Goal: Information Seeking & Learning: Check status

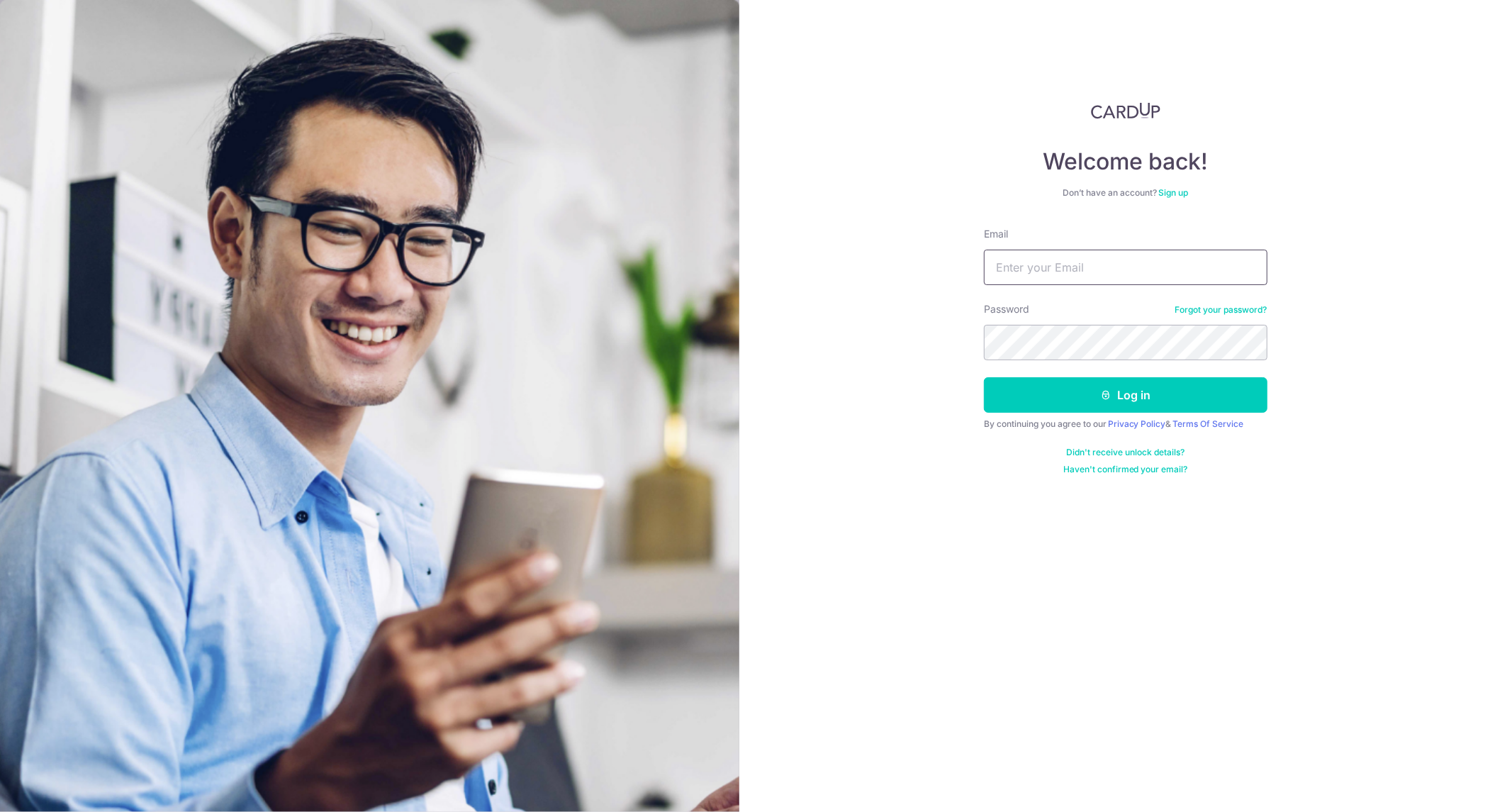
click at [1086, 274] on input "Email" at bounding box center [1126, 267] width 284 height 35
type input "[EMAIL_ADDRESS][DOMAIN_NAME]"
click at [1110, 384] on button "Log in" at bounding box center [1126, 394] width 284 height 35
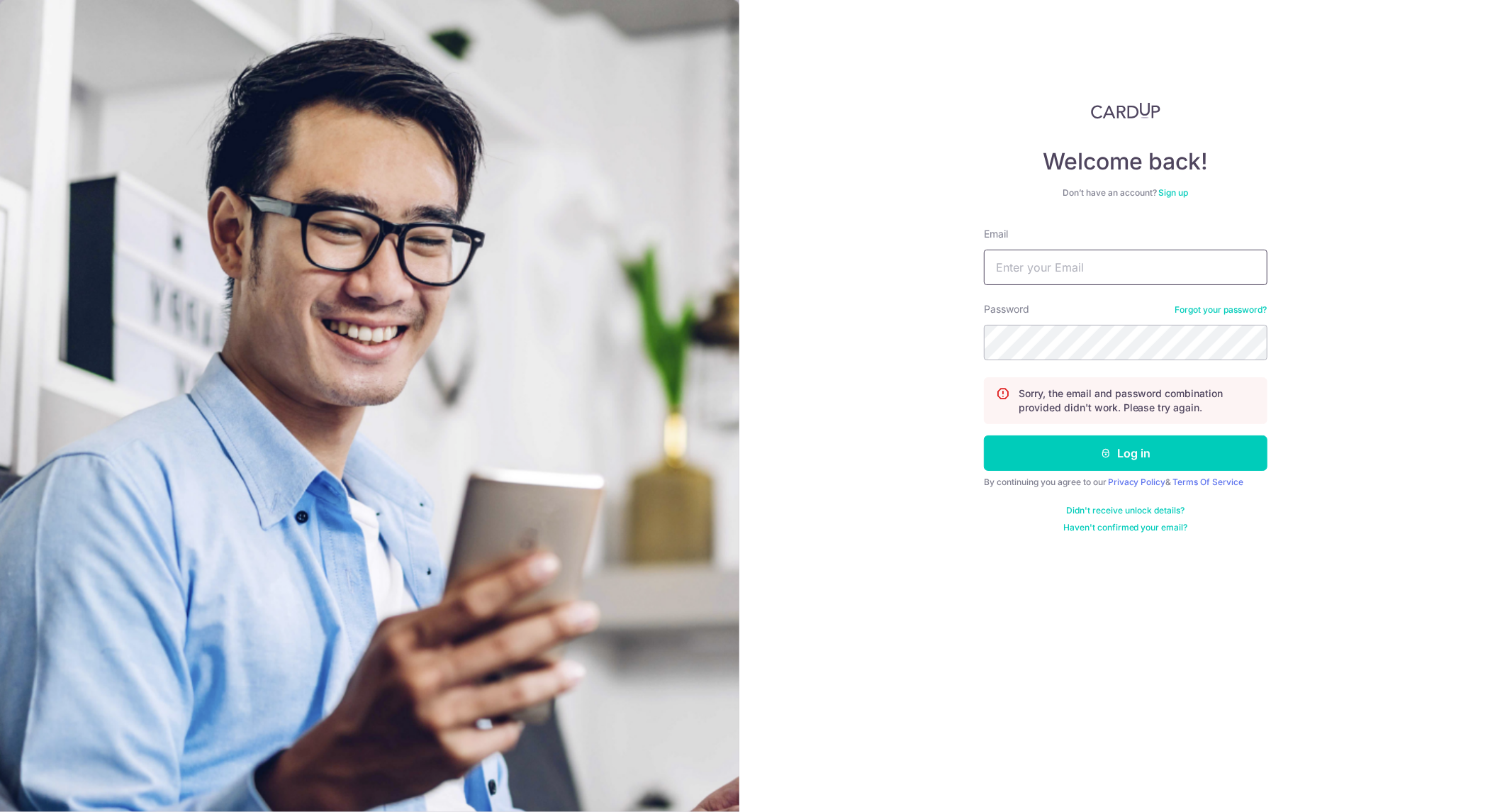
click at [1132, 280] on input "Email" at bounding box center [1126, 267] width 284 height 35
type input "[EMAIL_ADDRESS][DOMAIN_NAME]"
click at [1118, 455] on button "Log in" at bounding box center [1126, 453] width 284 height 35
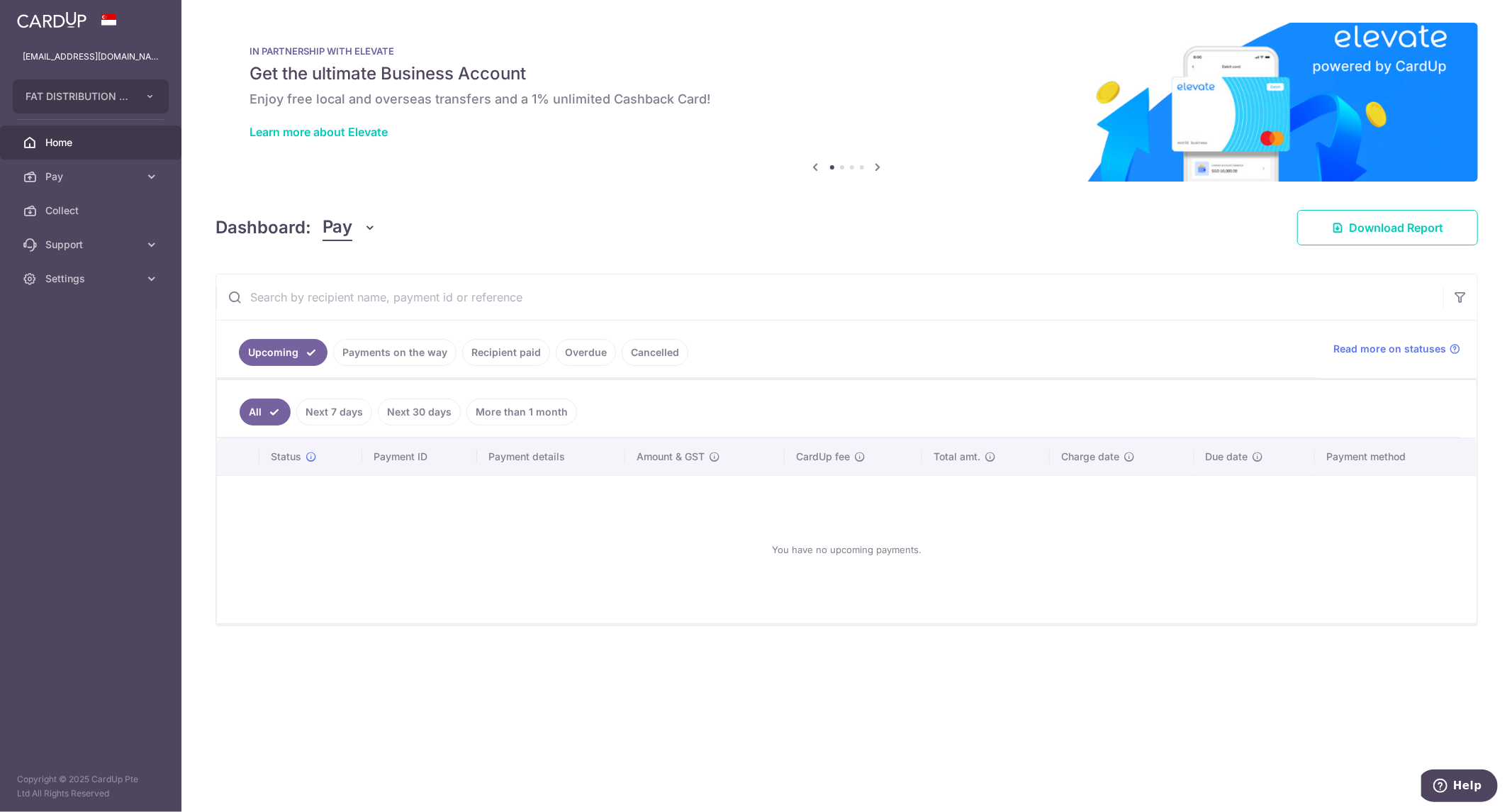
click at [422, 415] on link "Next 30 days" at bounding box center [419, 411] width 83 height 27
click at [306, 407] on link "Next 7 days" at bounding box center [314, 411] width 76 height 27
click at [489, 356] on link "Recipient paid" at bounding box center [506, 352] width 88 height 27
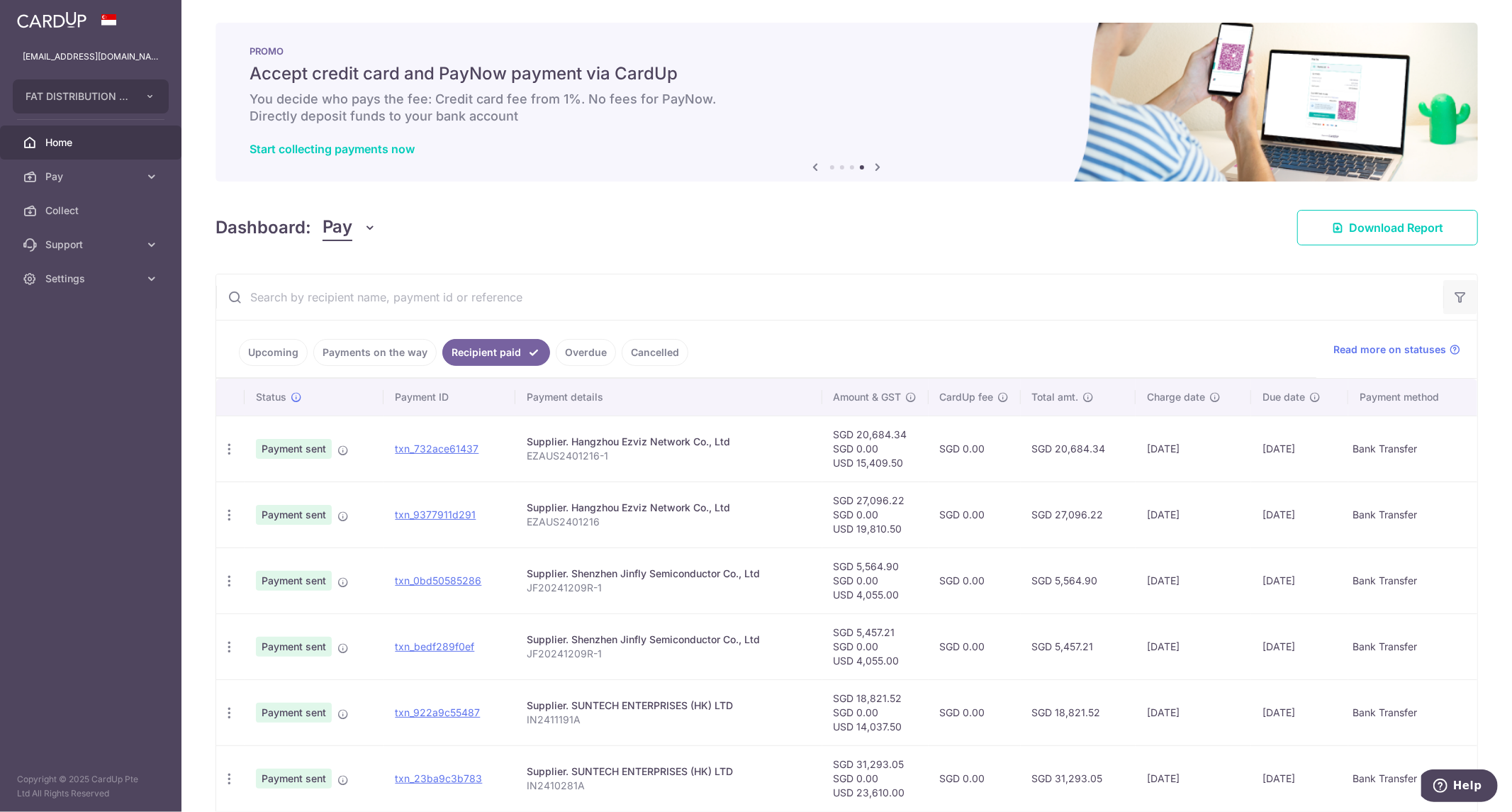
click at [1456, 286] on button "button" at bounding box center [1461, 297] width 34 height 34
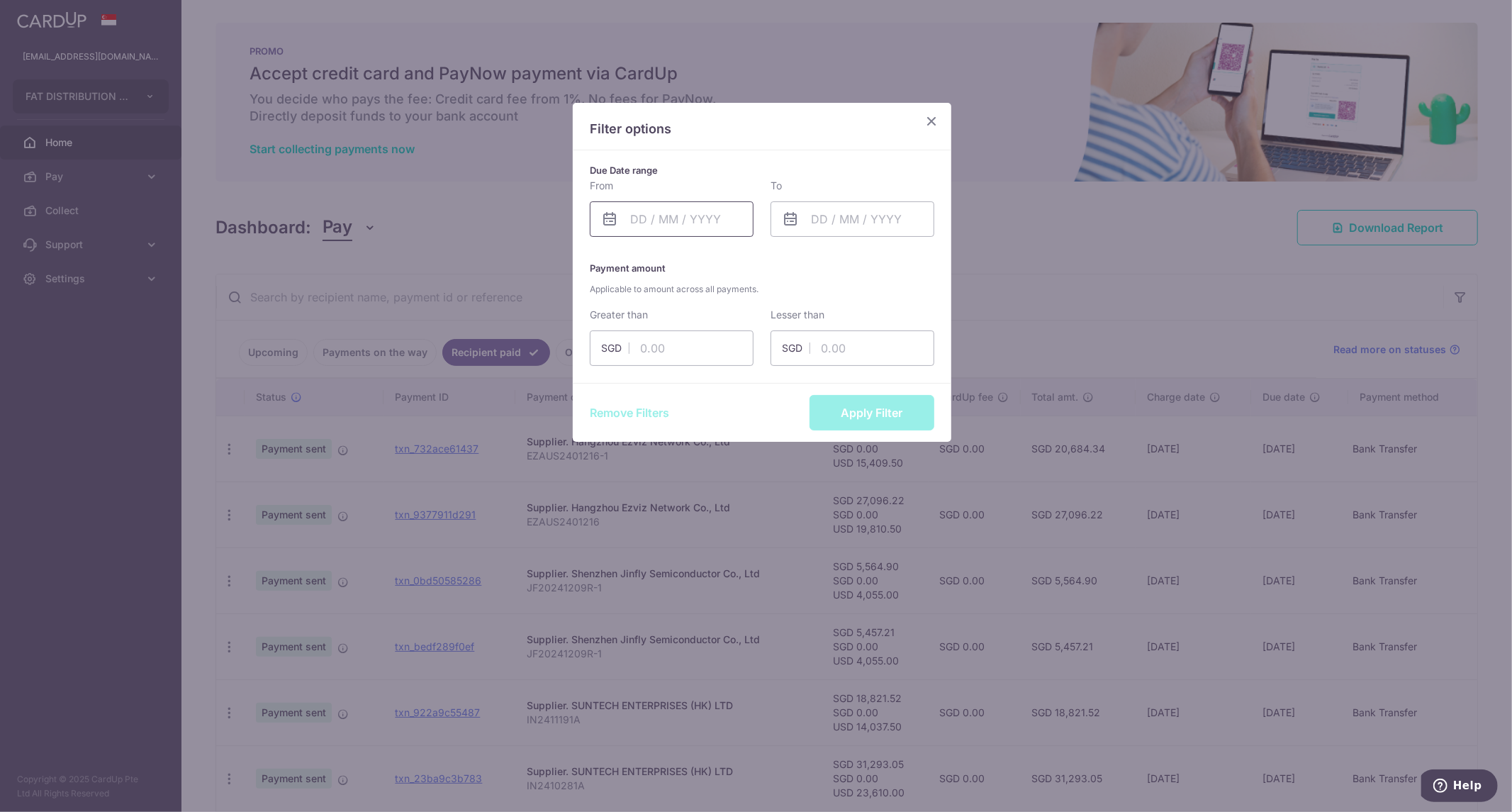
click at [682, 224] on input "text" at bounding box center [672, 218] width 164 height 35
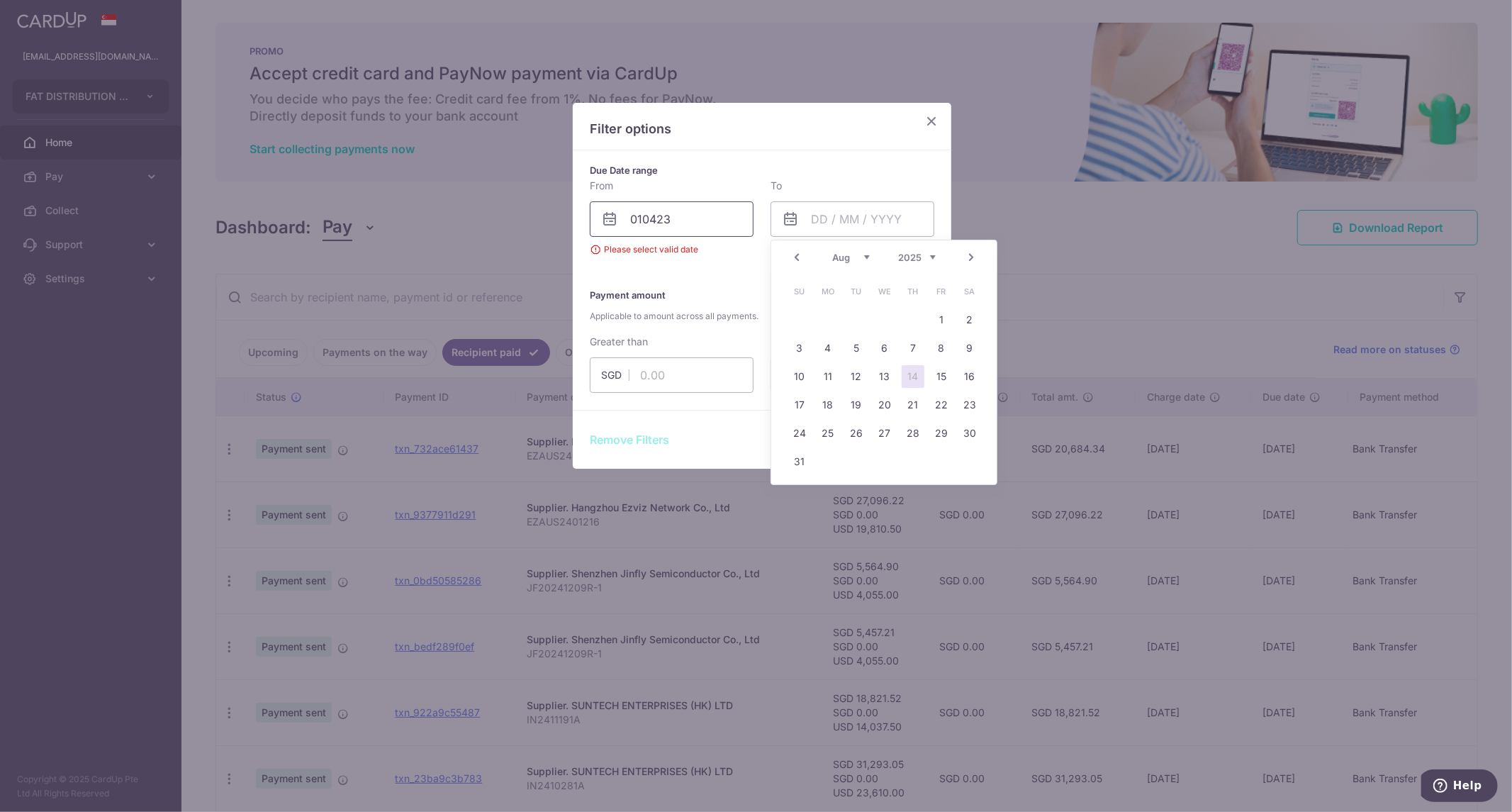
click at [710, 216] on input "010423" at bounding box center [672, 218] width 164 height 35
click at [709, 214] on input "010424" at bounding box center [672, 218] width 164 height 35
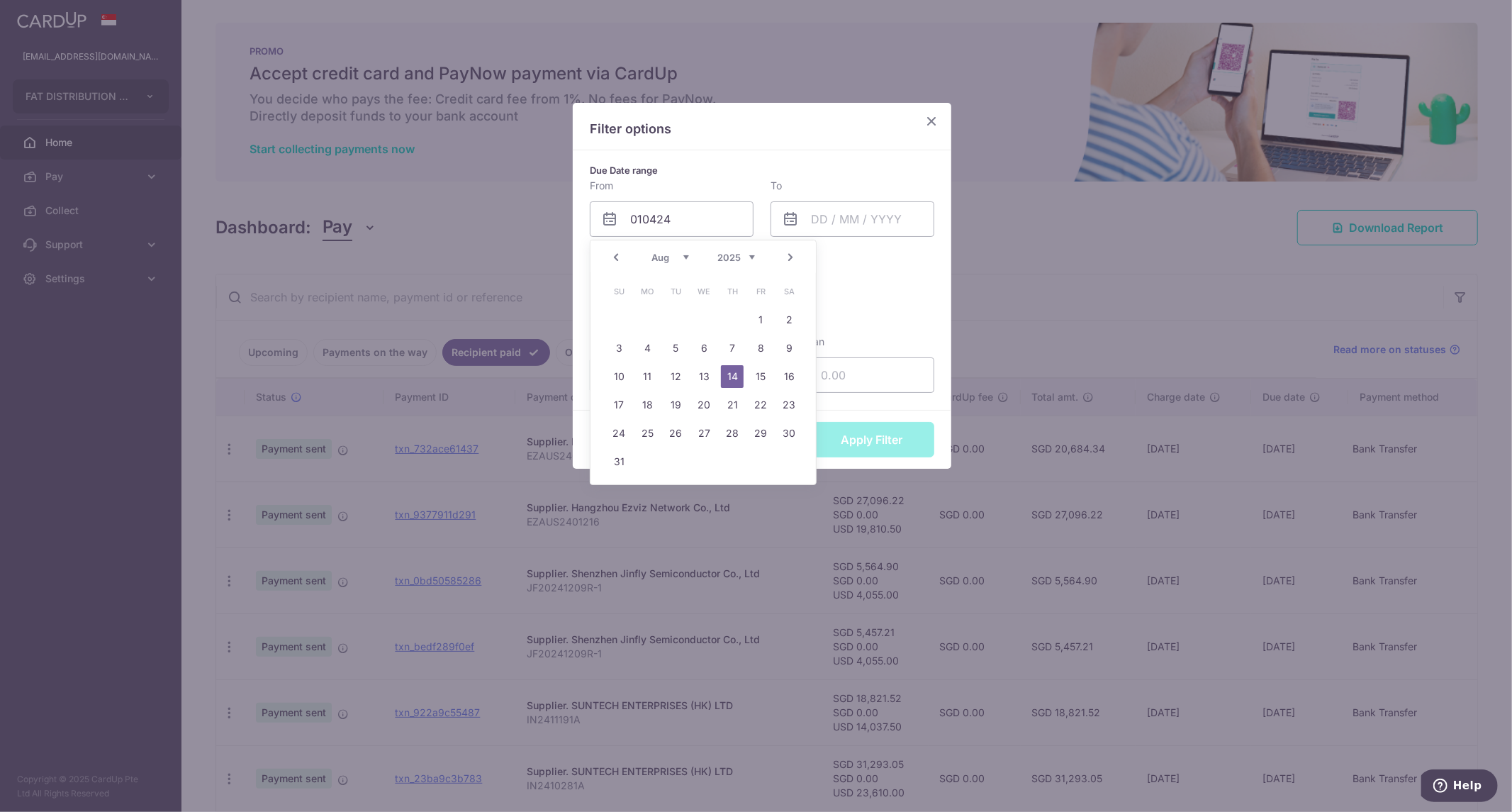
click at [732, 260] on select "2015 2016 2017 2018 2019 2020 2021 2022 2023 2024 2025 2026 2027 2028 2029 2030…" at bounding box center [737, 257] width 37 height 12
click at [718, 252] on select "2015 2016 2017 2018 2019 2020 2021 2022 2023 2024 2025 2026 2027 2028 2029 2030…" at bounding box center [737, 257] width 37 height 12
click at [740, 452] on table "Su Mo Tu We Th Fr Sa 1 2 3 4 5 6 7 8 9 10 11 12 13 14 15 16 17 18 19 20 21 22 2…" at bounding box center [704, 376] width 199 height 199
click at [745, 253] on select "2015 2016 2017 2018 2019 2020 2021 2022 2023 2024 2025 2026 2027 2028 2029 2030…" at bounding box center [737, 257] width 37 height 12
click at [682, 255] on select "Jan Feb Mar Apr May Jun Jul Aug Sep Oct Nov Dec" at bounding box center [670, 257] width 37 height 12
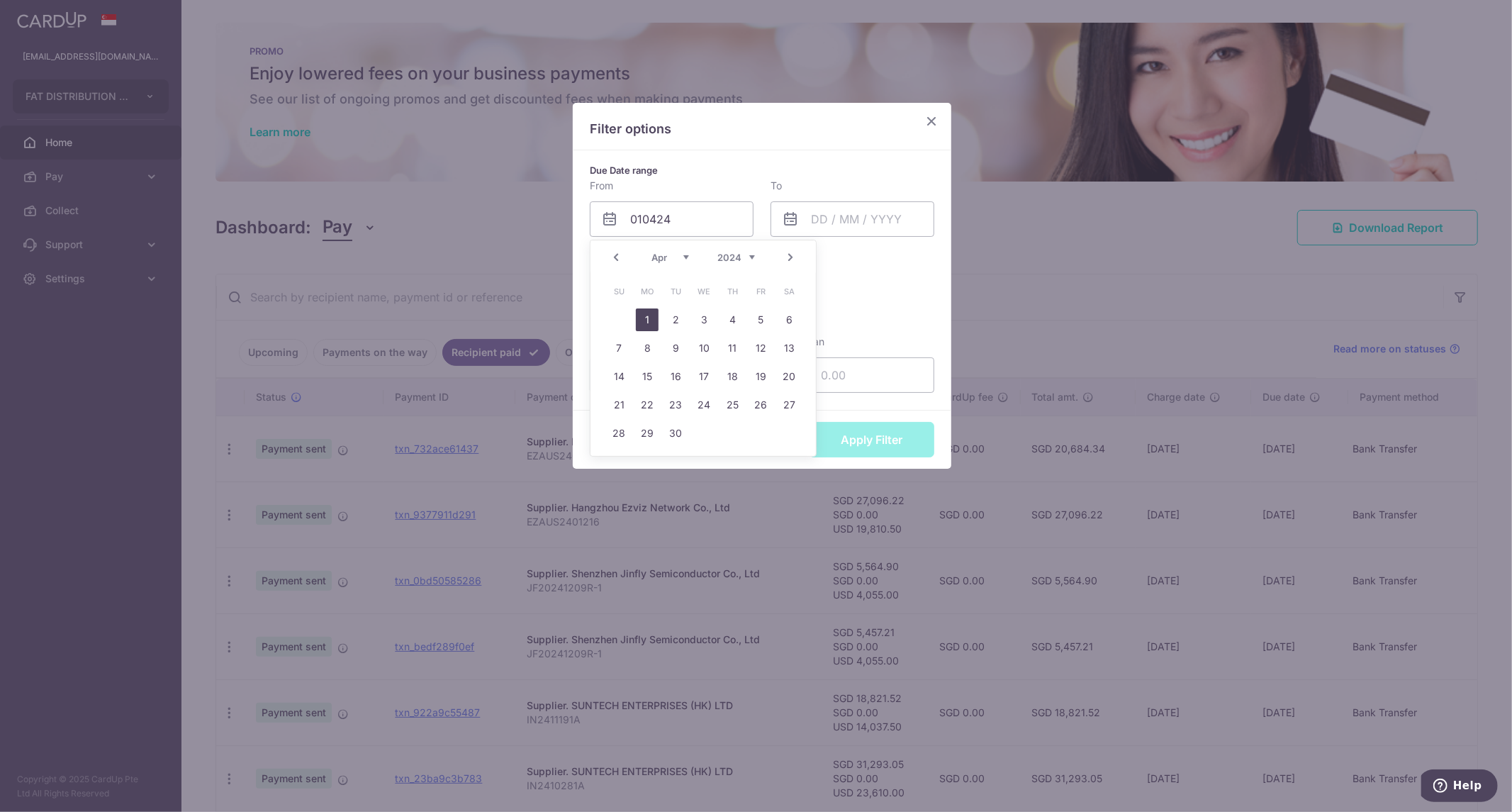
click at [645, 314] on link "1" at bounding box center [647, 320] width 23 height 23
type input "01/04/2024"
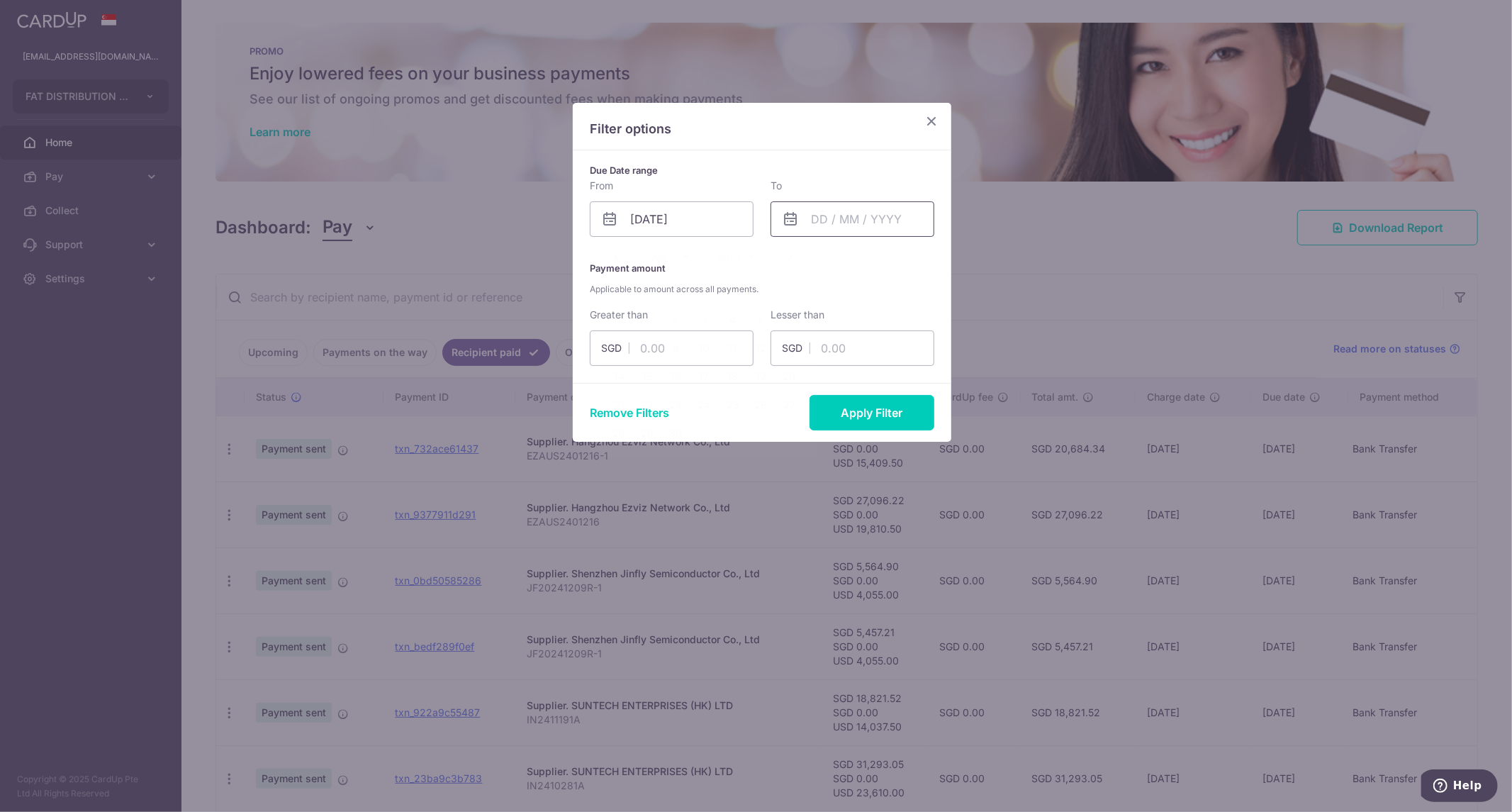
click at [847, 207] on input "text" at bounding box center [853, 218] width 164 height 35
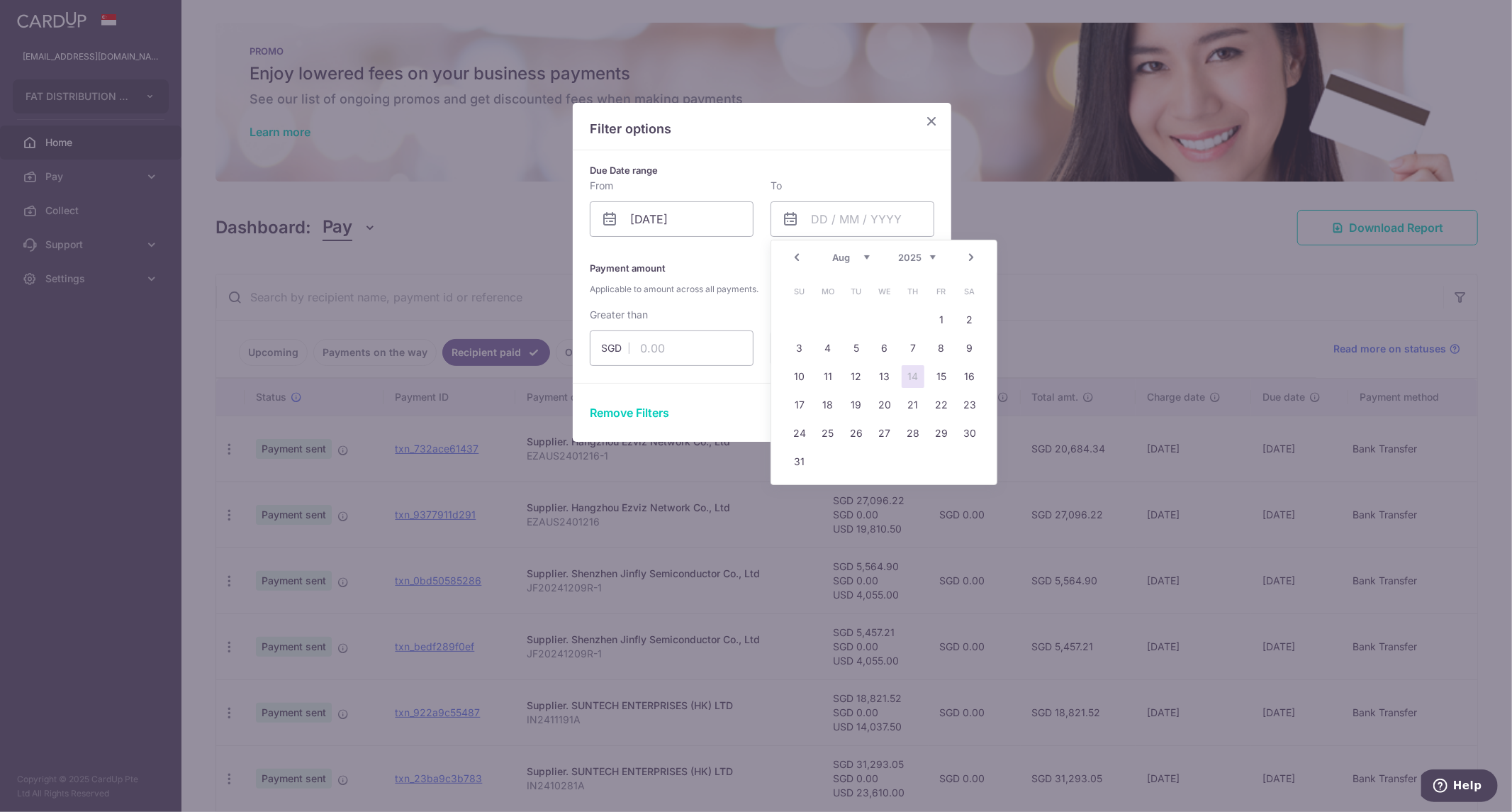
click at [850, 258] on select "Jan Feb Mar Apr May Jun Jul Aug Sep Oct Nov Dec" at bounding box center [851, 257] width 37 height 12
click at [903, 255] on select "2015 2016 2017 2018 2019 2020 2021 2022 2023 2024 2025 2026 2027 2028 2029 2030…" at bounding box center [917, 257] width 37 height 12
click at [797, 457] on link "30" at bounding box center [800, 461] width 23 height 23
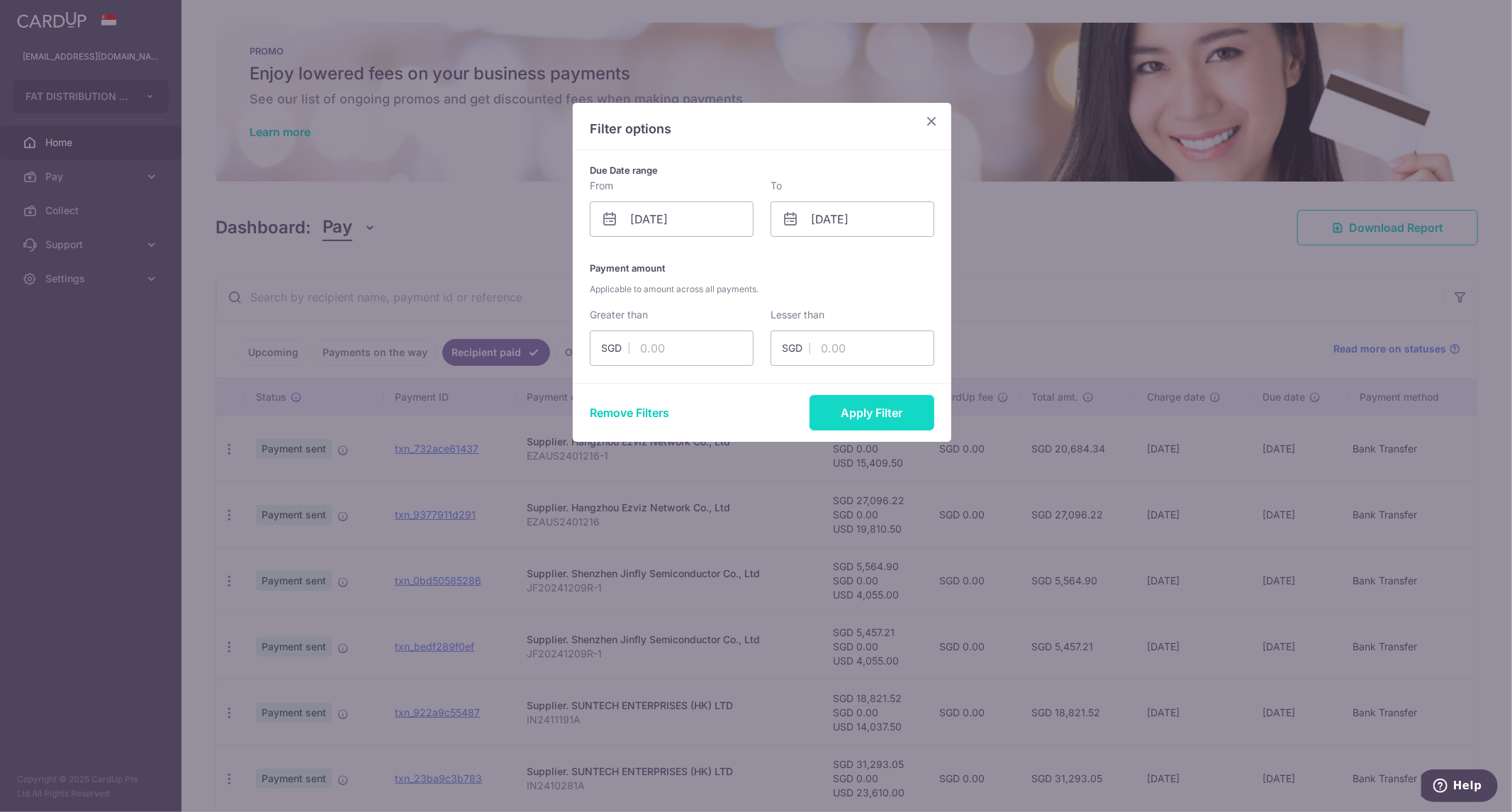
click at [885, 420] on button "Apply Filter" at bounding box center [872, 412] width 125 height 35
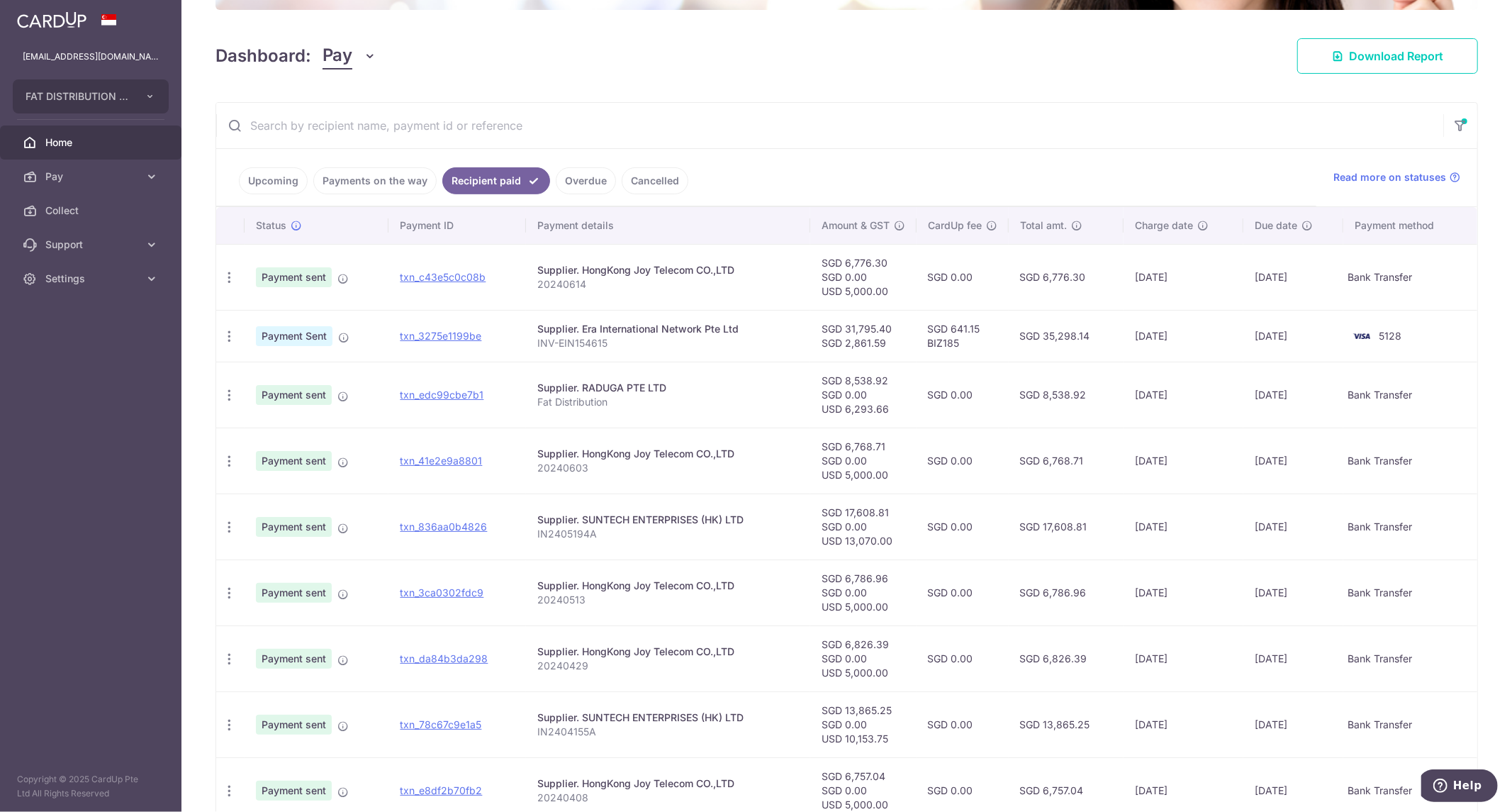
scroll to position [252, 0]
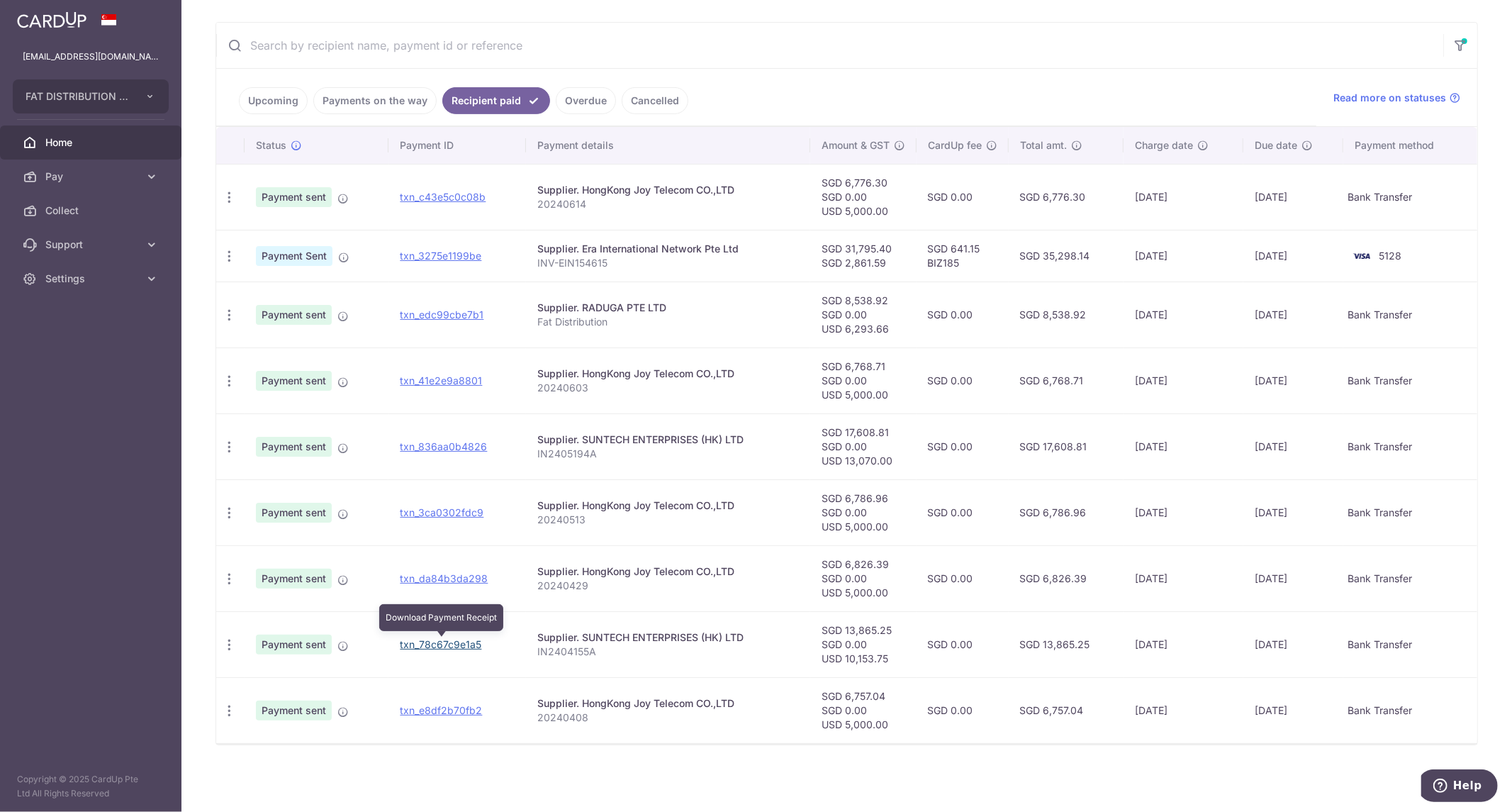
click at [459, 646] on link "txn_78c67c9e1a5" at bounding box center [440, 644] width 82 height 12
click at [1491, 469] on div "× Pause Schedule Pause all future payments in this series Pause just this one p…" at bounding box center [846, 406] width 1330 height 812
drag, startPoint x: 440, startPoint y: 582, endPoint x: 816, endPoint y: 51, distance: 650.6
click at [440, 582] on link "txn_da84b3da298" at bounding box center [443, 577] width 88 height 12
drag, startPoint x: 452, startPoint y: 450, endPoint x: 440, endPoint y: 451, distance: 12.0
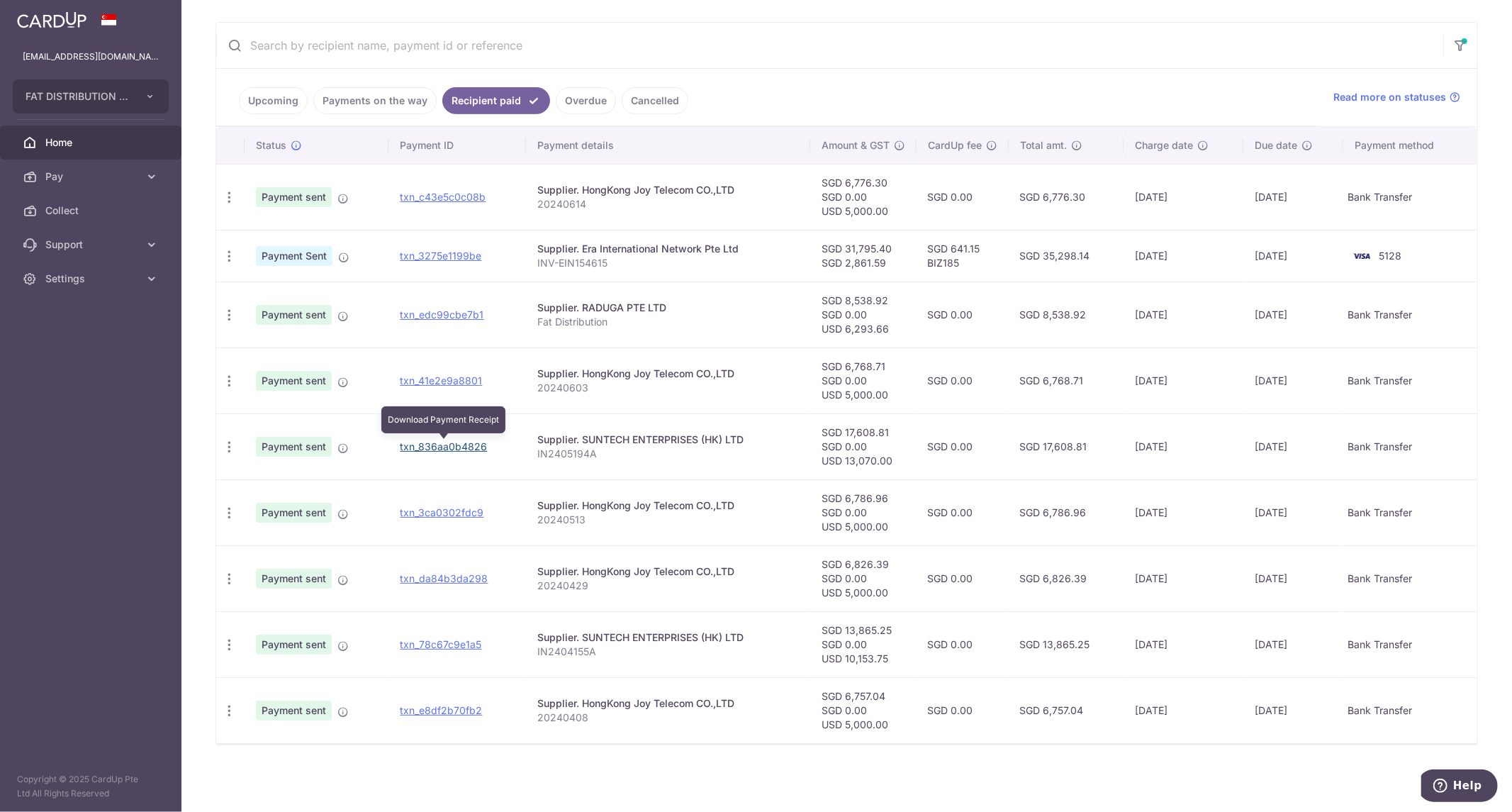
click at [440, 451] on link "txn_836aa0b4826" at bounding box center [443, 446] width 87 height 12
drag, startPoint x: 444, startPoint y: 377, endPoint x: 811, endPoint y: 53, distance: 489.6
click at [444, 377] on link "txn_41e2e9a8801" at bounding box center [441, 380] width 83 height 12
drag, startPoint x: 470, startPoint y: 195, endPoint x: 835, endPoint y: 59, distance: 389.5
click at [470, 196] on link "txn_c43e5c0c08b" at bounding box center [443, 196] width 86 height 12
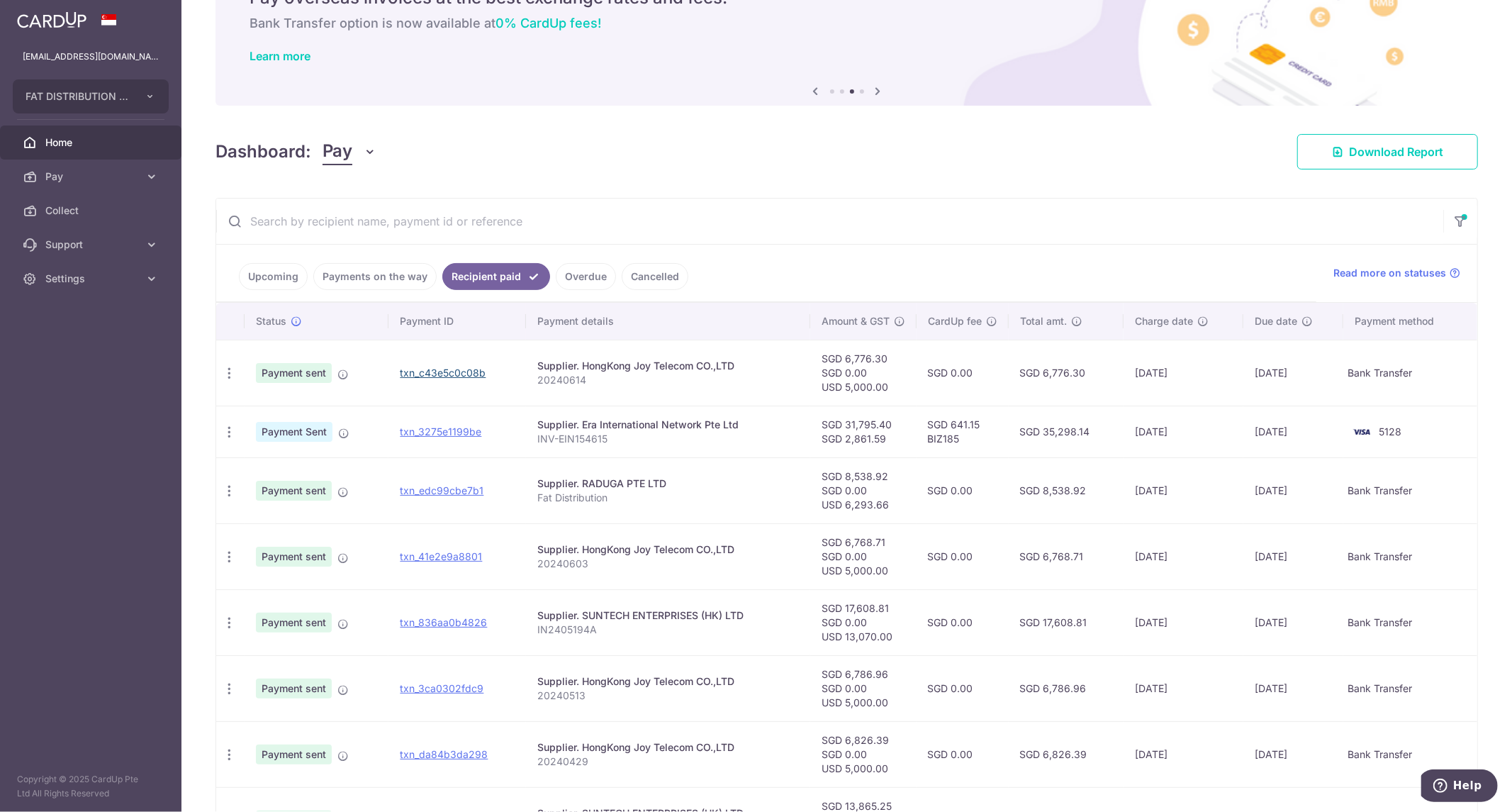
scroll to position [0, 0]
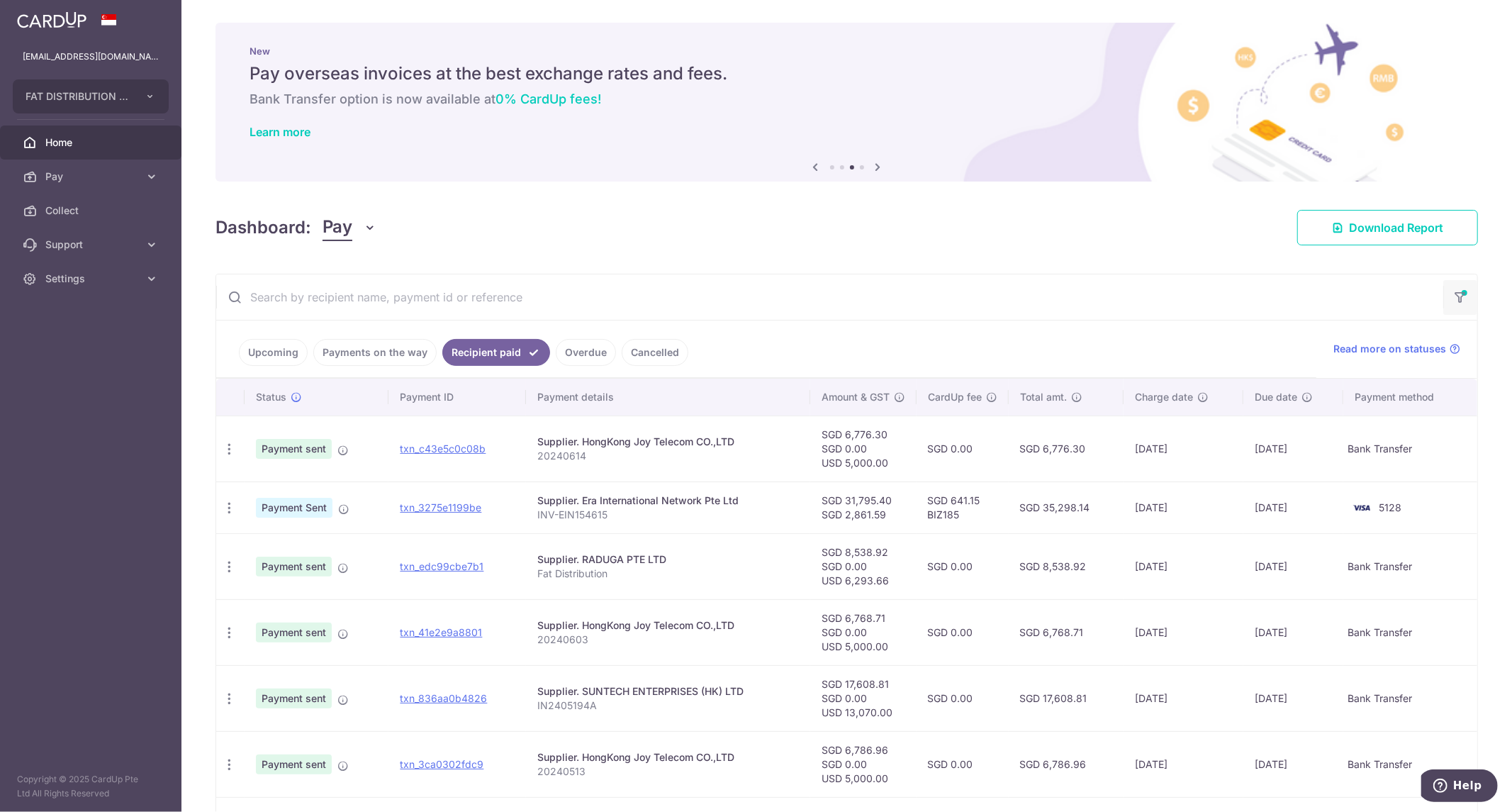
click at [1454, 291] on icon "button" at bounding box center [1461, 292] width 14 height 5
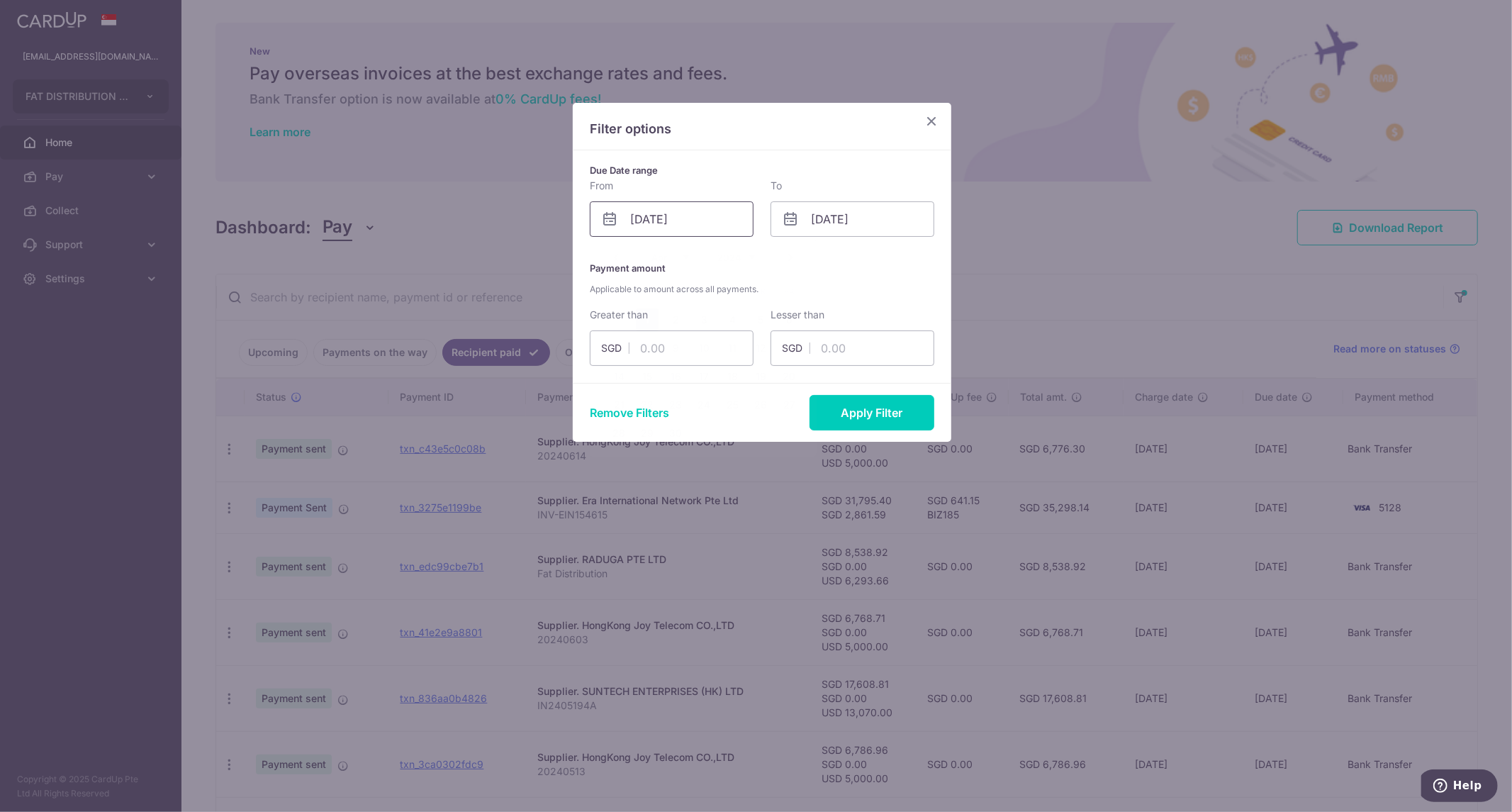
click at [701, 232] on input "01/04/2024" at bounding box center [672, 218] width 164 height 35
click at [666, 254] on select "Jan Feb Mar Apr May Jun Jul Aug Sep Oct Nov Dec" at bounding box center [670, 257] width 37 height 12
click at [840, 231] on input "30/06/2024" at bounding box center [853, 218] width 164 height 35
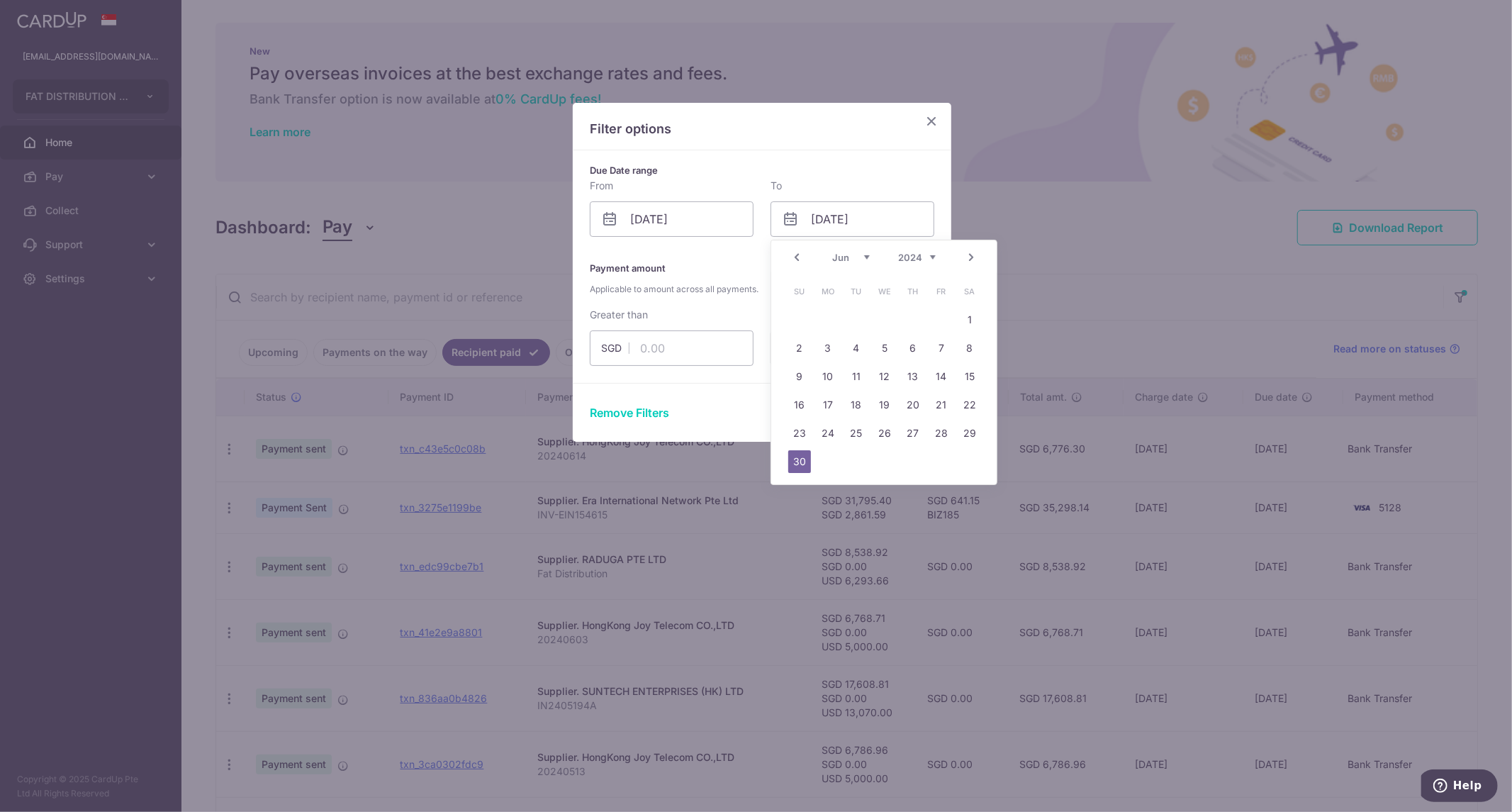
click at [861, 263] on div "Jan Feb Mar Apr May Jun Jul Aug Sep Oct Nov Dec 2014 2015 2016 2017 2018 2019 2…" at bounding box center [884, 257] width 104 height 12
click at [867, 264] on div "Prev Next Jan Feb Mar Apr May Jun Jul Aug Sep Oct Nov Dec 2014 2015 2016 2017 2…" at bounding box center [884, 257] width 225 height 34
click at [867, 256] on select "Jan Feb Mar Apr May Jun Jul Aug Sep Oct Nov Dec" at bounding box center [851, 257] width 37 height 12
click at [720, 401] on div "Remove Filters Apply Filter" at bounding box center [762, 412] width 379 height 59
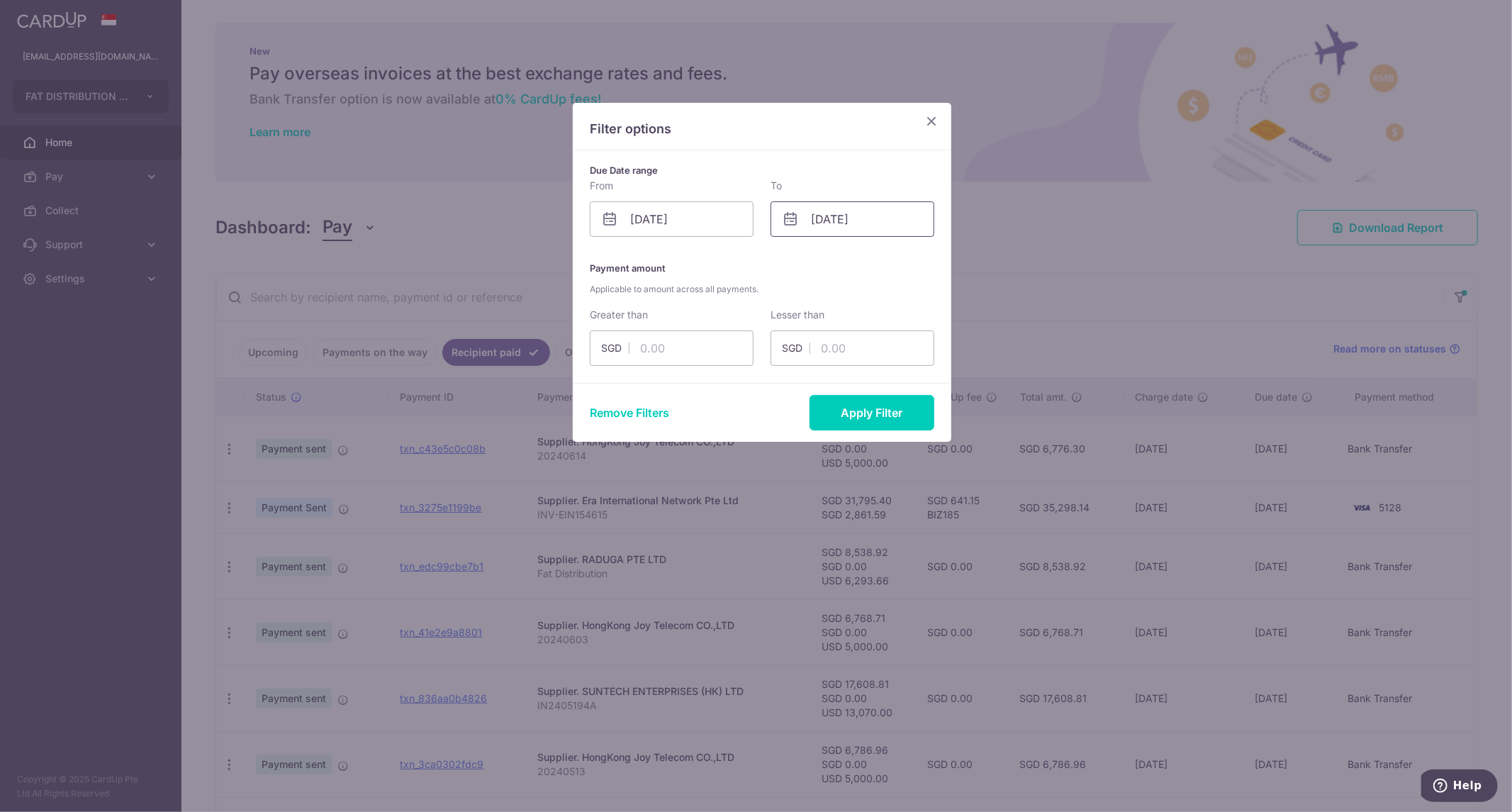
click at [888, 235] on input "30/06/2024" at bounding box center [853, 218] width 164 height 35
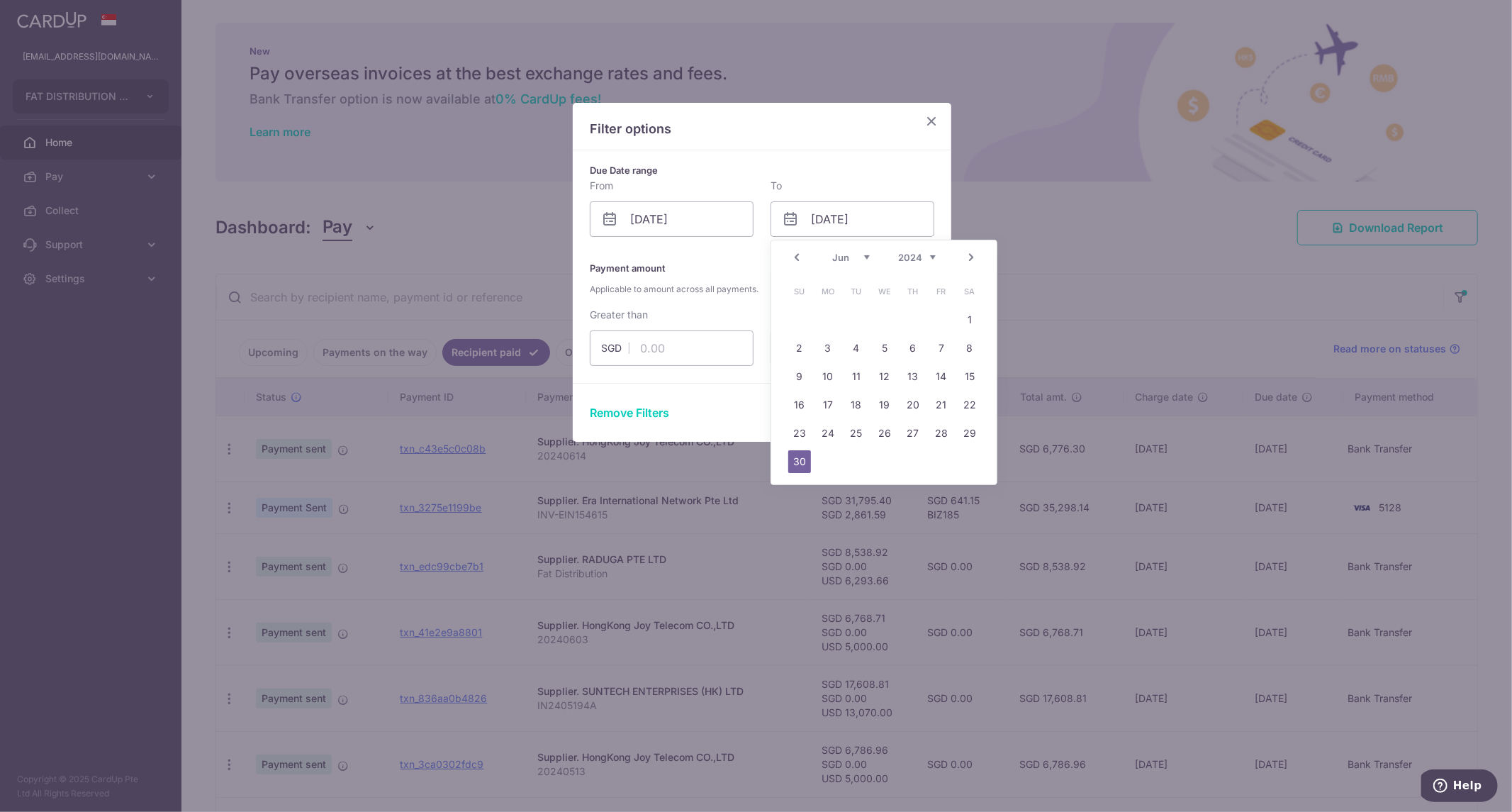
click at [851, 254] on select "Jan Feb Mar Apr May Jun Jul Aug Sep Oct Nov Dec" at bounding box center [851, 257] width 37 height 12
click at [828, 434] on link "30" at bounding box center [828, 432] width 23 height 23
type input "30/09/2024"
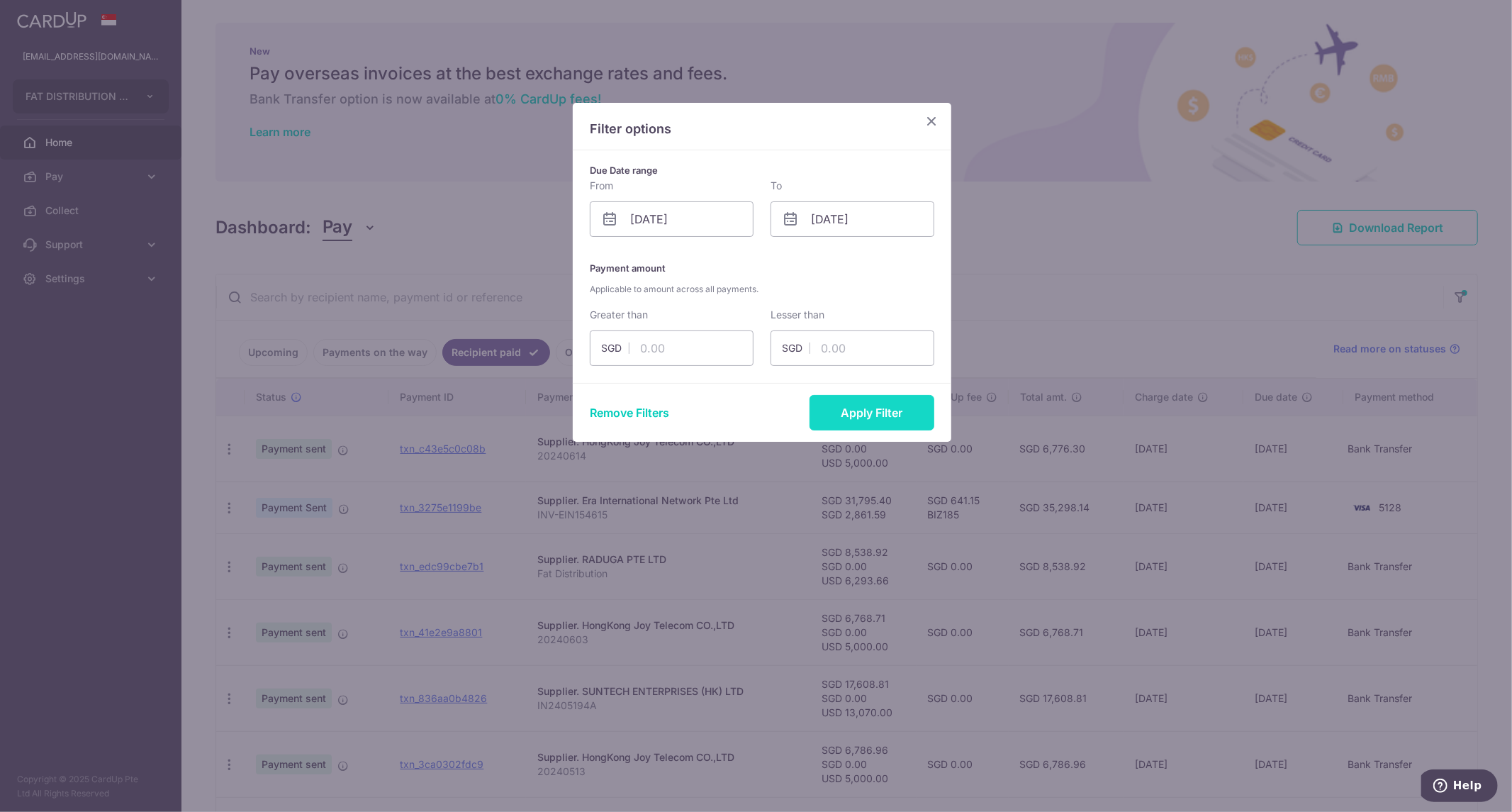
click at [883, 420] on button "Apply Filter" at bounding box center [872, 412] width 125 height 35
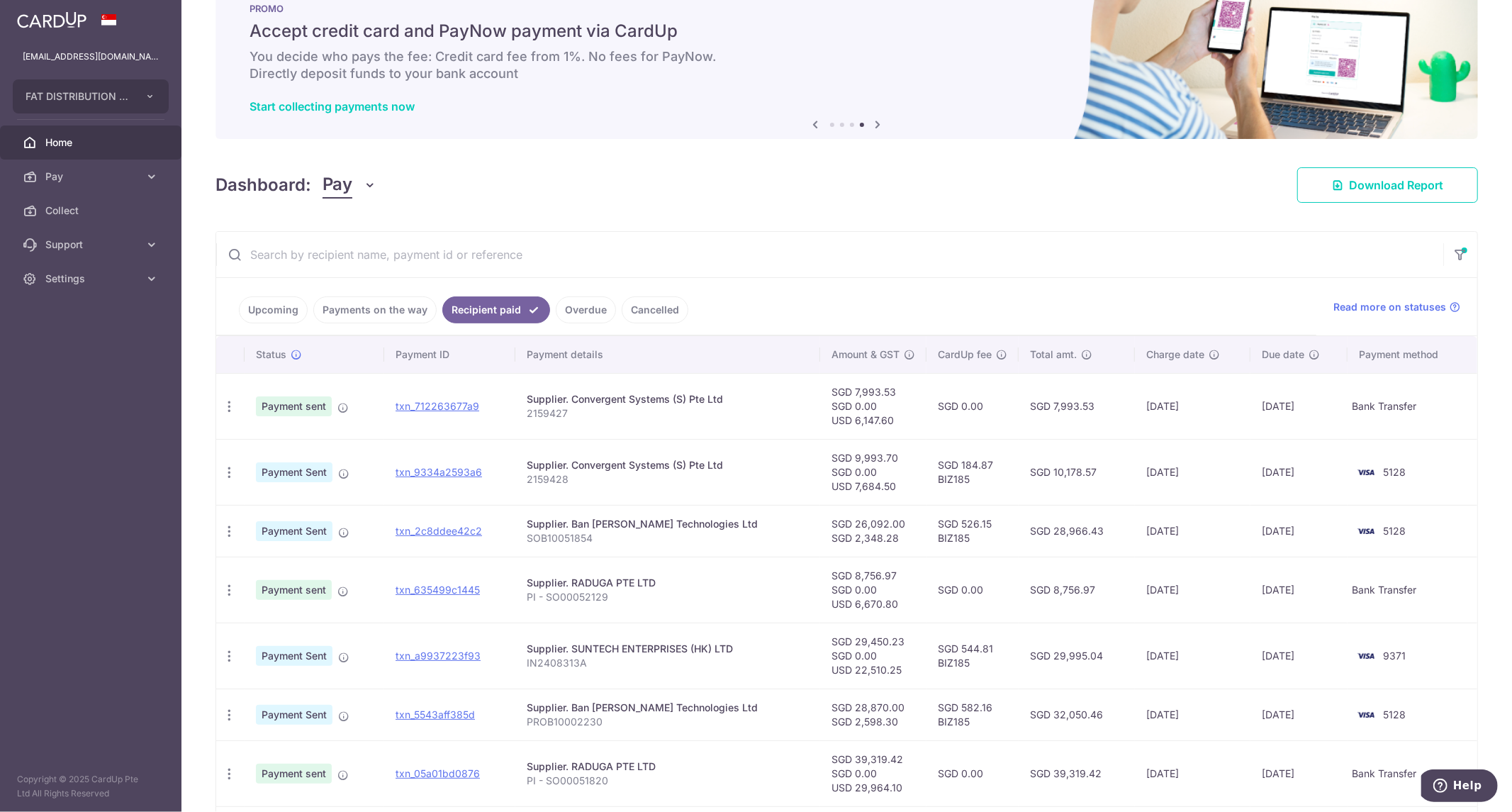
scroll to position [23, 0]
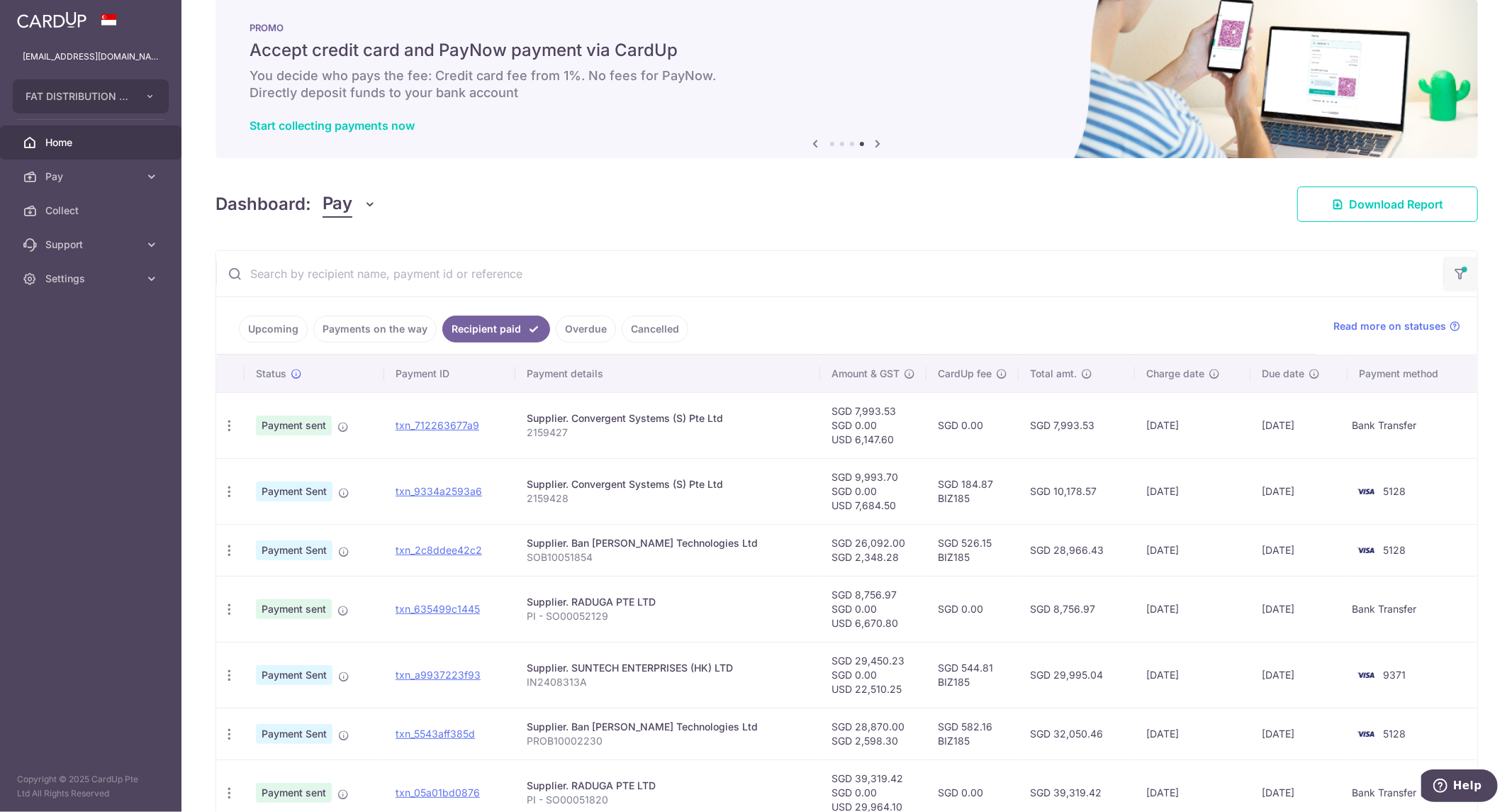
click at [1456, 272] on icon "button" at bounding box center [1461, 269] width 14 height 5
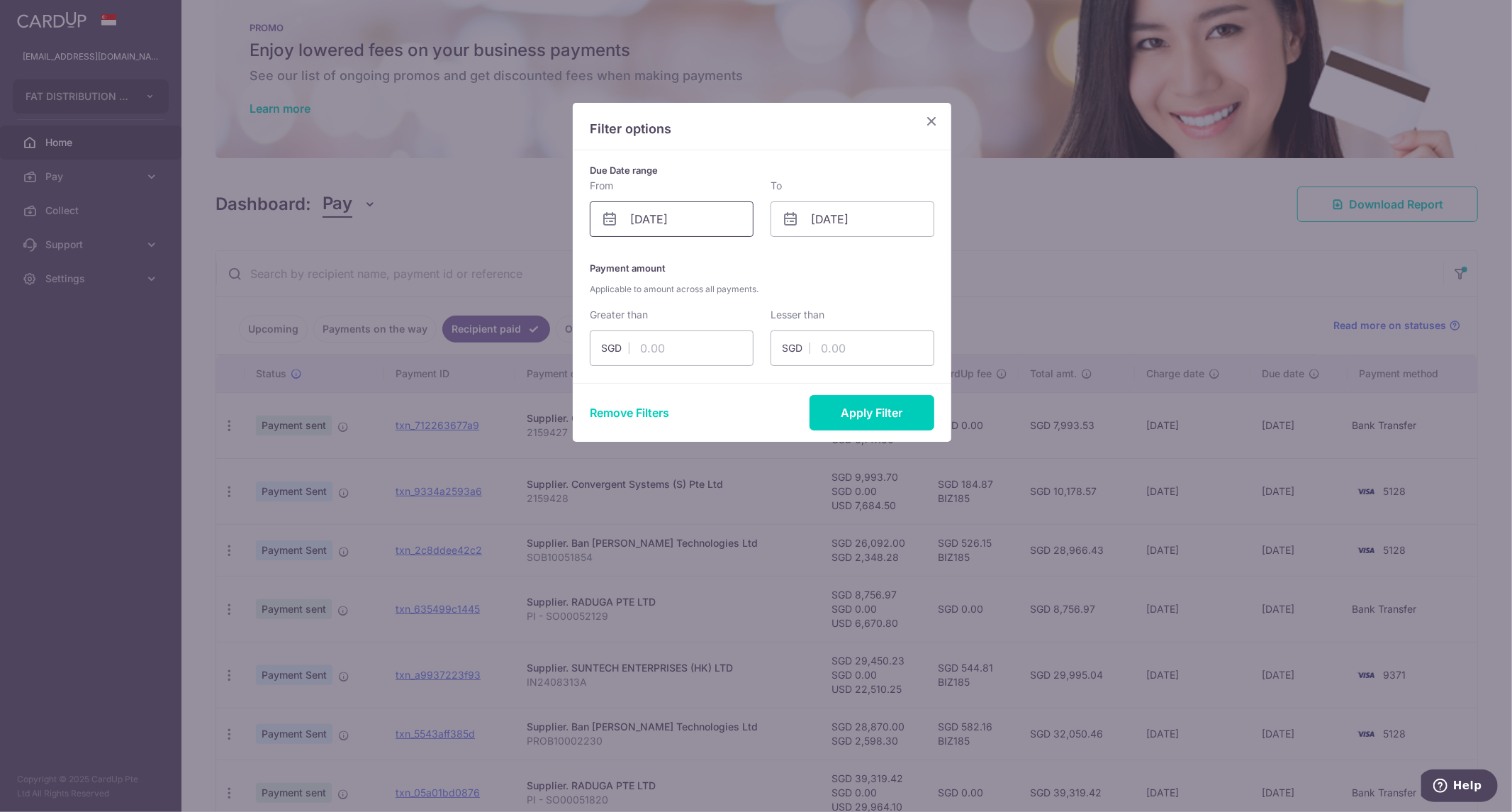
click at [671, 223] on input "01/04/2024" at bounding box center [672, 218] width 164 height 35
click at [674, 260] on select "Jan Feb Mar Apr May Jun Jul Aug Sep Oct Nov Dec" at bounding box center [670, 257] width 37 height 12
click at [648, 319] on link "1" at bounding box center [647, 320] width 23 height 23
type input "01/07/2024"
click at [863, 422] on button "Apply Filter" at bounding box center [872, 412] width 125 height 35
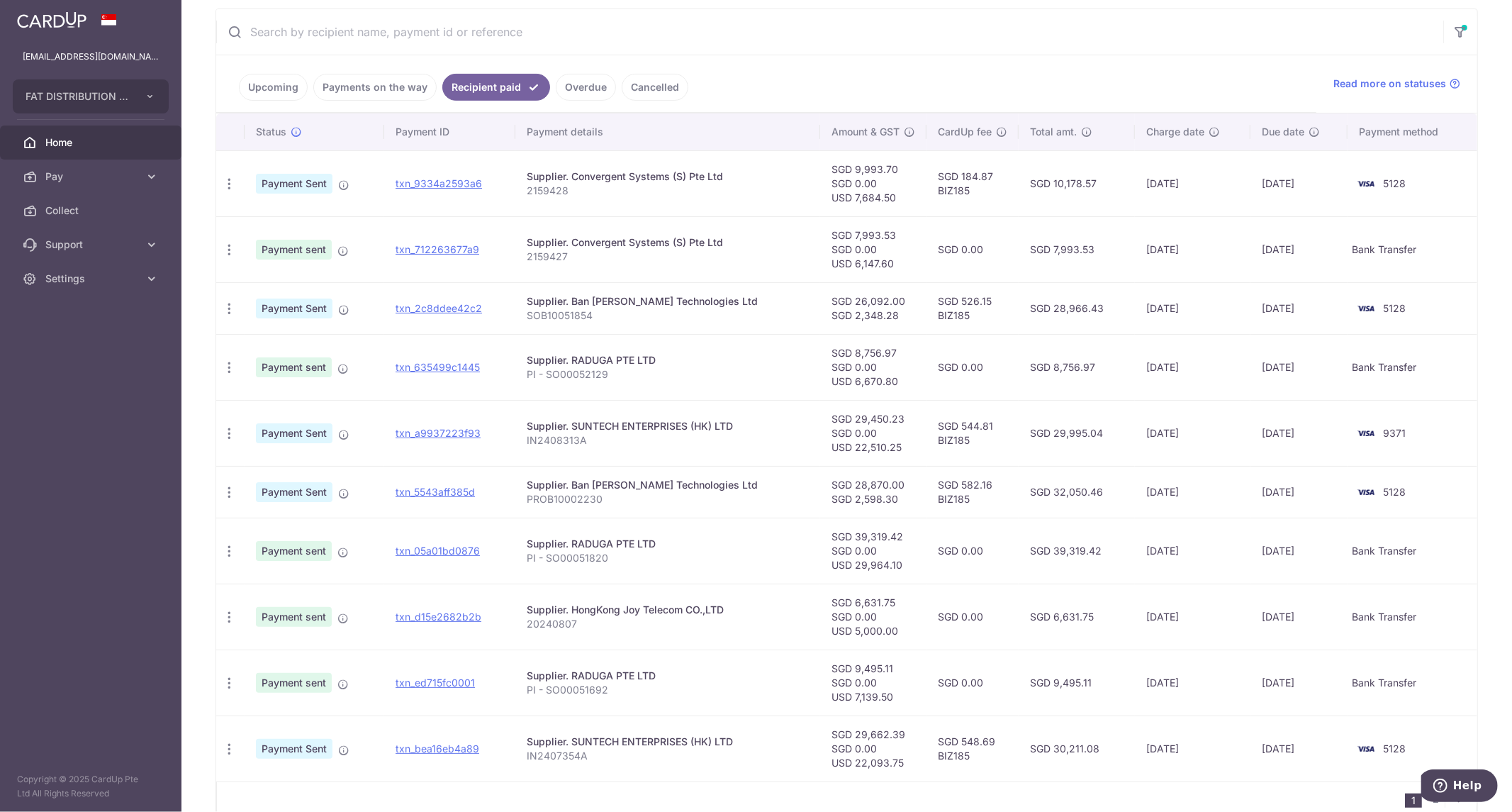
scroll to position [338, 0]
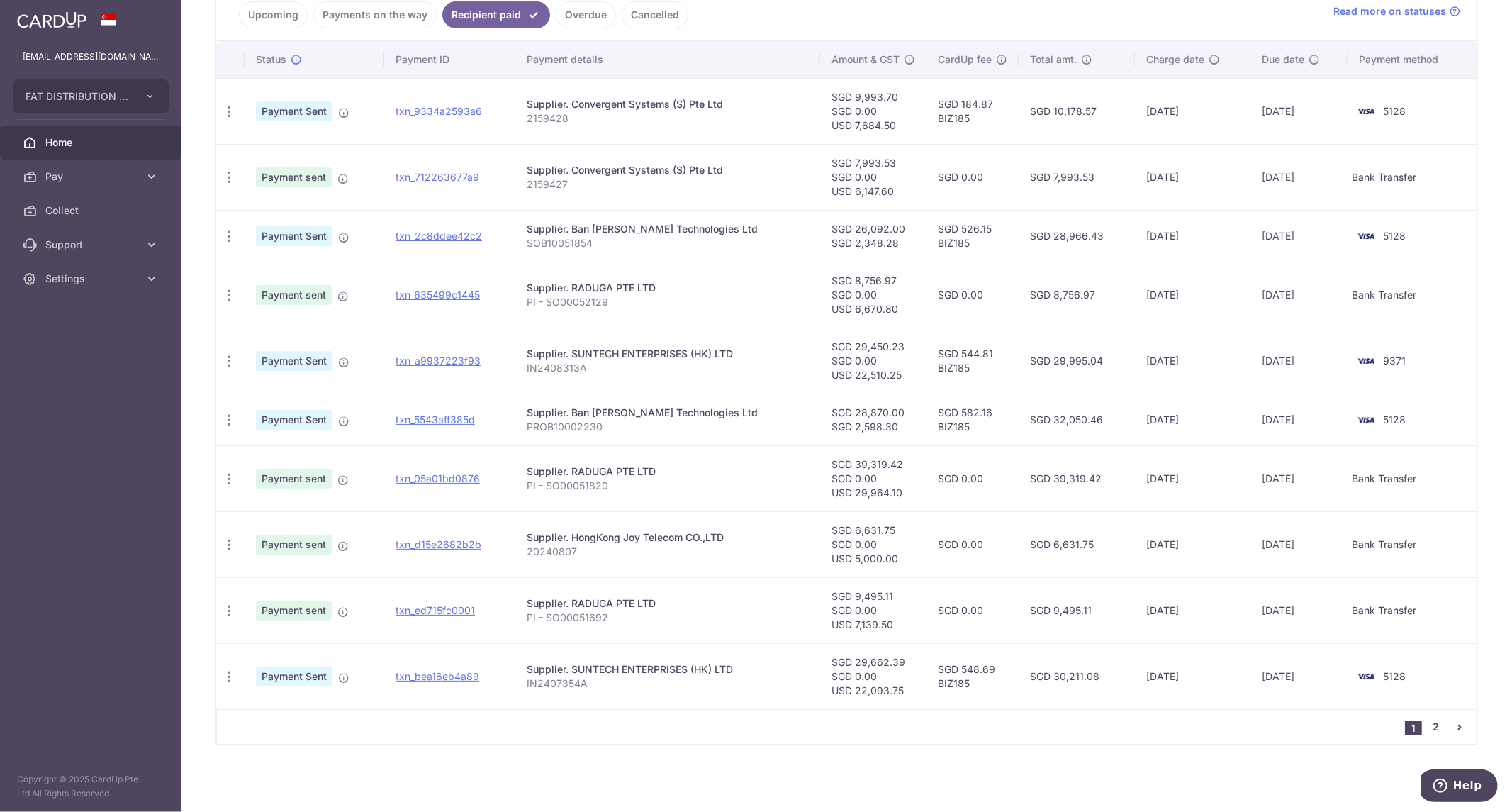
click at [1430, 723] on link "2" at bounding box center [1436, 726] width 17 height 17
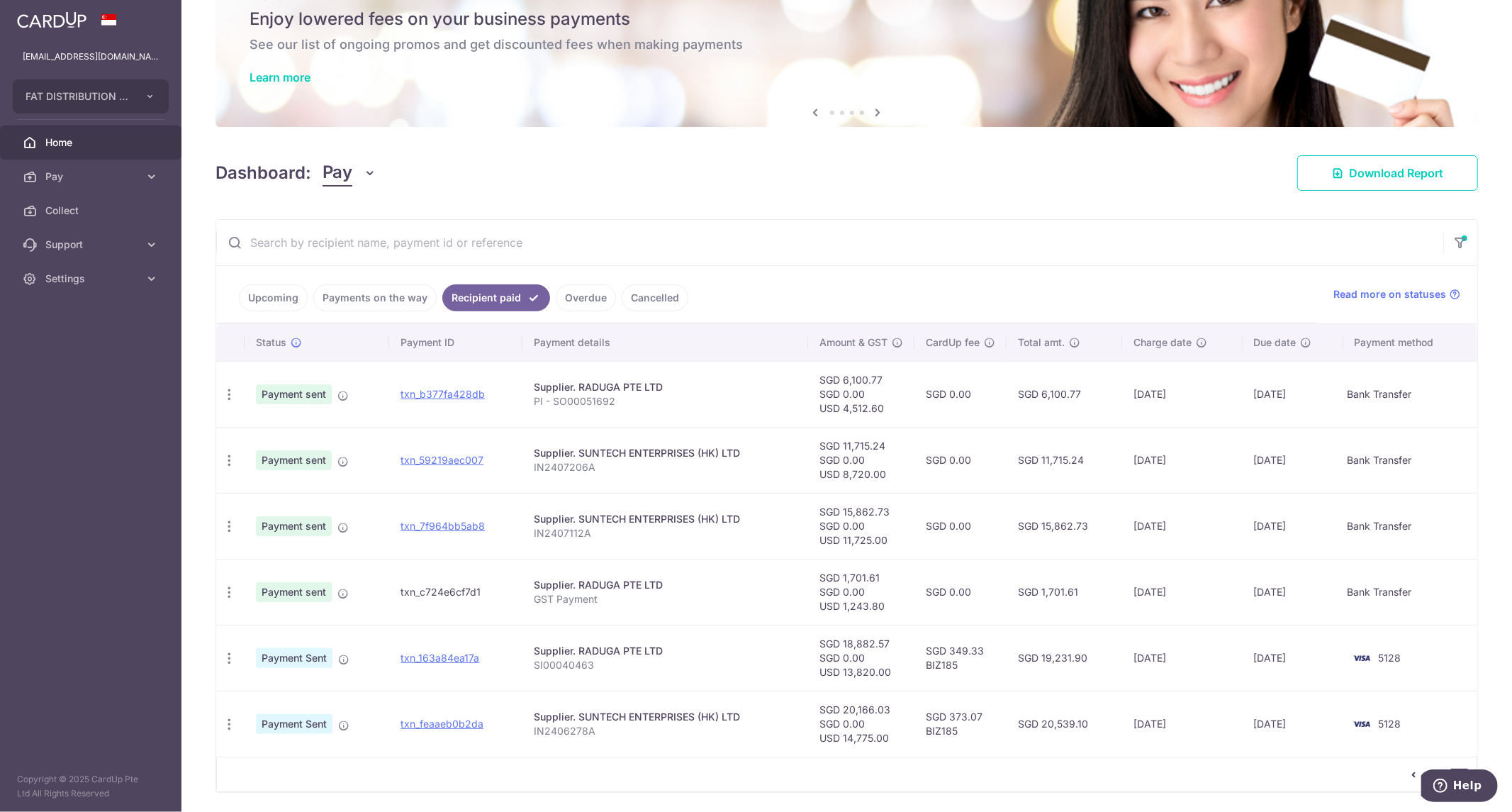
scroll to position [103, 0]
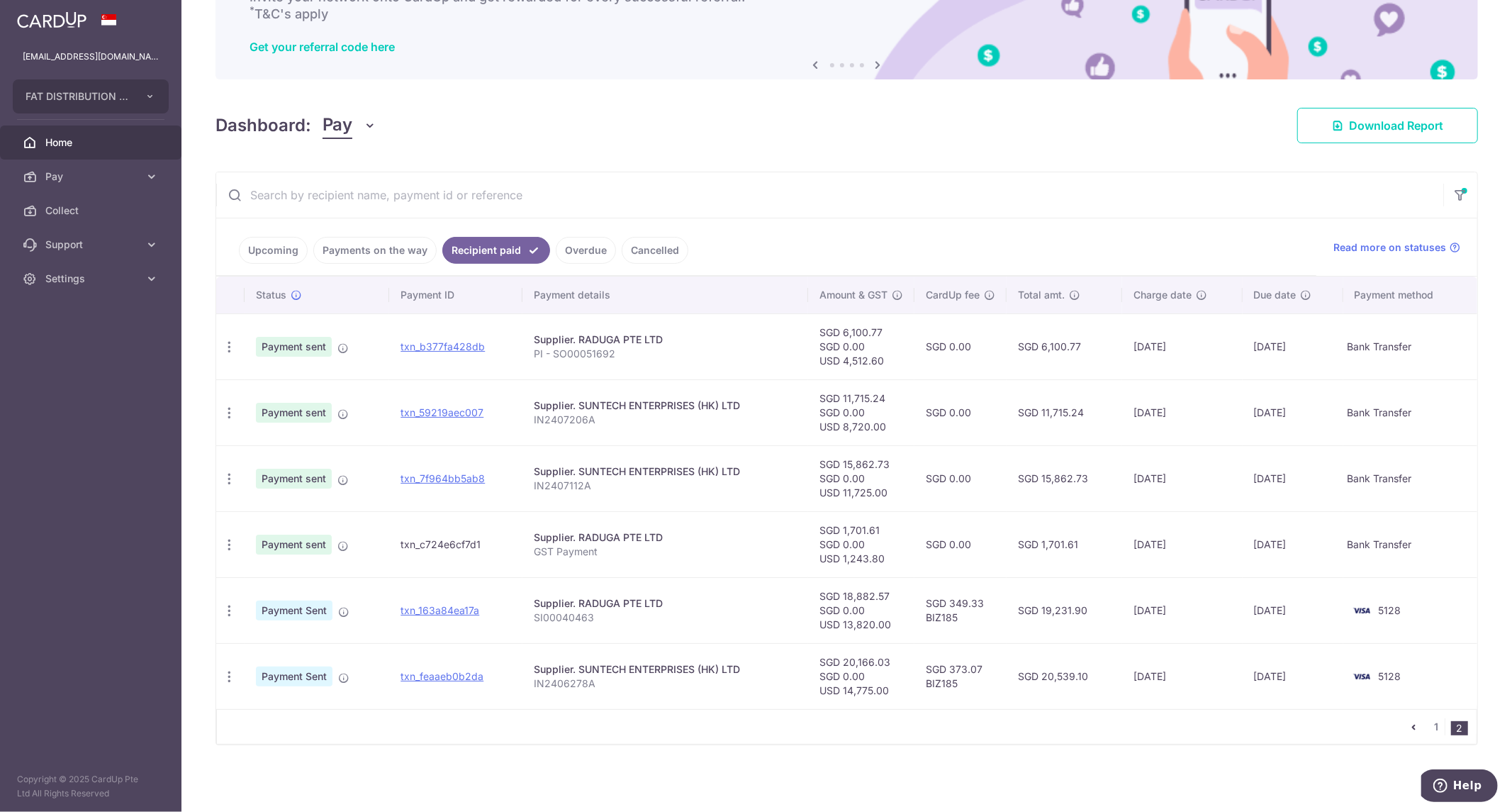
click at [452, 545] on td "txn_c724e6cf7d1" at bounding box center [455, 544] width 133 height 66
click at [572, 545] on p "GST Payment" at bounding box center [665, 552] width 263 height 14
drag, startPoint x: 625, startPoint y: 533, endPoint x: 1328, endPoint y: 568, distance: 703.9
click at [1328, 568] on tr "How to fund Payment sent txn_c724e6cf7d1 Supplier. RADUGA PTE LTD GST Payment S…" at bounding box center [846, 544] width 1261 height 66
click at [1330, 558] on td "12/07/2024" at bounding box center [1293, 544] width 101 height 66
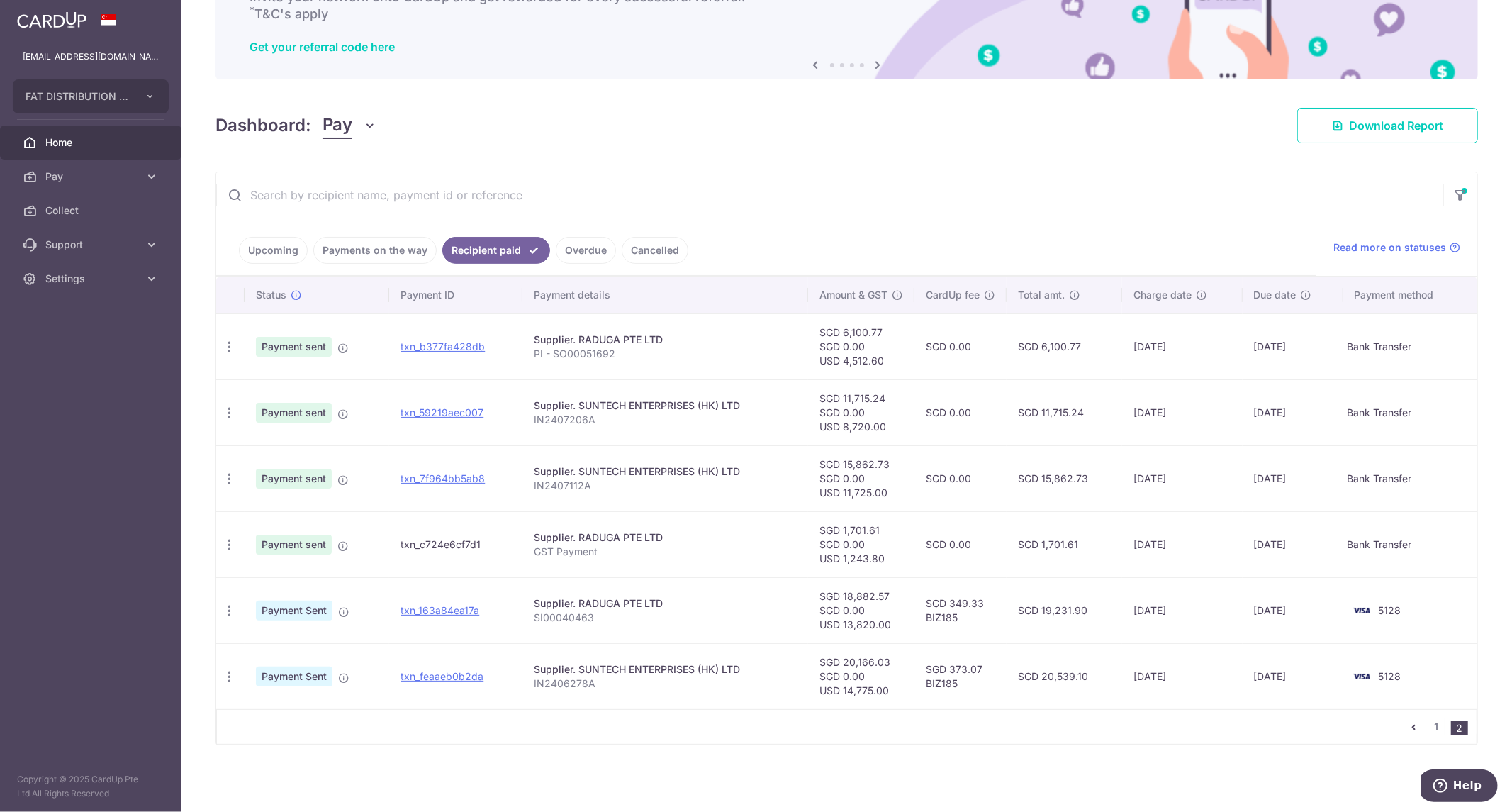
click at [412, 542] on td "txn_c724e6cf7d1" at bounding box center [455, 544] width 133 height 66
click at [341, 544] on icon at bounding box center [343, 545] width 12 height 12
click at [709, 549] on p "GST Payment" at bounding box center [665, 552] width 263 height 14
click at [883, 546] on td "SGD 1,701.61 SGD 0.00 USD 1,243.80" at bounding box center [861, 544] width 106 height 66
click at [415, 544] on td "txn_c724e6cf7d1" at bounding box center [455, 544] width 133 height 66
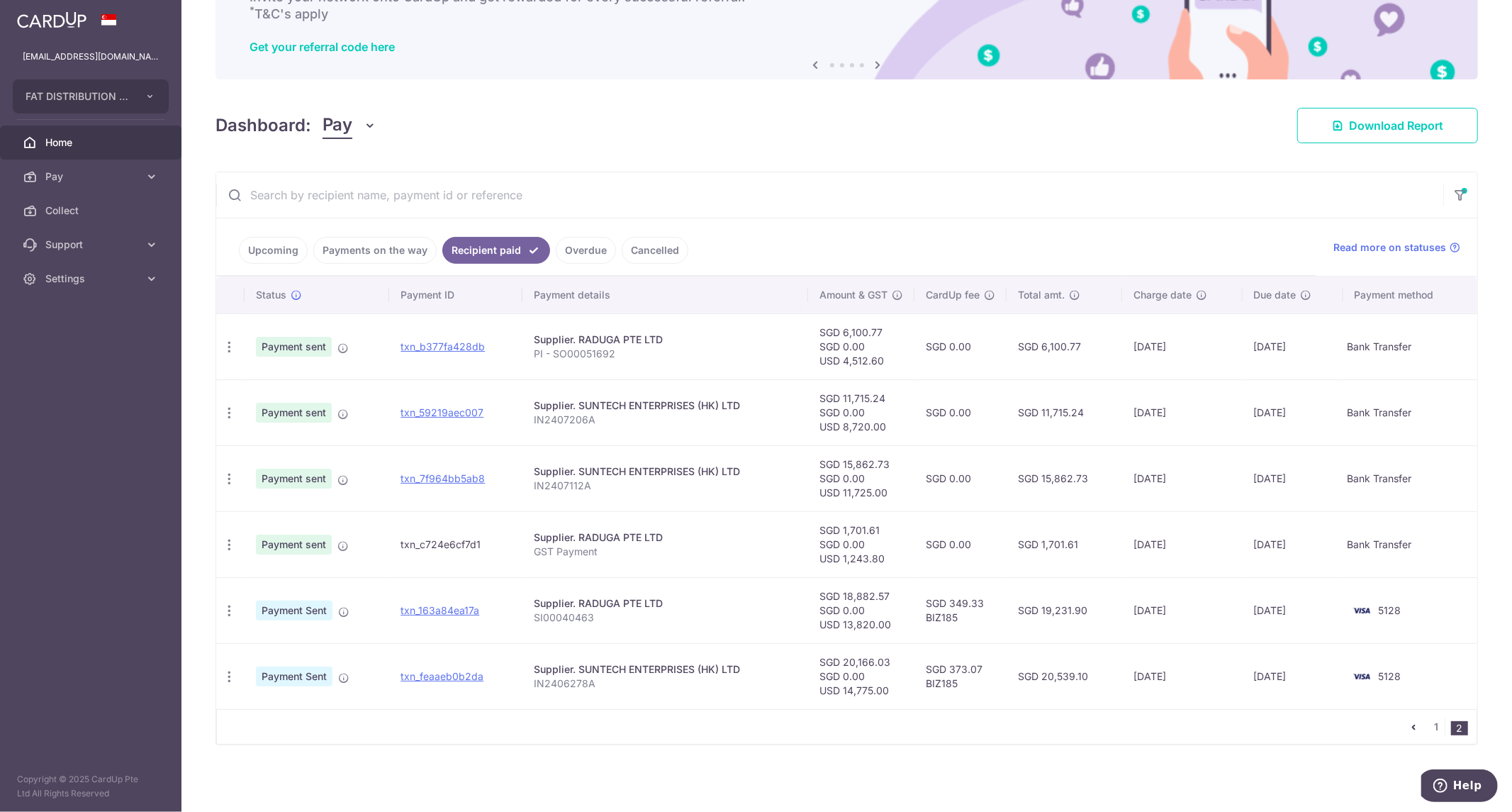
click at [415, 544] on td "txn_c724e6cf7d1" at bounding box center [455, 544] width 133 height 66
click at [516, 543] on td "txn_c724e6cf7d1" at bounding box center [455, 544] width 133 height 66
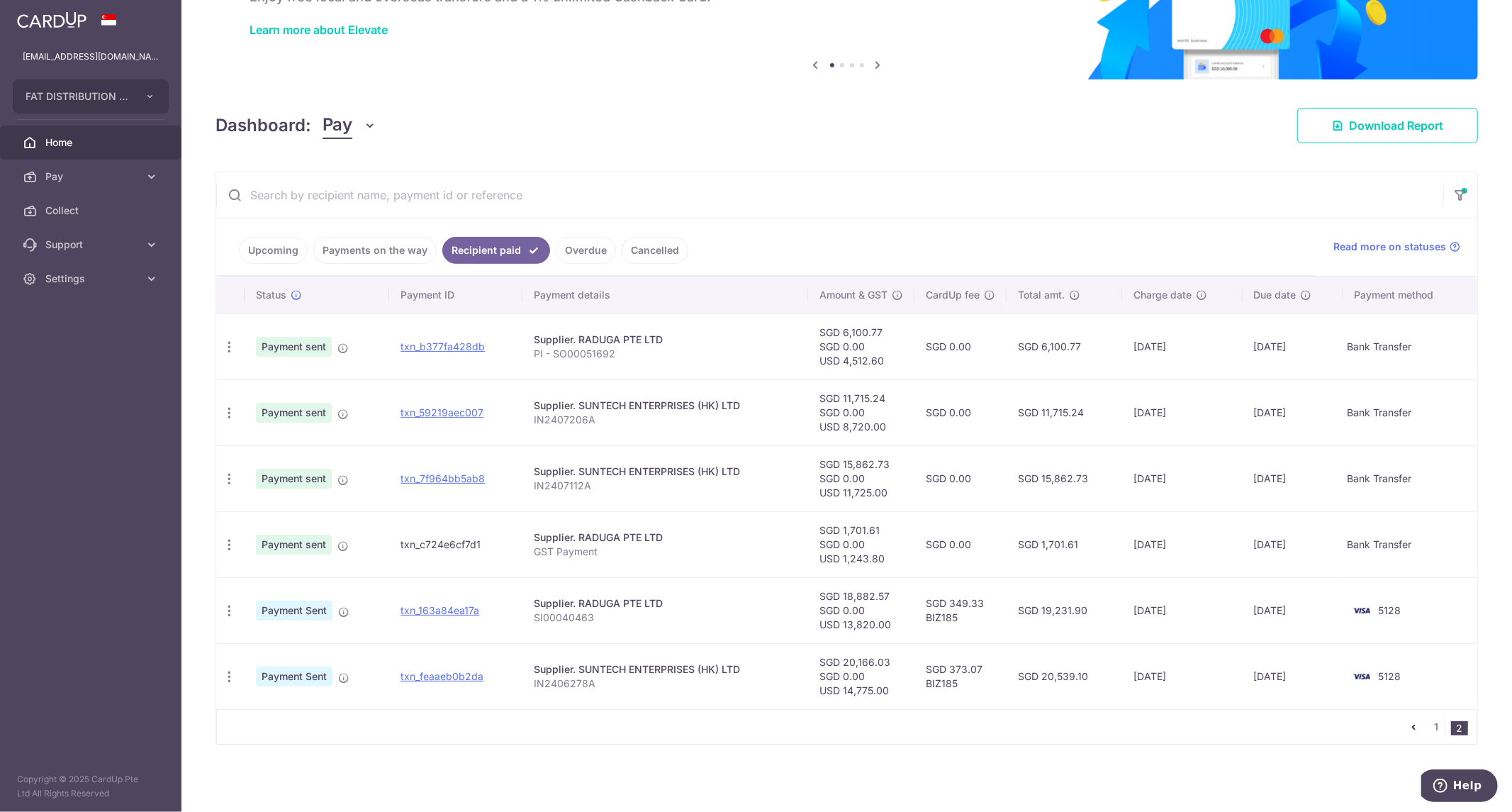
click at [1306, 529] on td "12/07/2024" at bounding box center [1293, 544] width 101 height 66
drag, startPoint x: 1209, startPoint y: 540, endPoint x: 1153, endPoint y: 535, distance: 56.2
click at [1208, 540] on td "09/07/2024" at bounding box center [1182, 544] width 120 height 66
drag, startPoint x: 1072, startPoint y: 532, endPoint x: 995, endPoint y: 522, distance: 77.6
click at [1038, 528] on td "SGD 1,701.61" at bounding box center [1065, 544] width 115 height 66
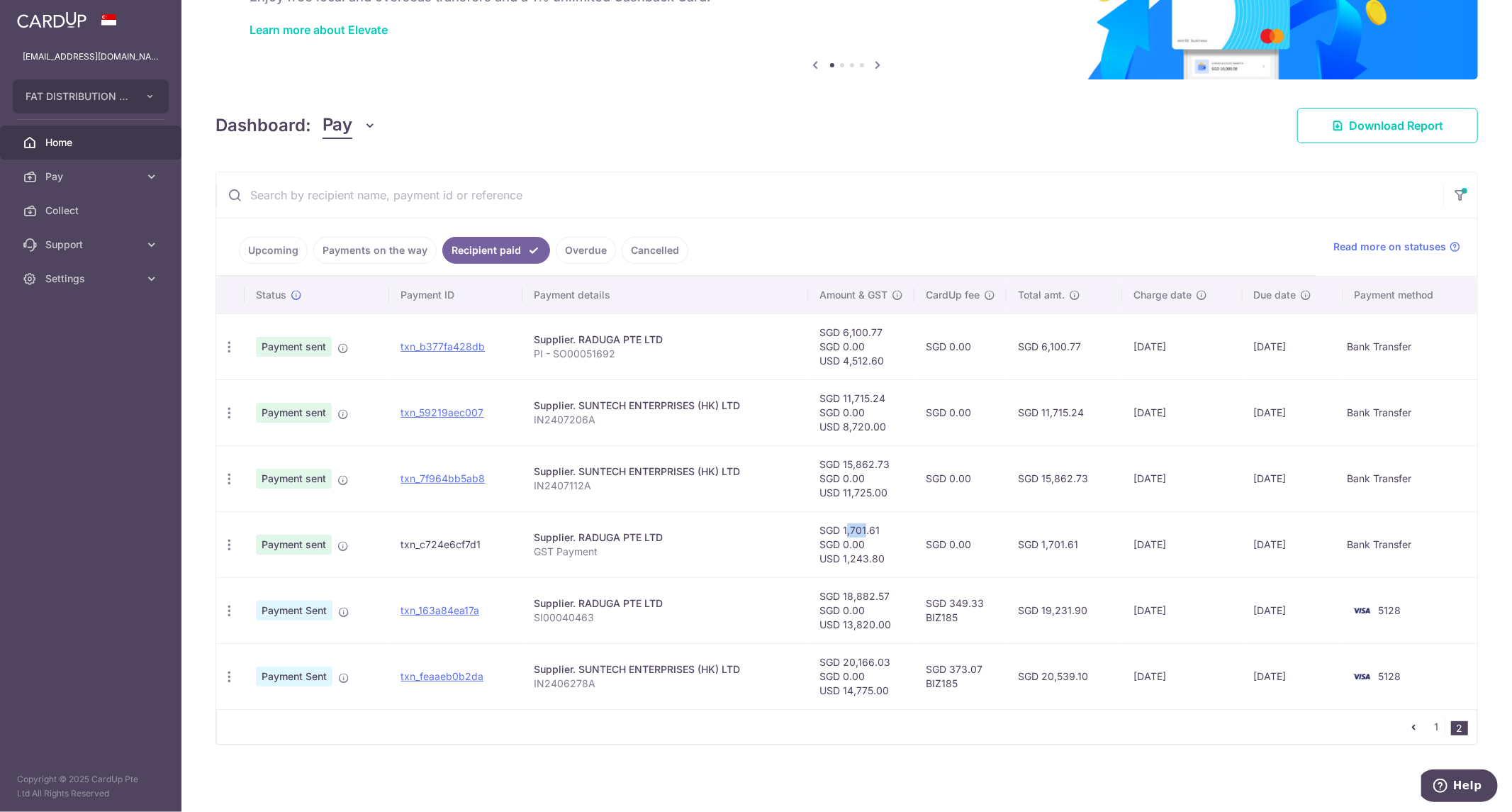
click at [816, 523] on td "SGD 1,701.61 SGD 0.00 USD 1,243.80" at bounding box center [861, 544] width 106 height 66
drag, startPoint x: 637, startPoint y: 521, endPoint x: 477, endPoint y: 542, distance: 161.4
click at [608, 528] on td "Supplier. RADUGA PTE LTD GST Payment" at bounding box center [665, 544] width 285 height 66
drag, startPoint x: 477, startPoint y: 542, endPoint x: 357, endPoint y: 548, distance: 120.1
click at [475, 542] on td "txn_c724e6cf7d1" at bounding box center [455, 544] width 133 height 66
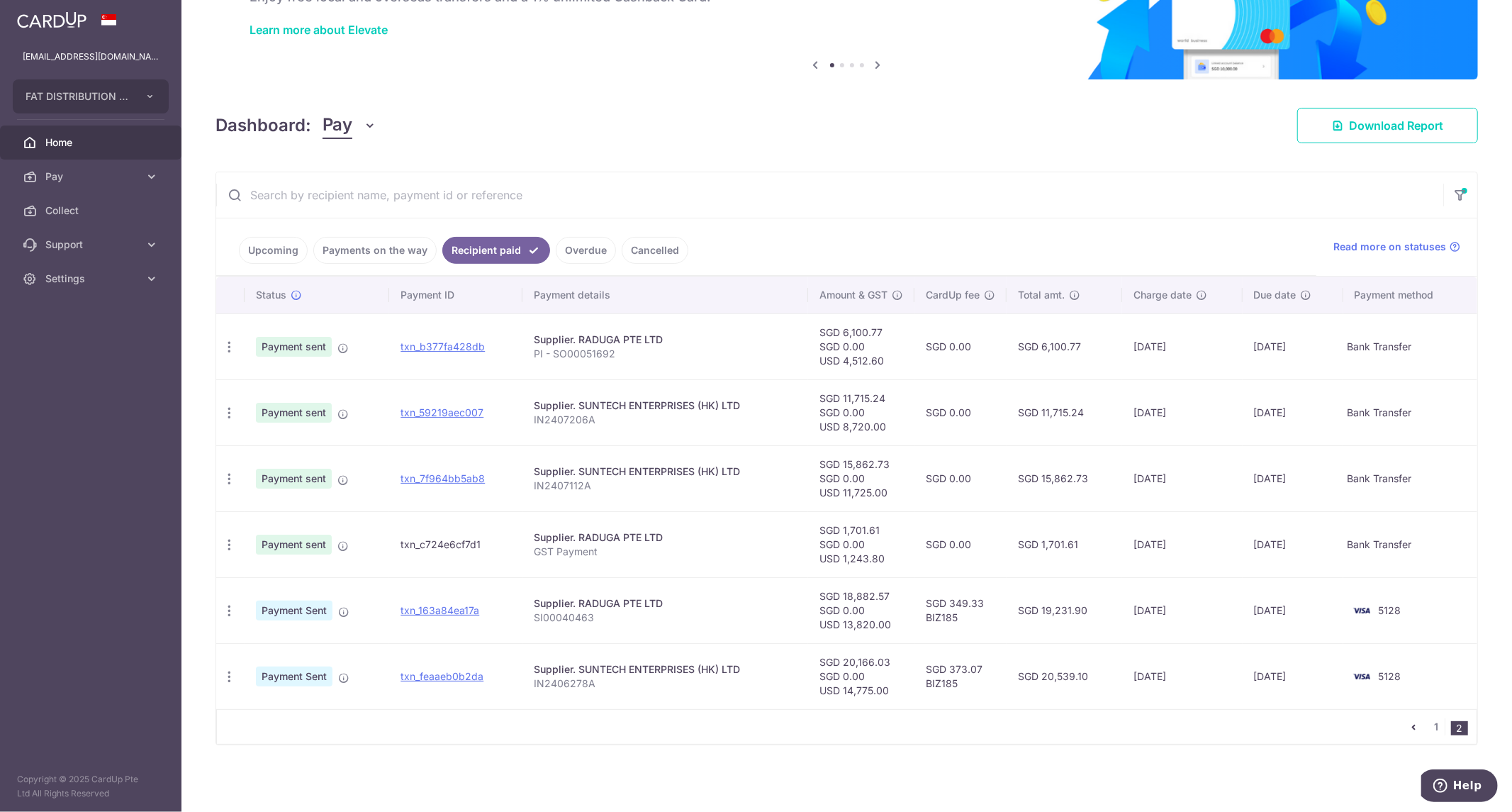
drag, startPoint x: 357, startPoint y: 548, endPoint x: 342, endPoint y: 550, distance: 15.1
click at [352, 551] on td "Payment sent" at bounding box center [317, 544] width 145 height 66
click at [341, 545] on icon at bounding box center [343, 545] width 12 height 12
click at [238, 545] on div "How to fund" at bounding box center [229, 545] width 26 height 26
click at [224, 355] on icon "button" at bounding box center [229, 347] width 15 height 15
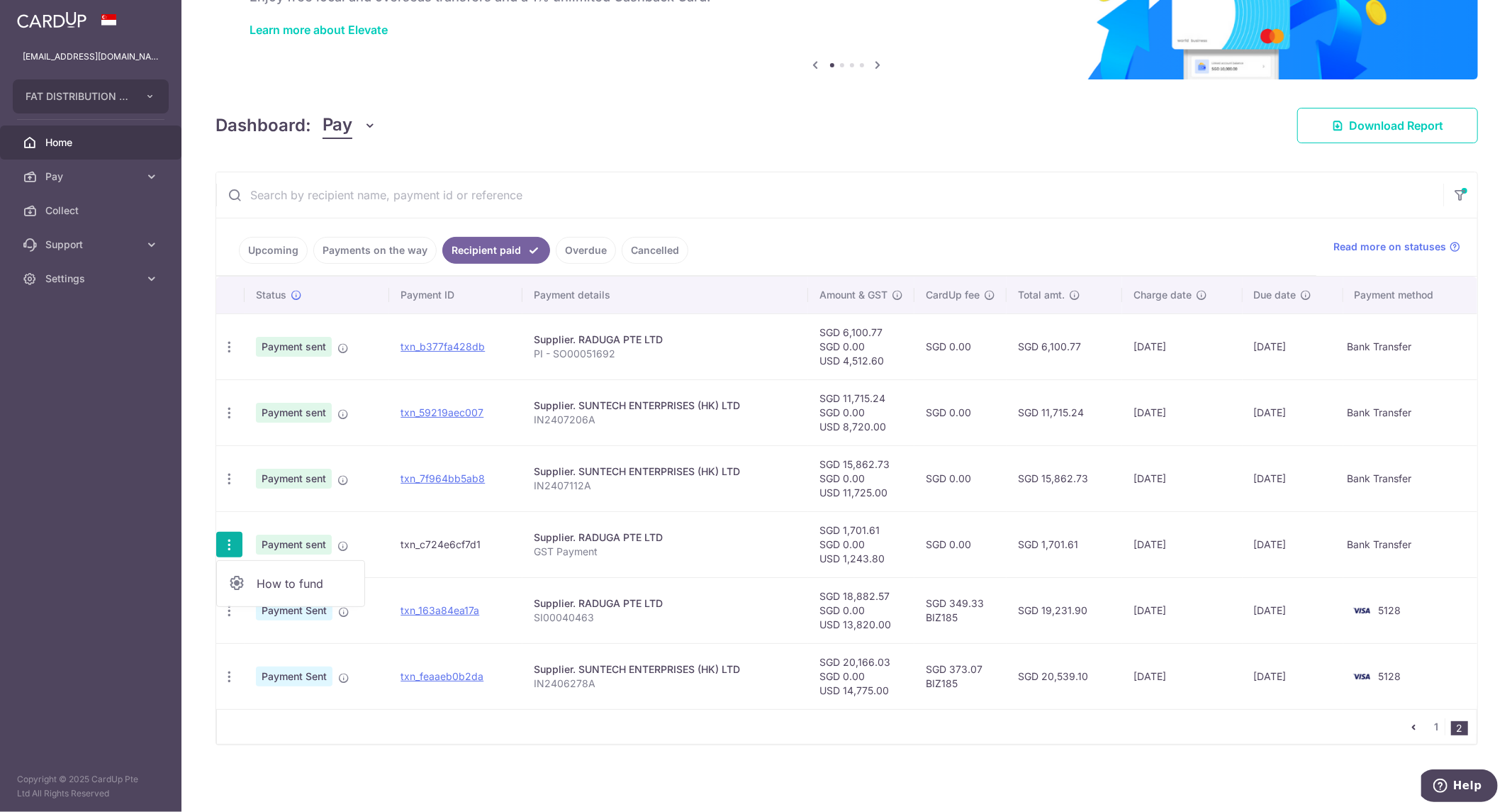
click at [370, 538] on td "Payment sent" at bounding box center [317, 544] width 145 height 66
click at [497, 555] on td "txn_c724e6cf7d1" at bounding box center [455, 544] width 133 height 66
click at [407, 541] on td "txn_c724e6cf7d1" at bounding box center [455, 544] width 133 height 66
drag, startPoint x: 407, startPoint y: 541, endPoint x: 334, endPoint y: 526, distance: 74.5
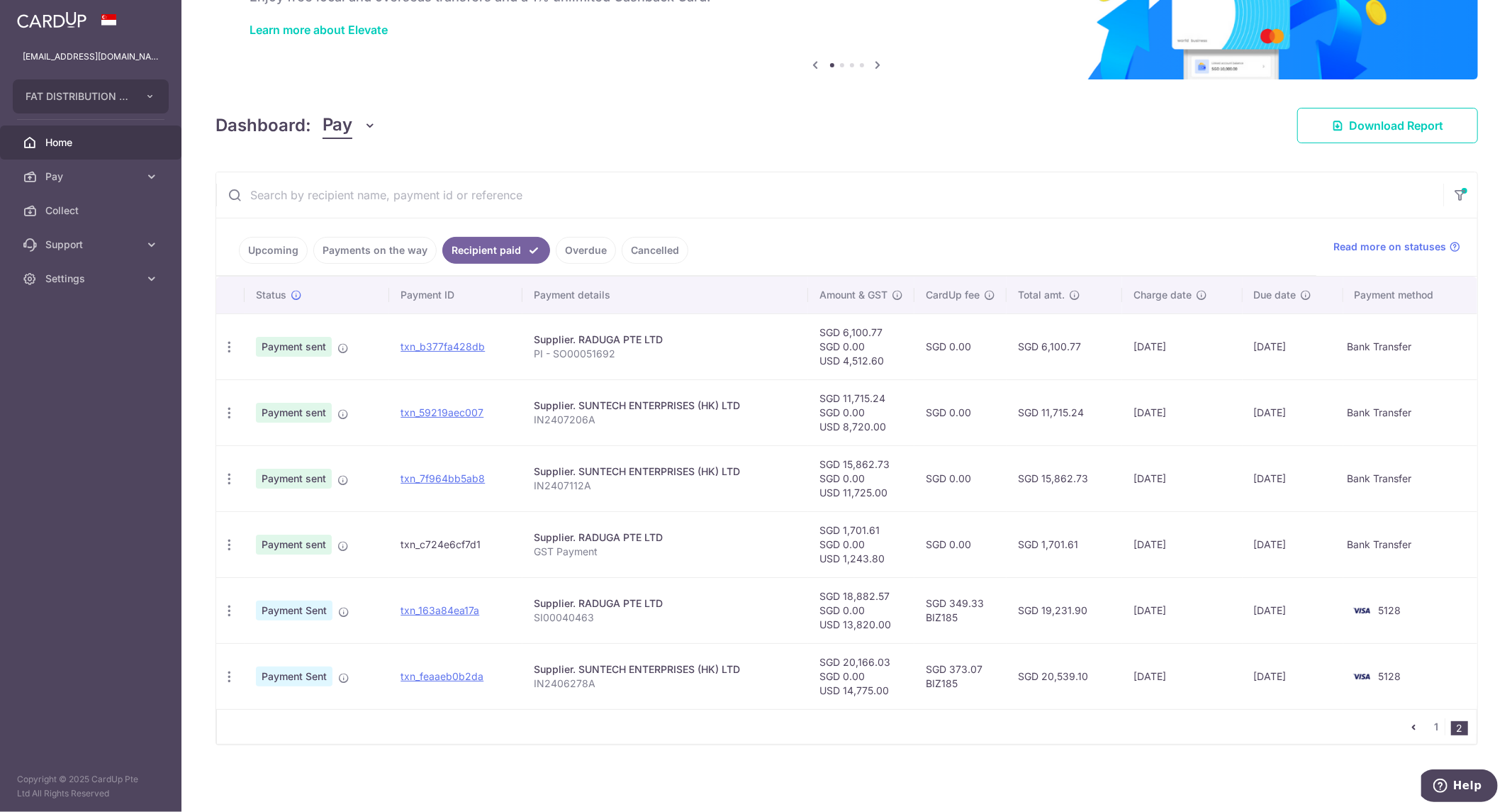
click at [406, 541] on td "txn_c724e6cf7d1" at bounding box center [455, 544] width 133 height 66
click at [334, 526] on td "Payment sent" at bounding box center [317, 544] width 145 height 66
click at [1018, 545] on td "SGD 1,701.61" at bounding box center [1065, 544] width 115 height 66
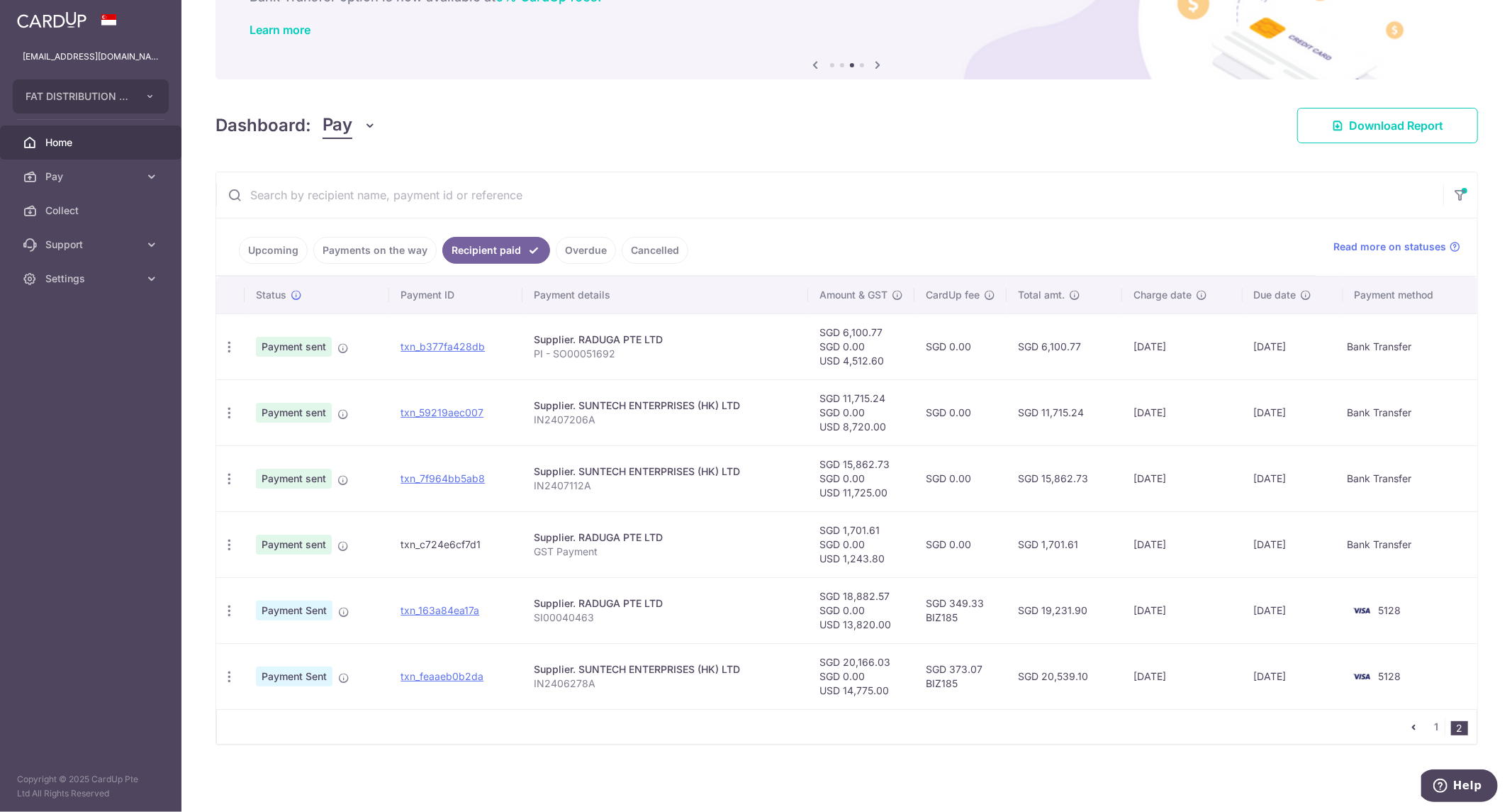
click at [481, 545] on td "txn_c724e6cf7d1" at bounding box center [455, 544] width 133 height 66
click at [451, 542] on td "txn_c724e6cf7d1" at bounding box center [455, 544] width 133 height 66
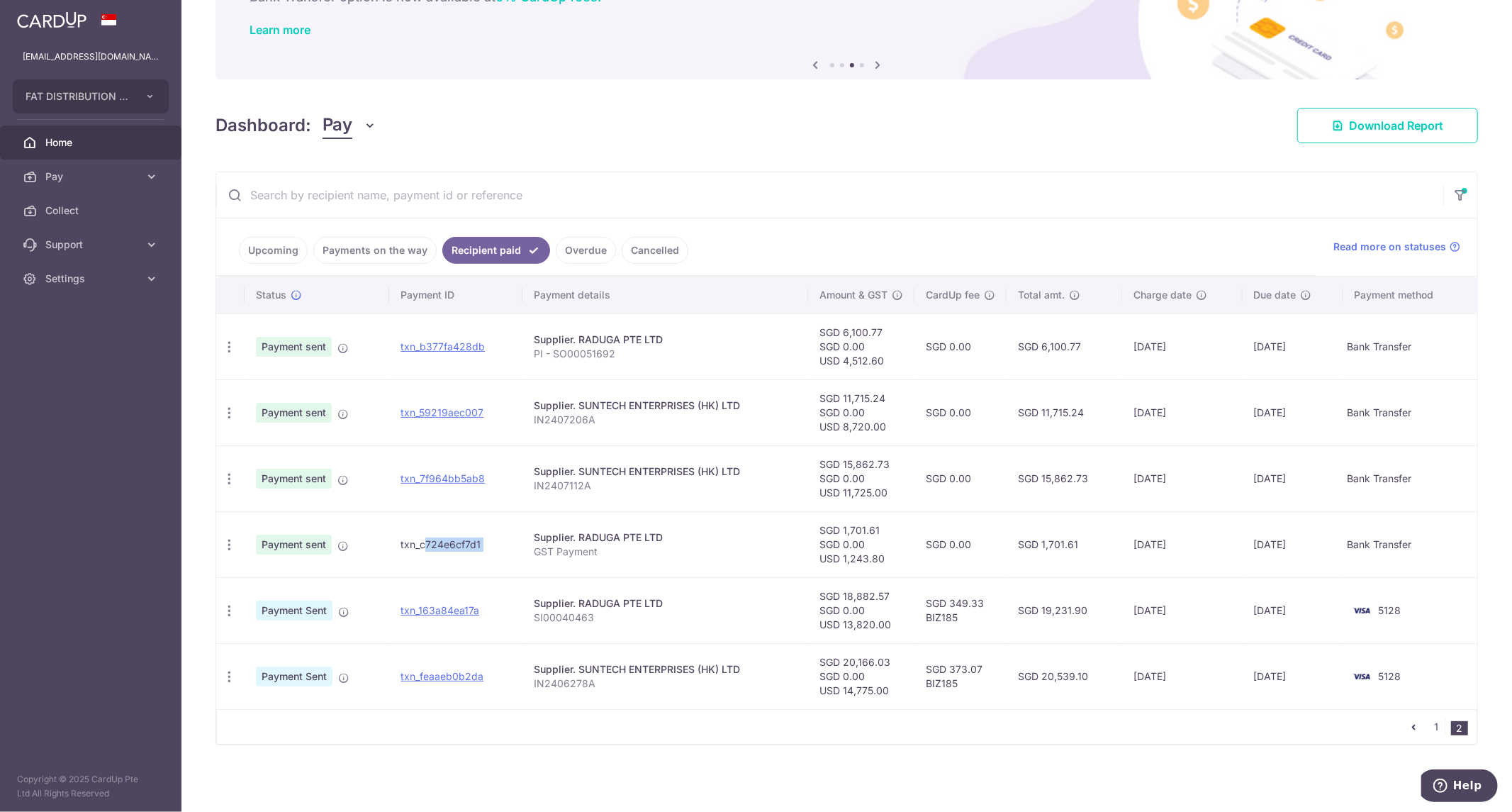
drag, startPoint x: 451, startPoint y: 542, endPoint x: 463, endPoint y: 540, distance: 12.2
click at [454, 542] on td "txn_c724e6cf7d1" at bounding box center [455, 544] width 133 height 66
click at [1133, 547] on td "09/07/2024" at bounding box center [1182, 544] width 120 height 66
drag, startPoint x: 1345, startPoint y: 536, endPoint x: 1322, endPoint y: 532, distance: 23.3
click at [1323, 533] on tr "How to fund Payment sent txn_c724e6cf7d1 Supplier. RADUGA PTE LTD GST Payment S…" at bounding box center [846, 544] width 1261 height 66
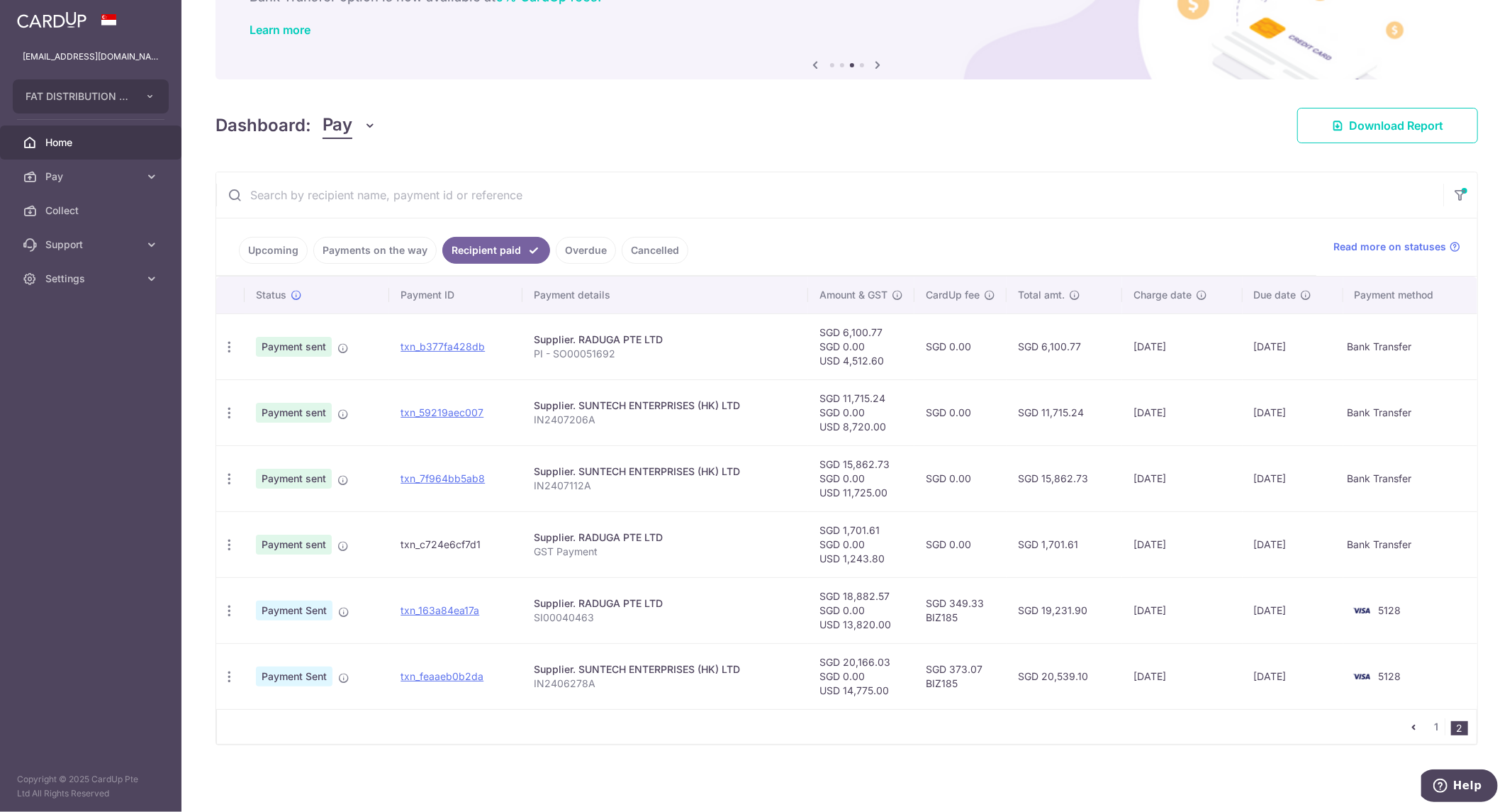
click at [1228, 530] on td "09/07/2024" at bounding box center [1182, 544] width 120 height 66
drag, startPoint x: 854, startPoint y: 559, endPoint x: 894, endPoint y: 559, distance: 40.0
click at [894, 559] on td "SGD 1,701.61 SGD 0.00 USD 1,243.80" at bounding box center [861, 544] width 106 height 66
click at [903, 540] on td "SGD 1,701.61 SGD 0.00 USD 1,243.80" at bounding box center [861, 544] width 106 height 66
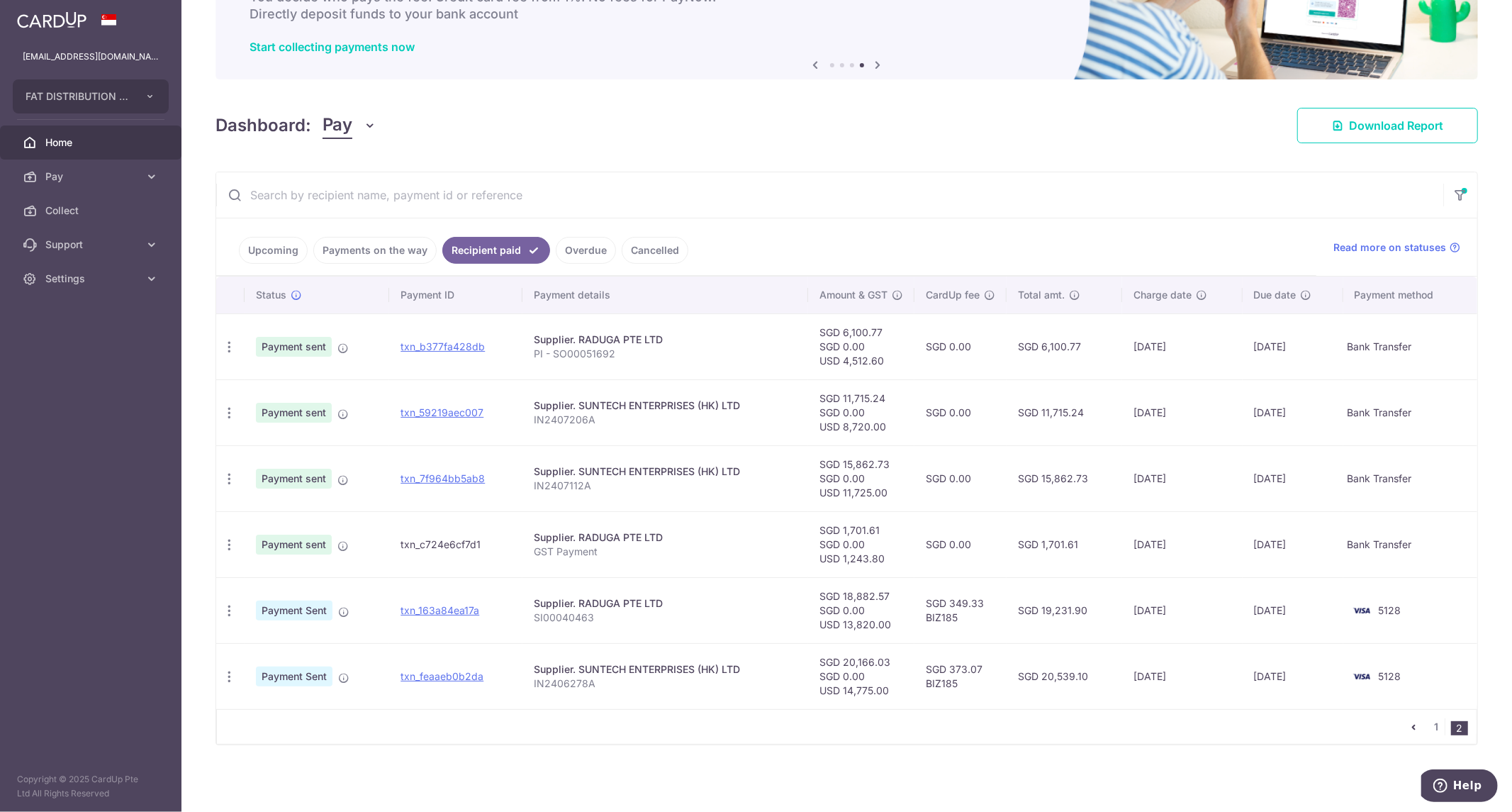
click at [851, 545] on td "SGD 1,701.61 SGD 0.00 USD 1,243.80" at bounding box center [861, 544] width 106 height 66
drag, startPoint x: 429, startPoint y: 608, endPoint x: 825, endPoint y: 58, distance: 677.7
click at [429, 608] on link "txn_163a84ea17a" at bounding box center [440, 609] width 79 height 12
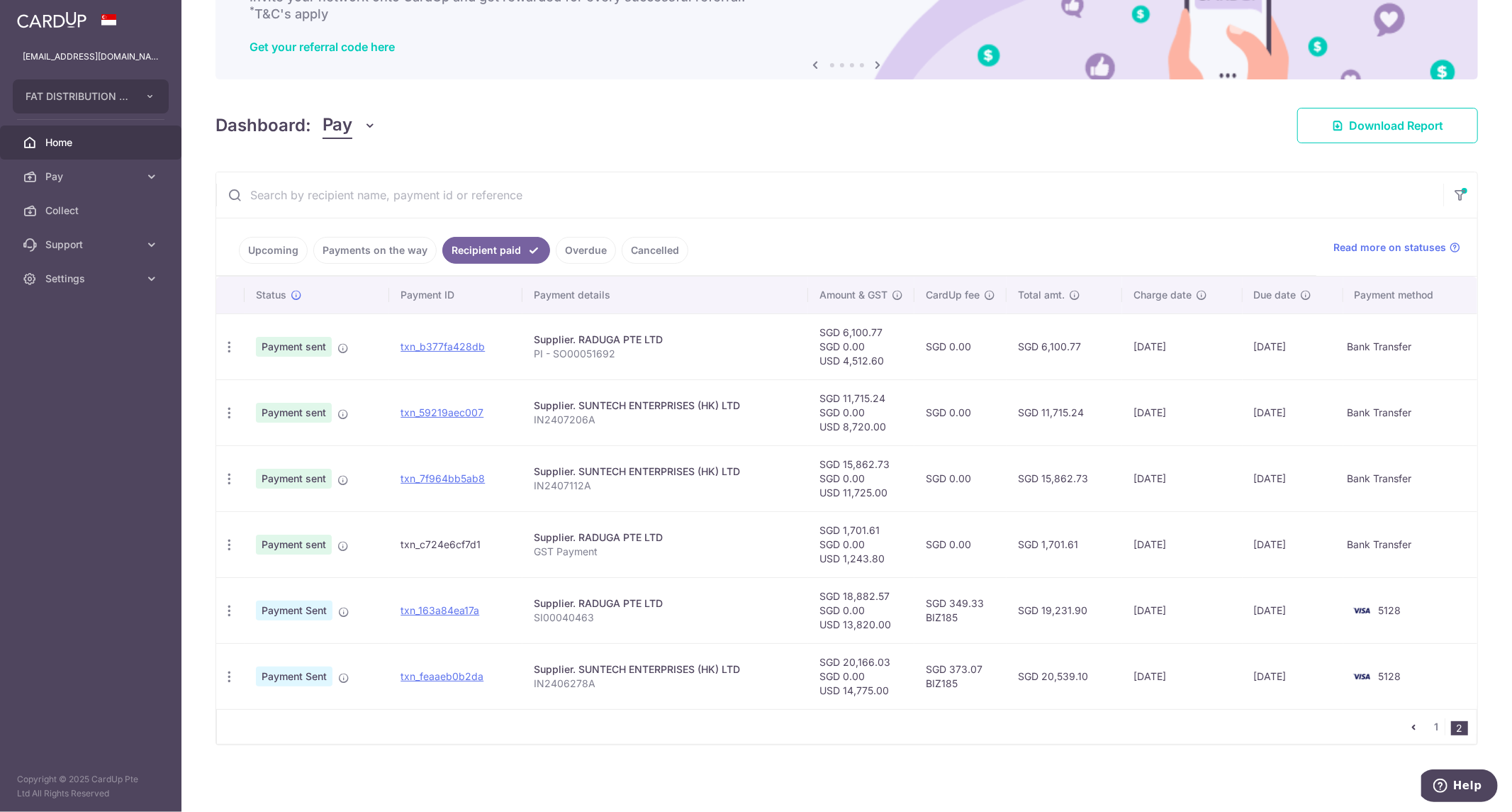
drag, startPoint x: 482, startPoint y: 545, endPoint x: 401, endPoint y: 547, distance: 81.0
click at [401, 547] on td "txn_c724e6cf7d1" at bounding box center [455, 544] width 133 height 66
copy td "txn_c724e6cf7d1"
click at [786, 153] on div "× Pause Schedule Pause all future payments in this series Pause just this one p…" at bounding box center [846, 406] width 1330 height 812
click at [149, 177] on icon at bounding box center [152, 176] width 14 height 14
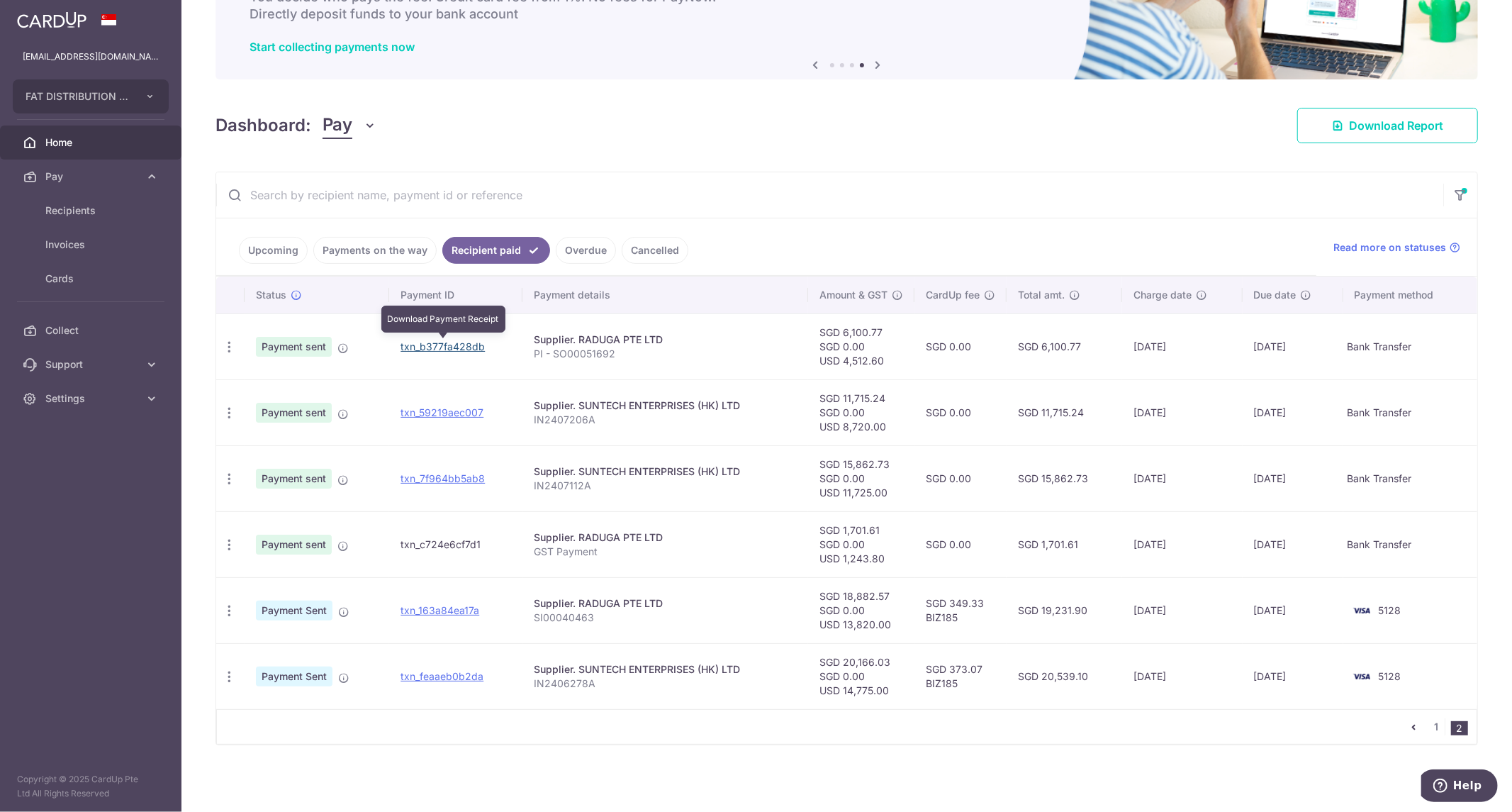
click at [454, 343] on link "txn_b377fa428db" at bounding box center [443, 346] width 84 height 12
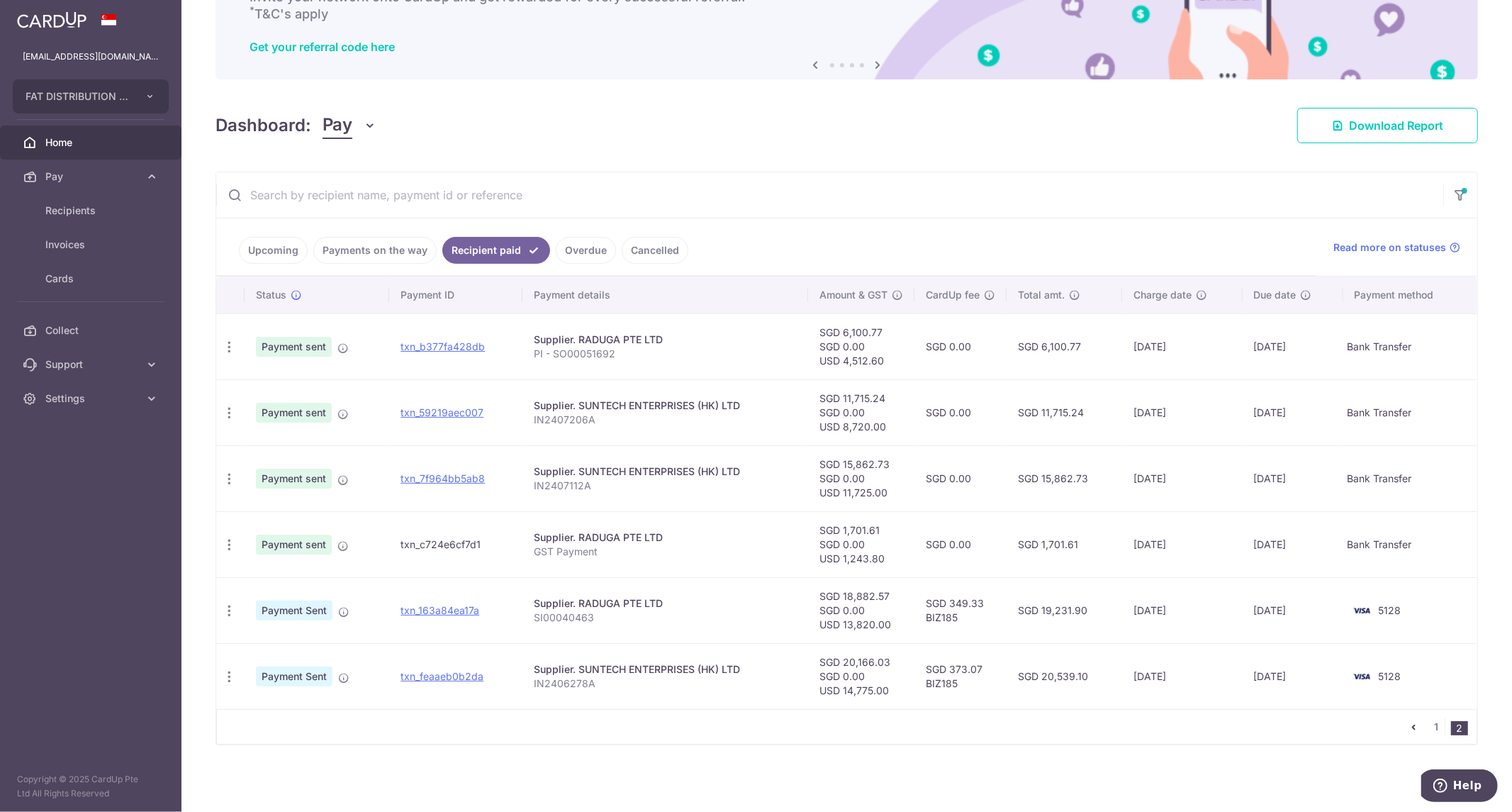
click at [977, 208] on input "text" at bounding box center [829, 195] width 1228 height 45
click at [1429, 728] on link "1" at bounding box center [1436, 726] width 17 height 17
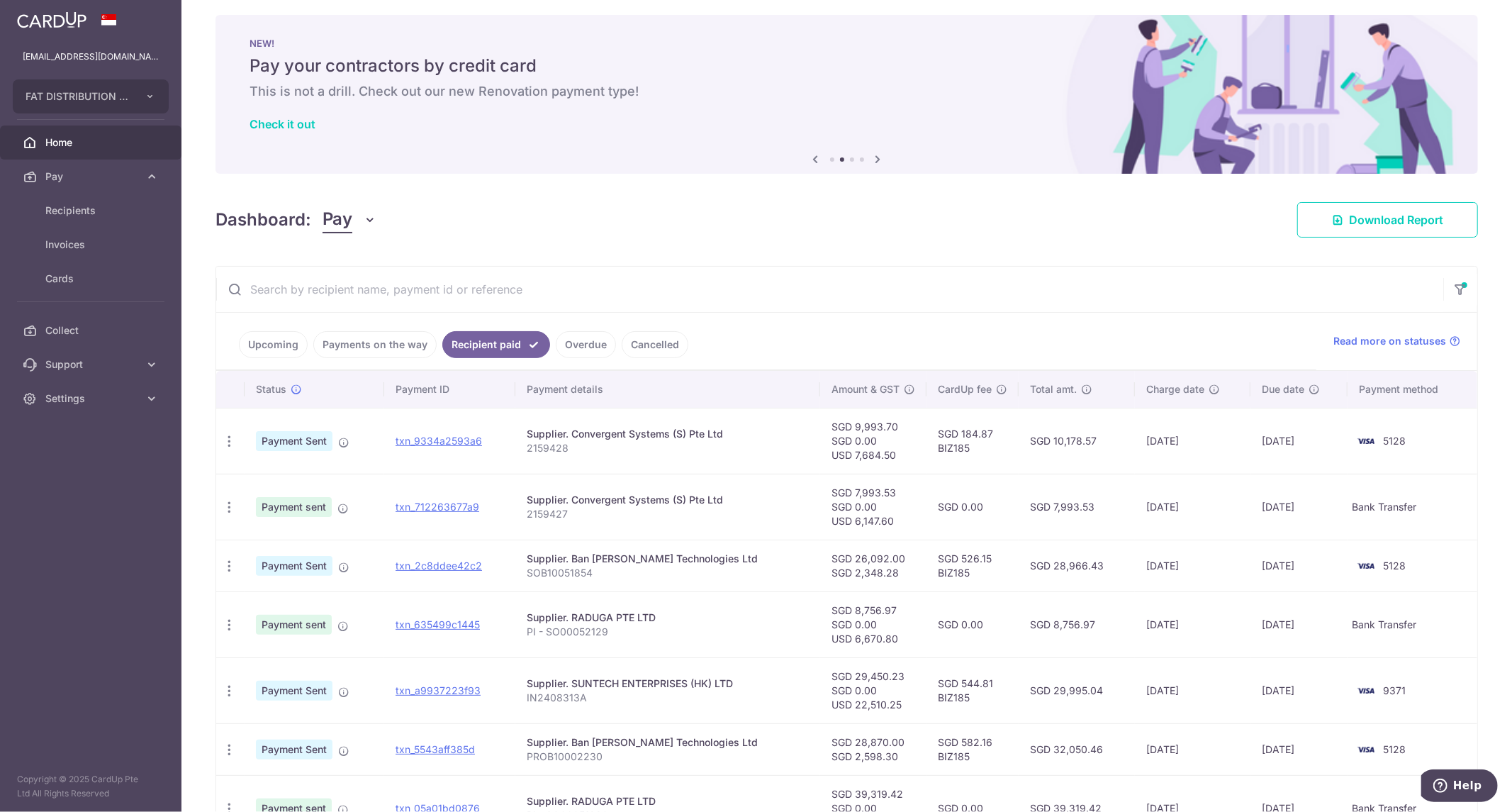
scroll to position [0, 0]
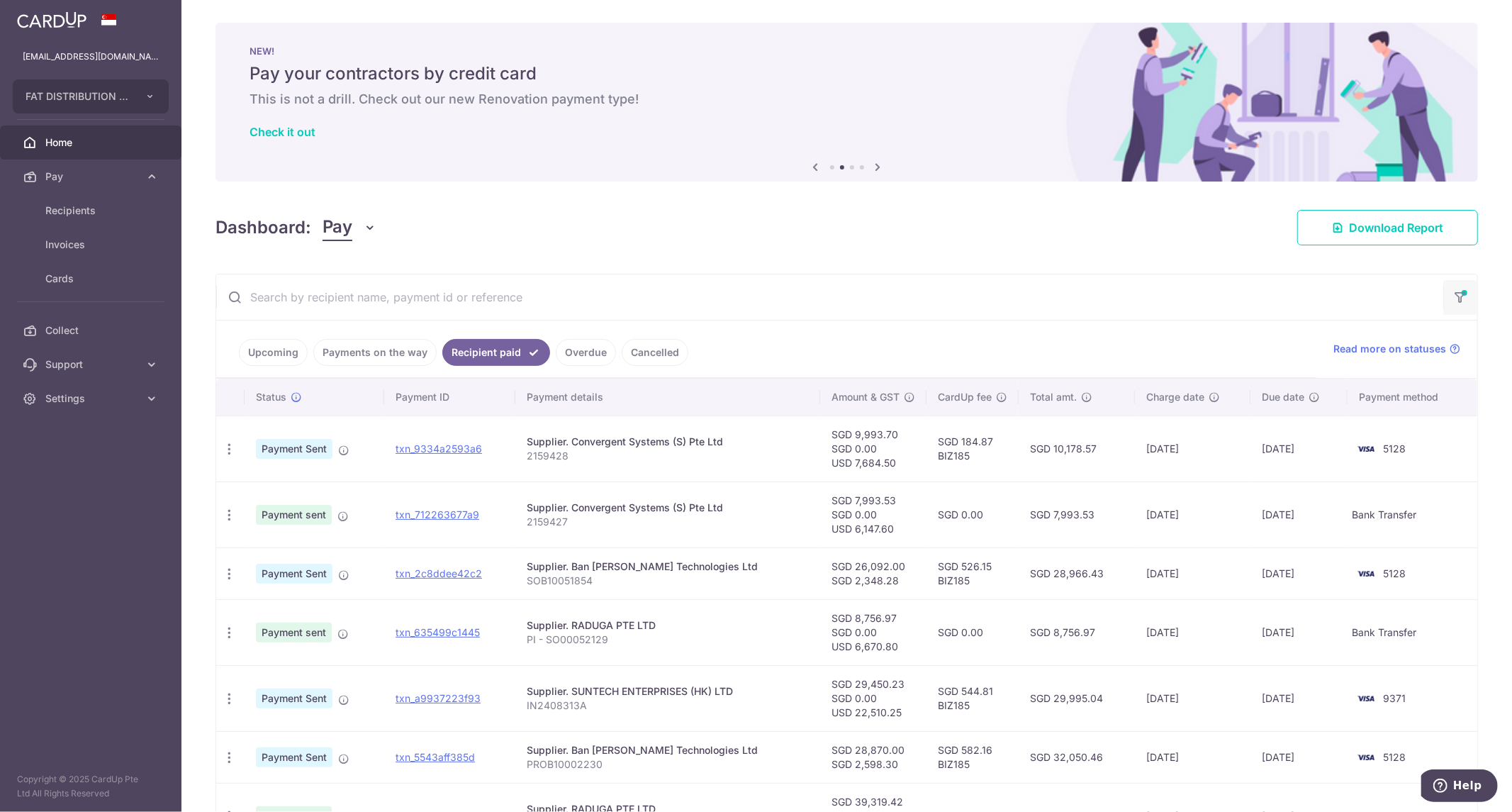
click at [1458, 294] on icon "button" at bounding box center [1461, 292] width 14 height 5
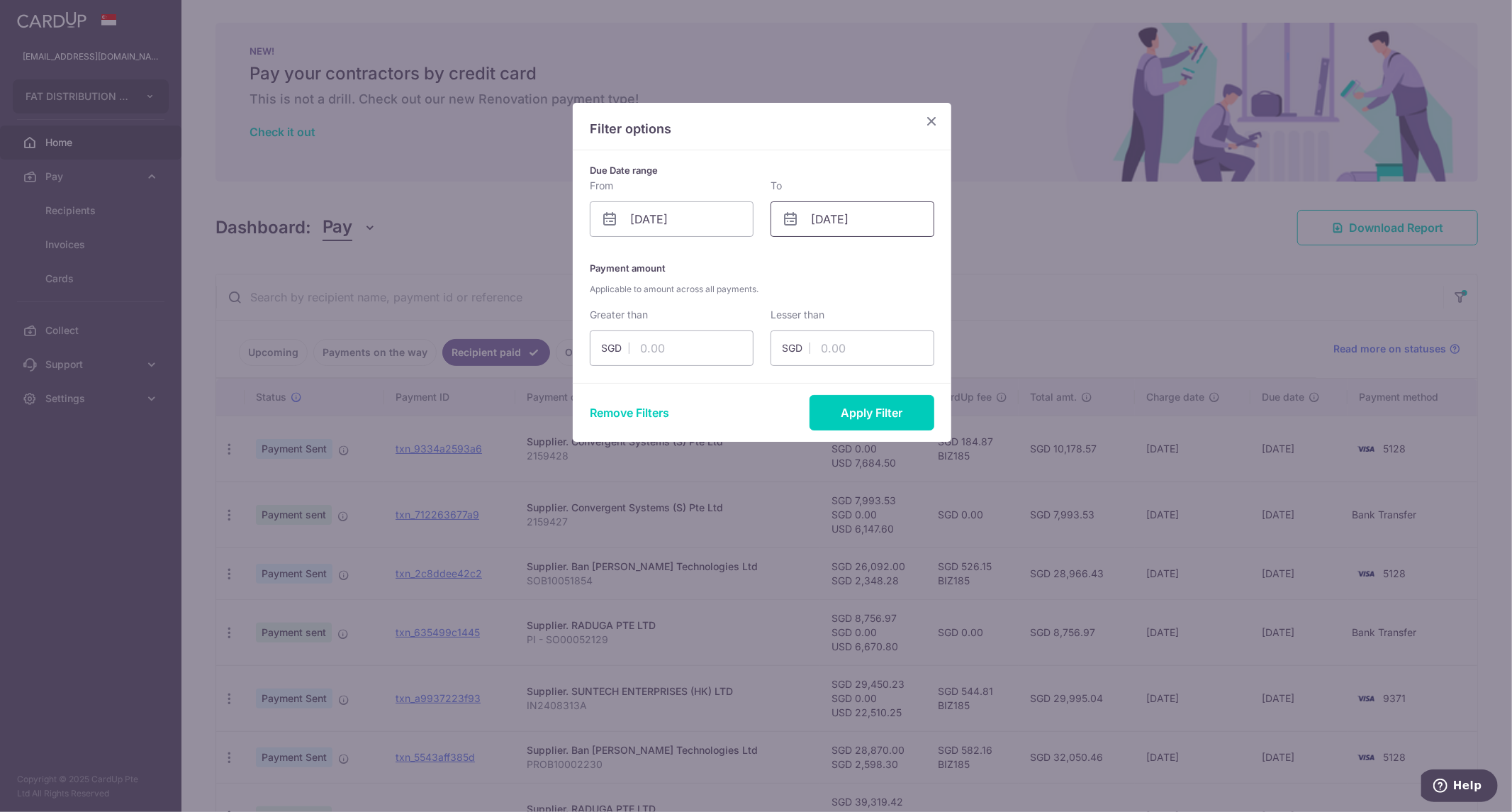
click at [886, 218] on input "30/09/2024" at bounding box center [853, 218] width 164 height 35
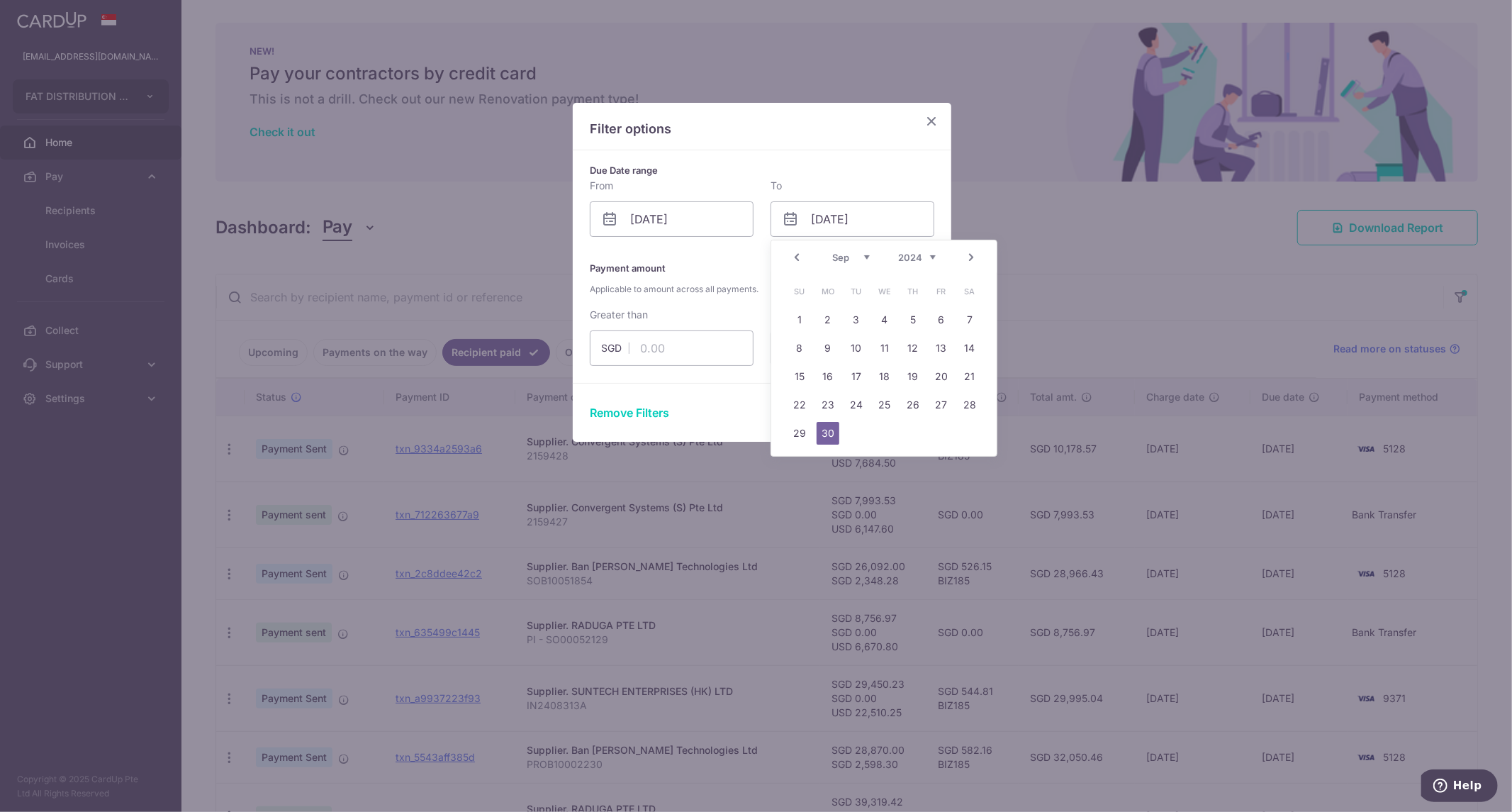
click at [967, 256] on link "Next" at bounding box center [971, 257] width 17 height 17
click at [855, 313] on link "1" at bounding box center [856, 320] width 23 height 23
type input "01/10/2024"
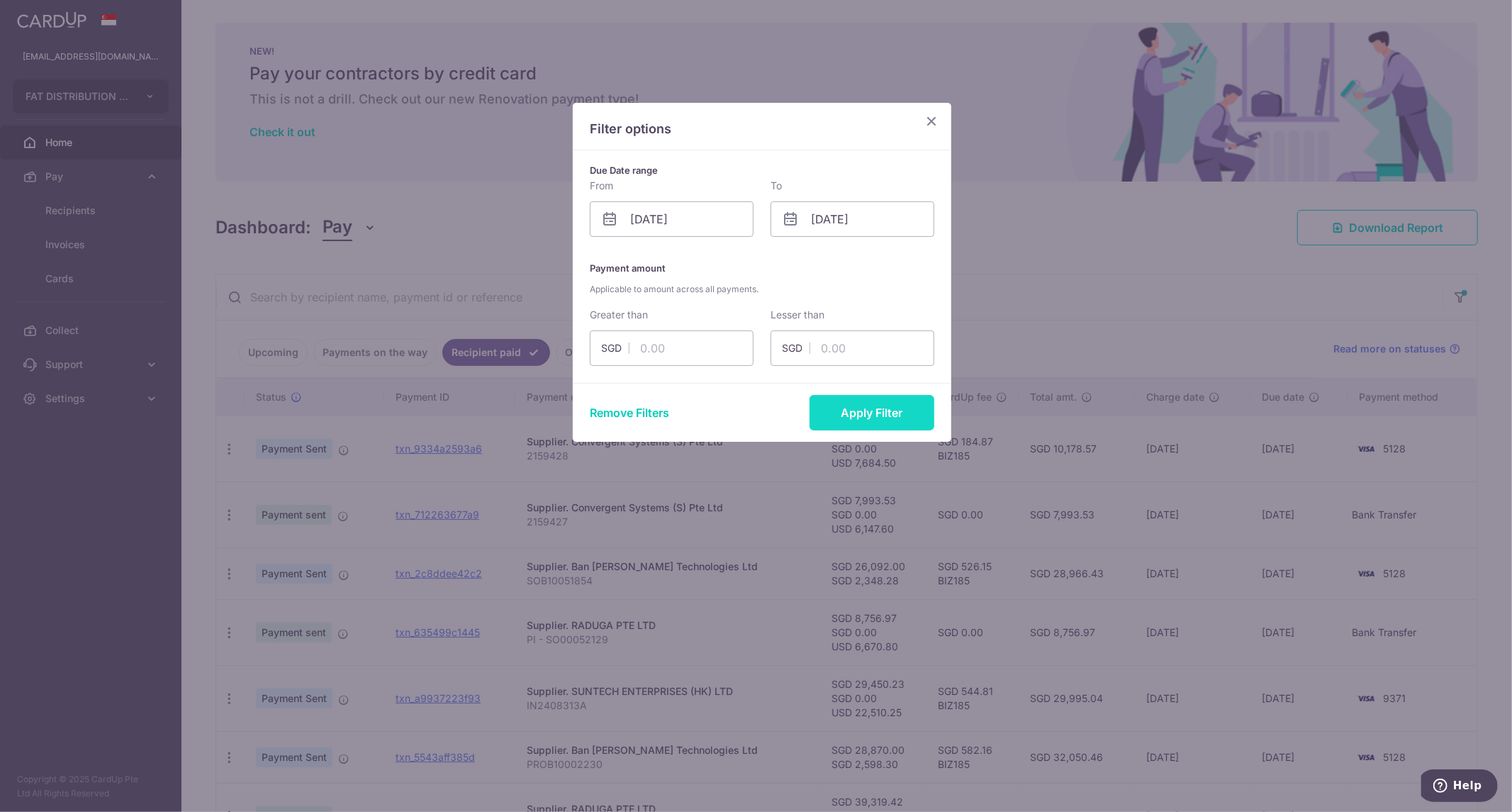
click at [868, 408] on button "Apply Filter" at bounding box center [872, 412] width 125 height 35
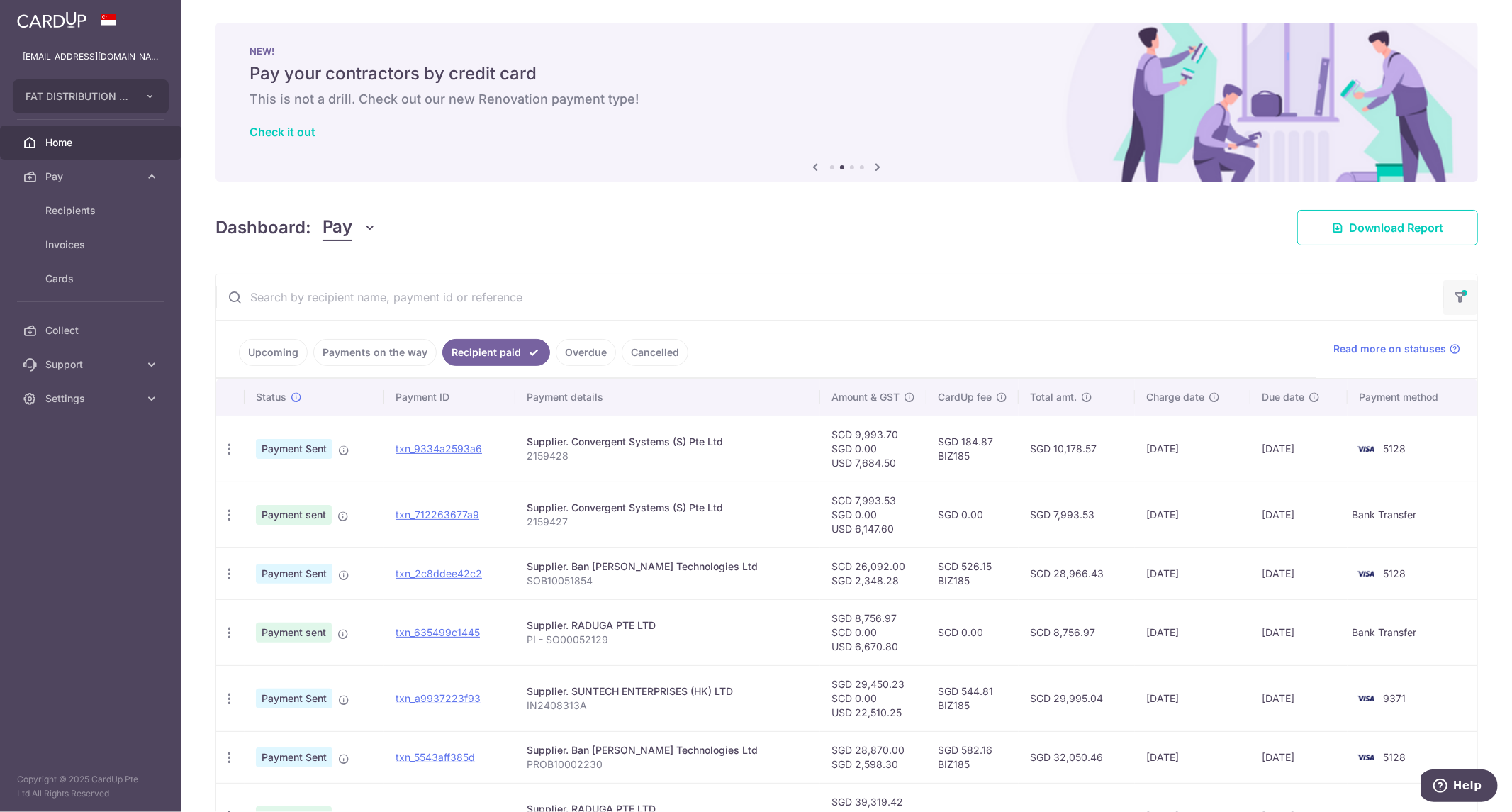
click at [1454, 295] on icon "button" at bounding box center [1461, 292] width 14 height 5
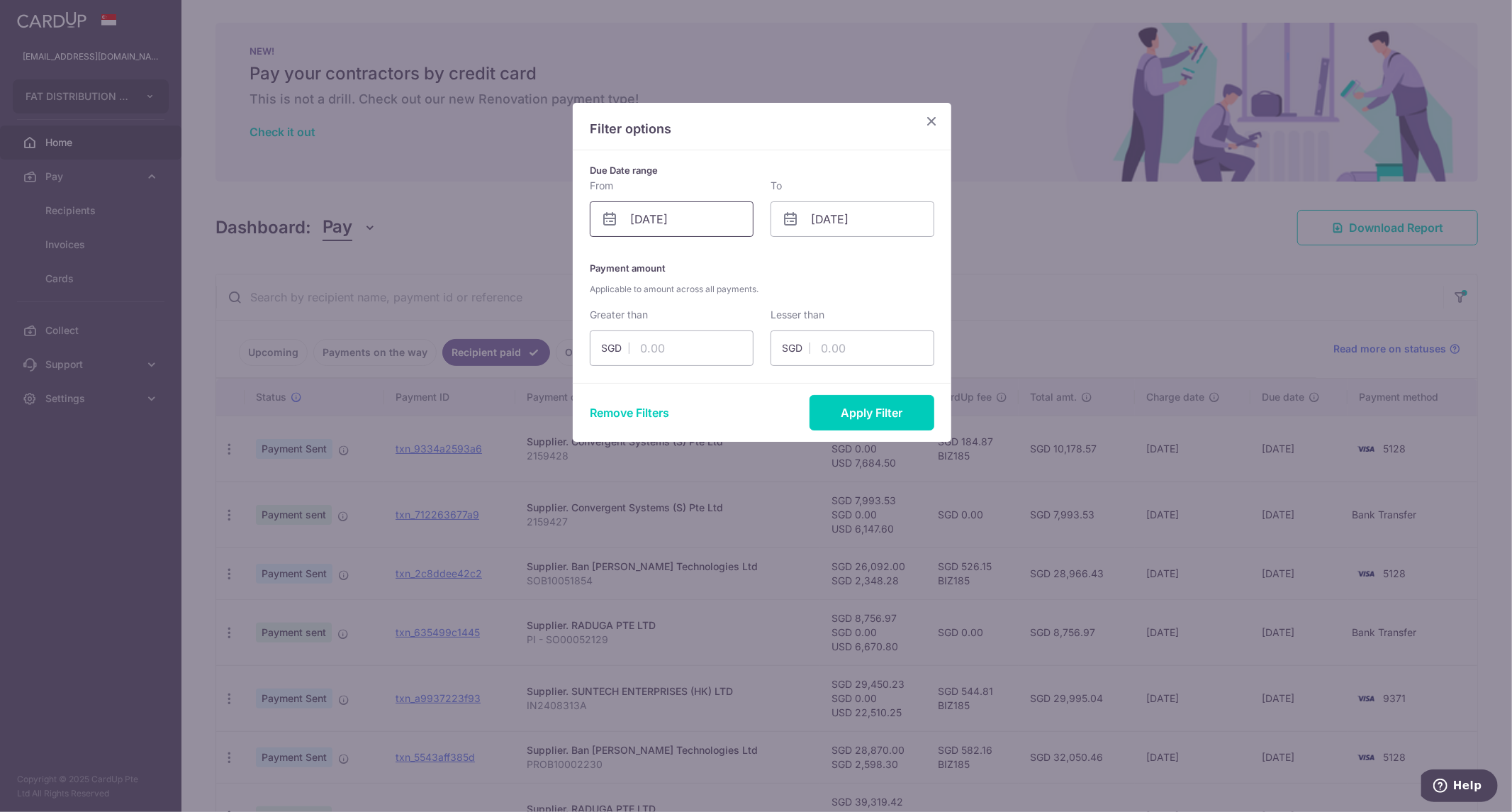
click at [720, 224] on input "01/07/2024" at bounding box center [672, 218] width 164 height 35
click at [790, 254] on link "Next" at bounding box center [790, 257] width 17 height 17
click at [729, 316] on link "1" at bounding box center [732, 320] width 23 height 23
click at [851, 420] on button "Apply Filter" at bounding box center [872, 412] width 125 height 35
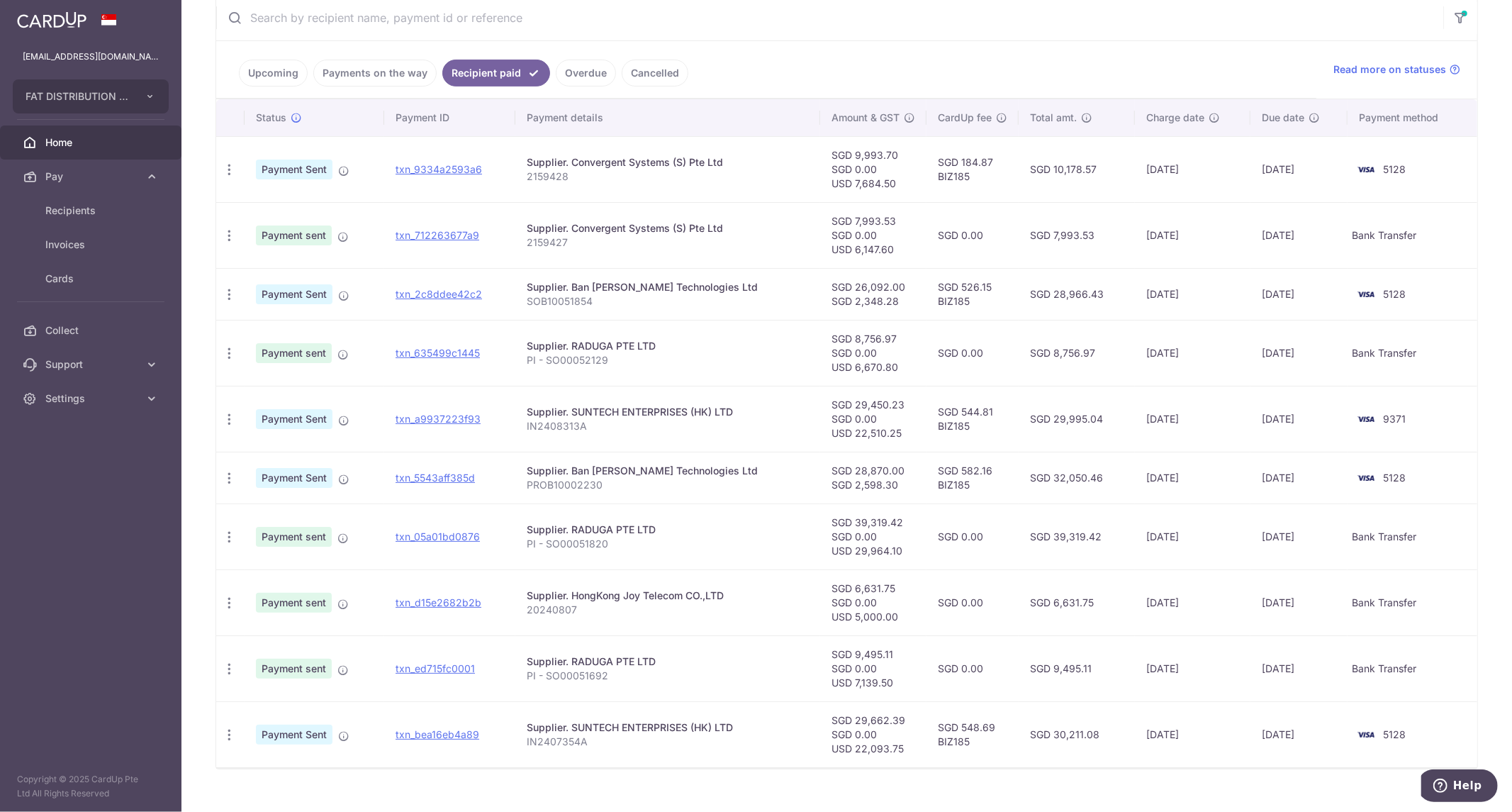
scroll to position [303, 0]
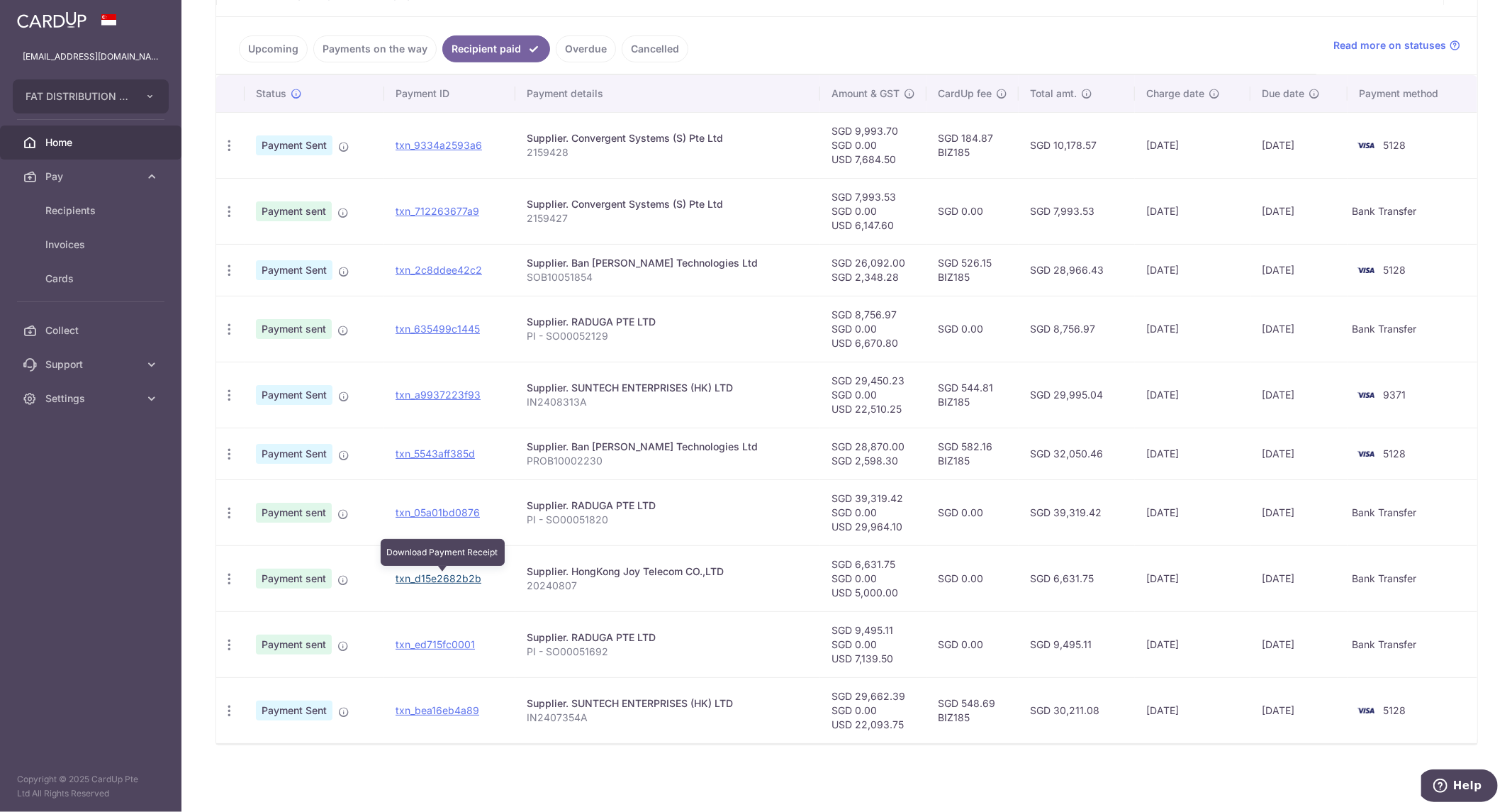
click at [457, 577] on link "txn_d15e2682b2b" at bounding box center [439, 577] width 86 height 12
click at [420, 511] on link "txn_05a01bd0876" at bounding box center [438, 511] width 84 height 12
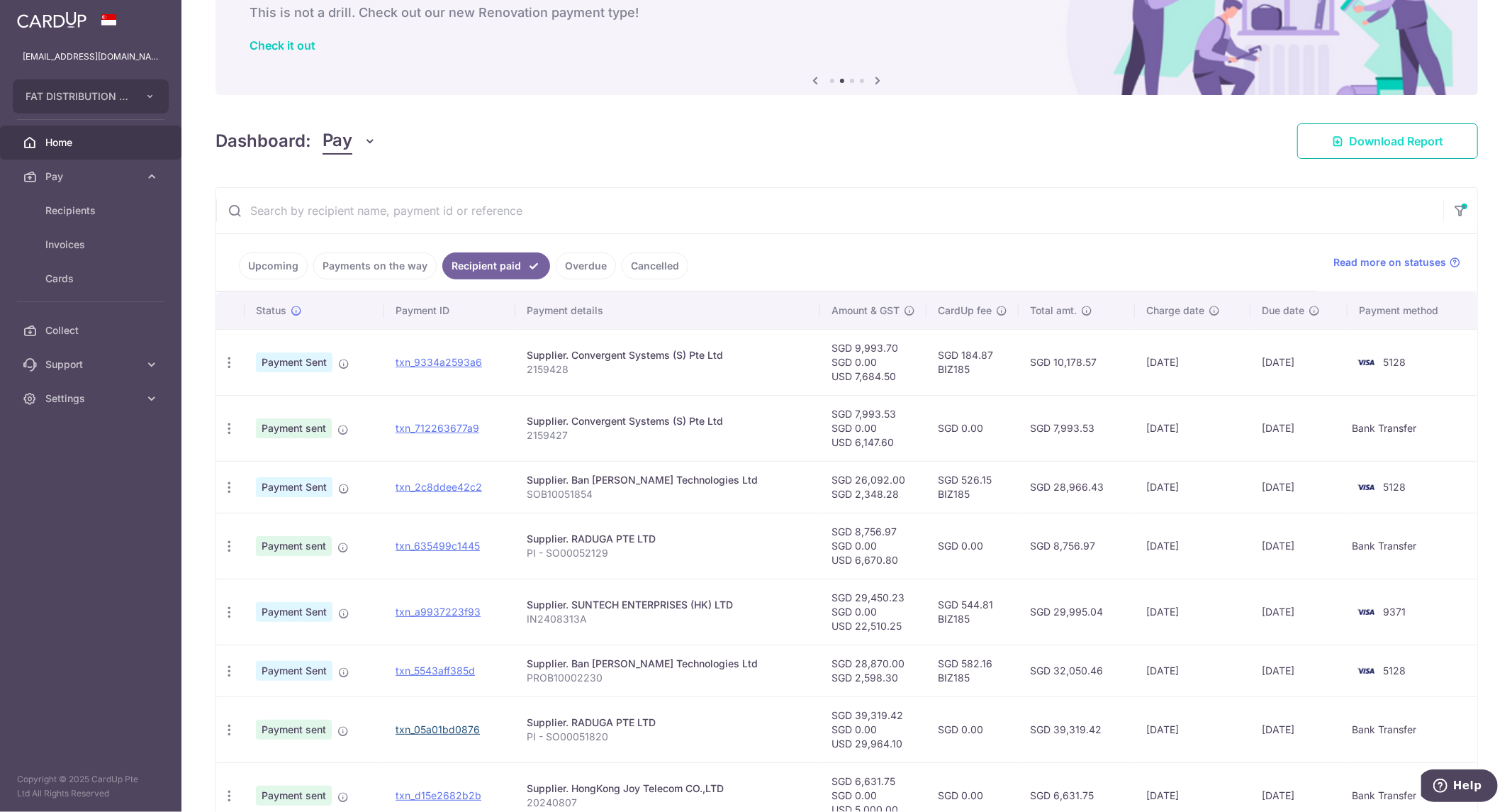
scroll to position [0, 0]
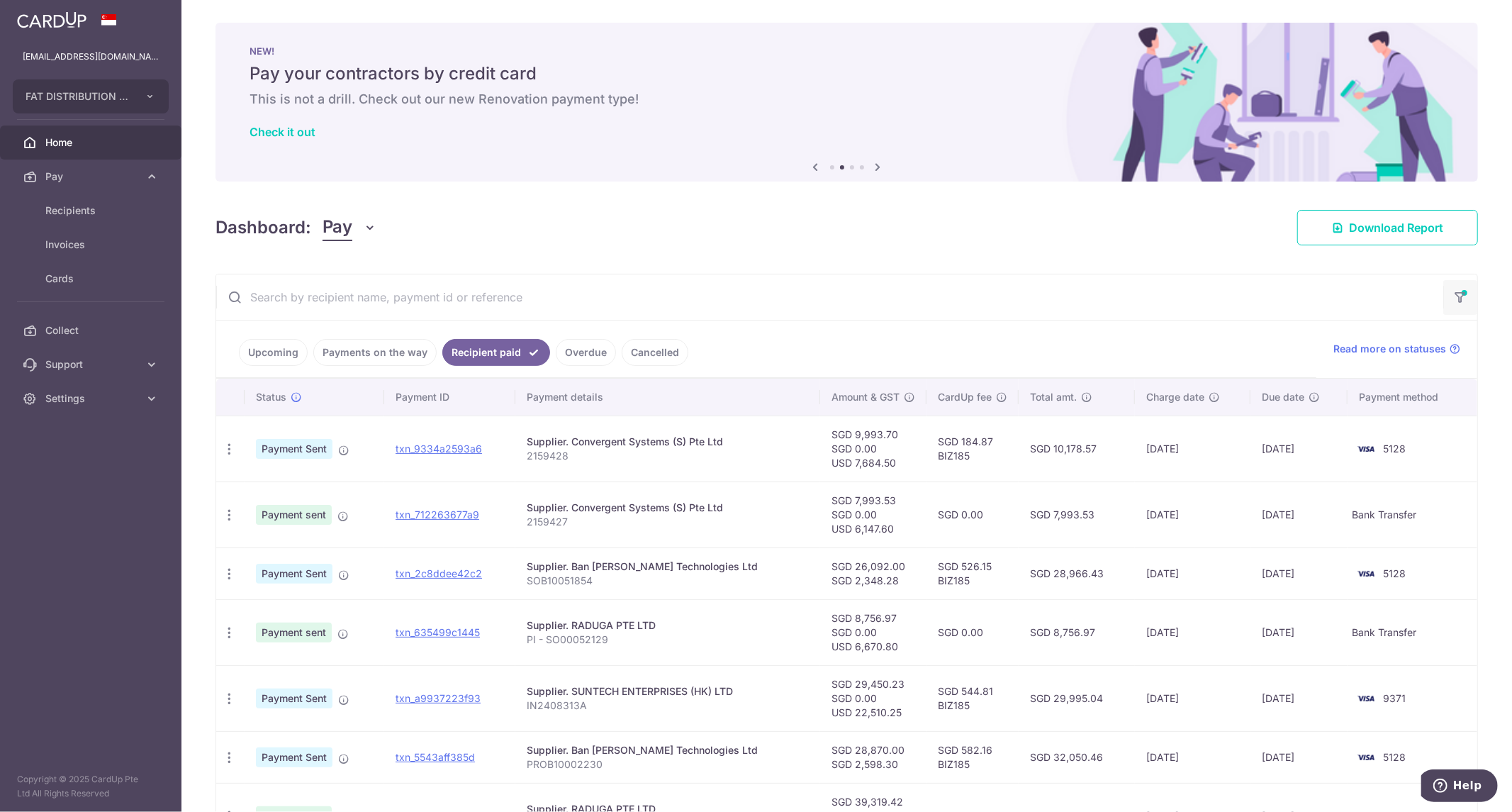
click at [1454, 292] on icon "button" at bounding box center [1461, 292] width 14 height 5
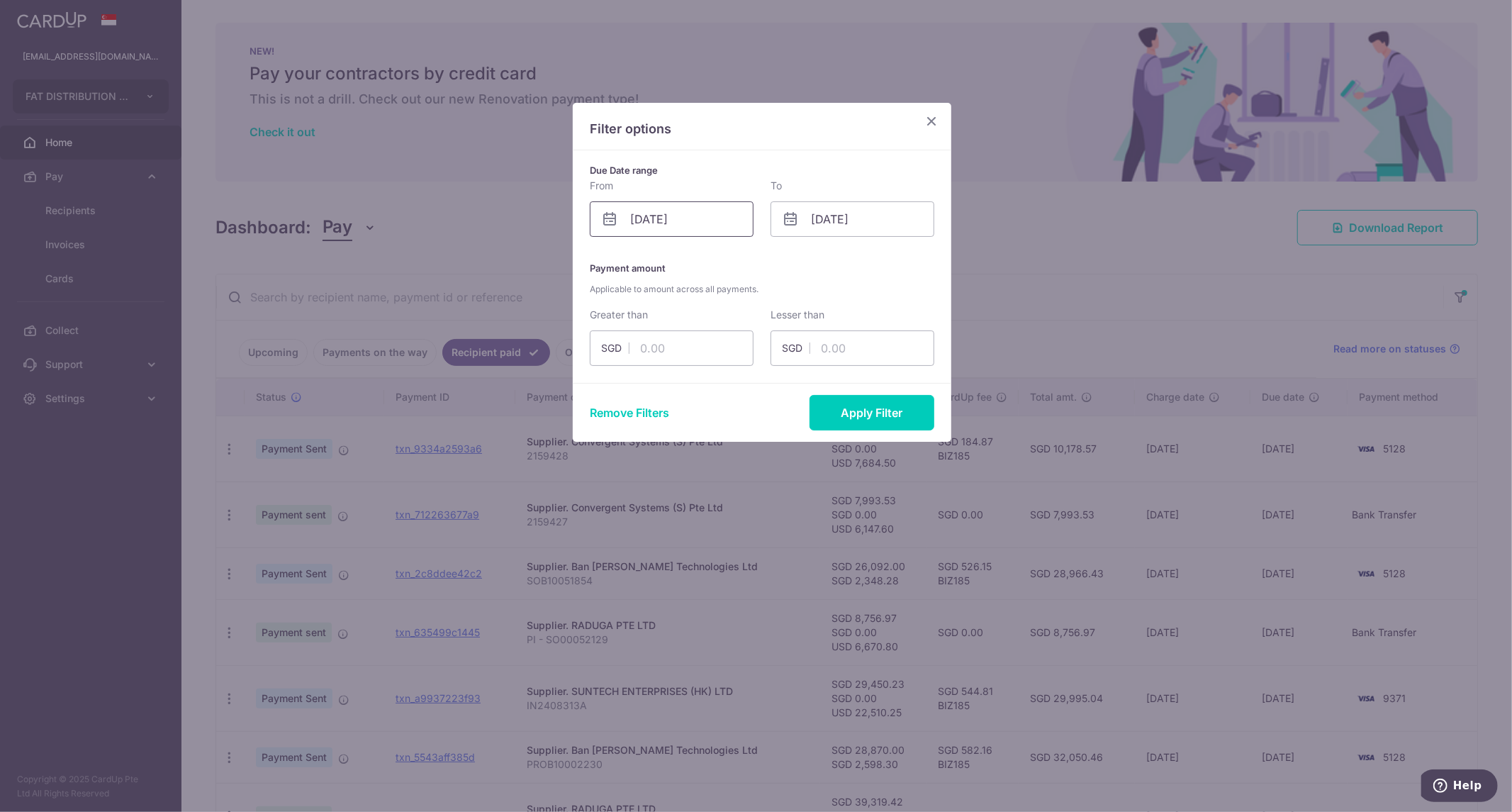
click at [688, 224] on input "01/08/2024" at bounding box center [672, 218] width 164 height 35
click at [706, 221] on input "01/08/2024" at bounding box center [672, 218] width 164 height 35
drag, startPoint x: 706, startPoint y: 220, endPoint x: 599, endPoint y: 208, distance: 107.7
click at [599, 208] on input "01/08/2024" at bounding box center [672, 218] width 164 height 35
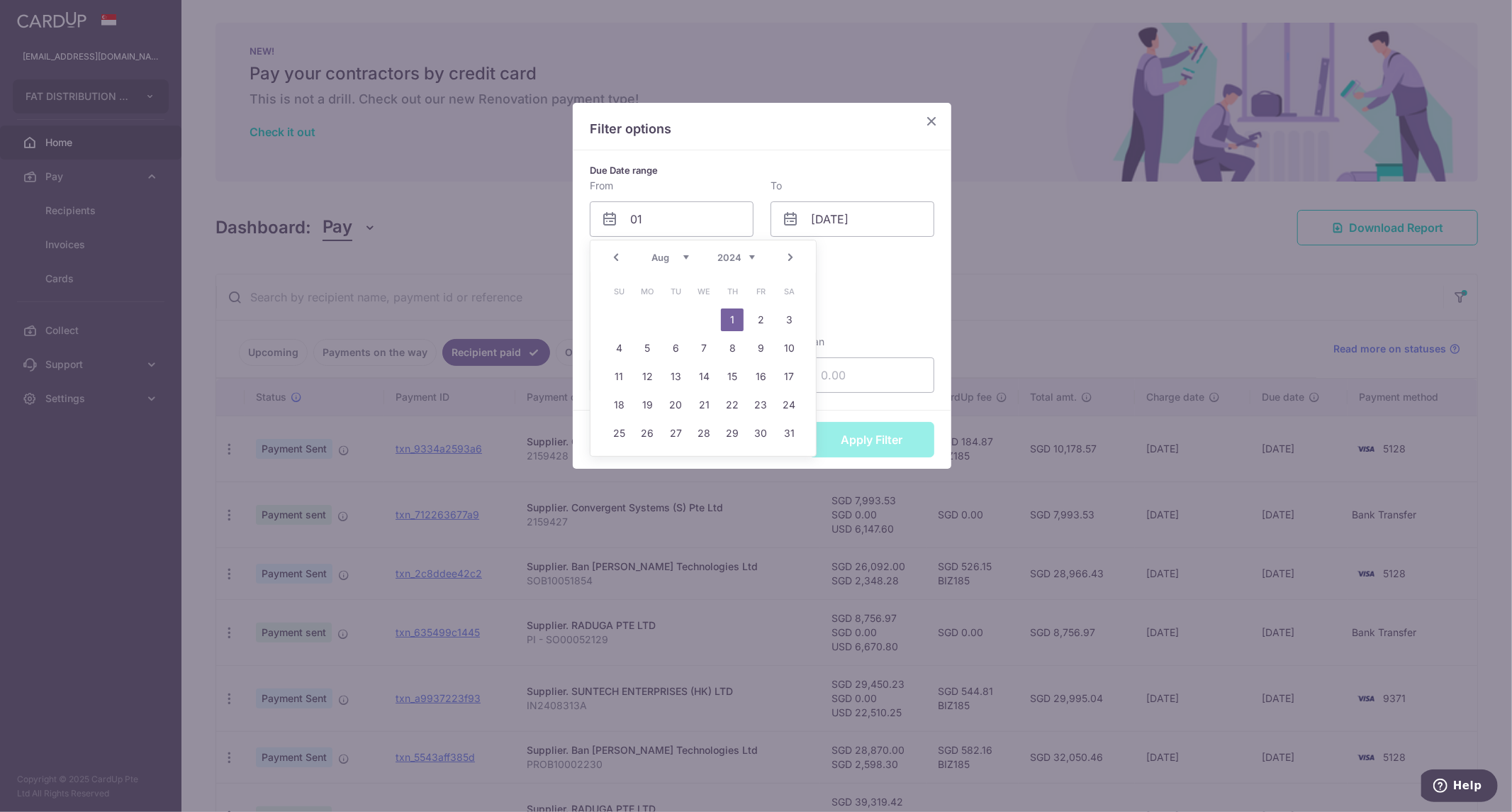
click at [651, 266] on div "Prev Next Jan Feb Mar Apr May Jun Jul Aug Sep Oct Nov Dec 2014 2015 2016 2017 2…" at bounding box center [703, 257] width 225 height 34
click at [655, 260] on select "Jan Feb Mar Apr May Jun Jul Aug Sep Oct Nov Dec" at bounding box center [670, 257] width 37 height 12
click at [680, 315] on link "1" at bounding box center [675, 320] width 23 height 23
type input "01/10/2024"
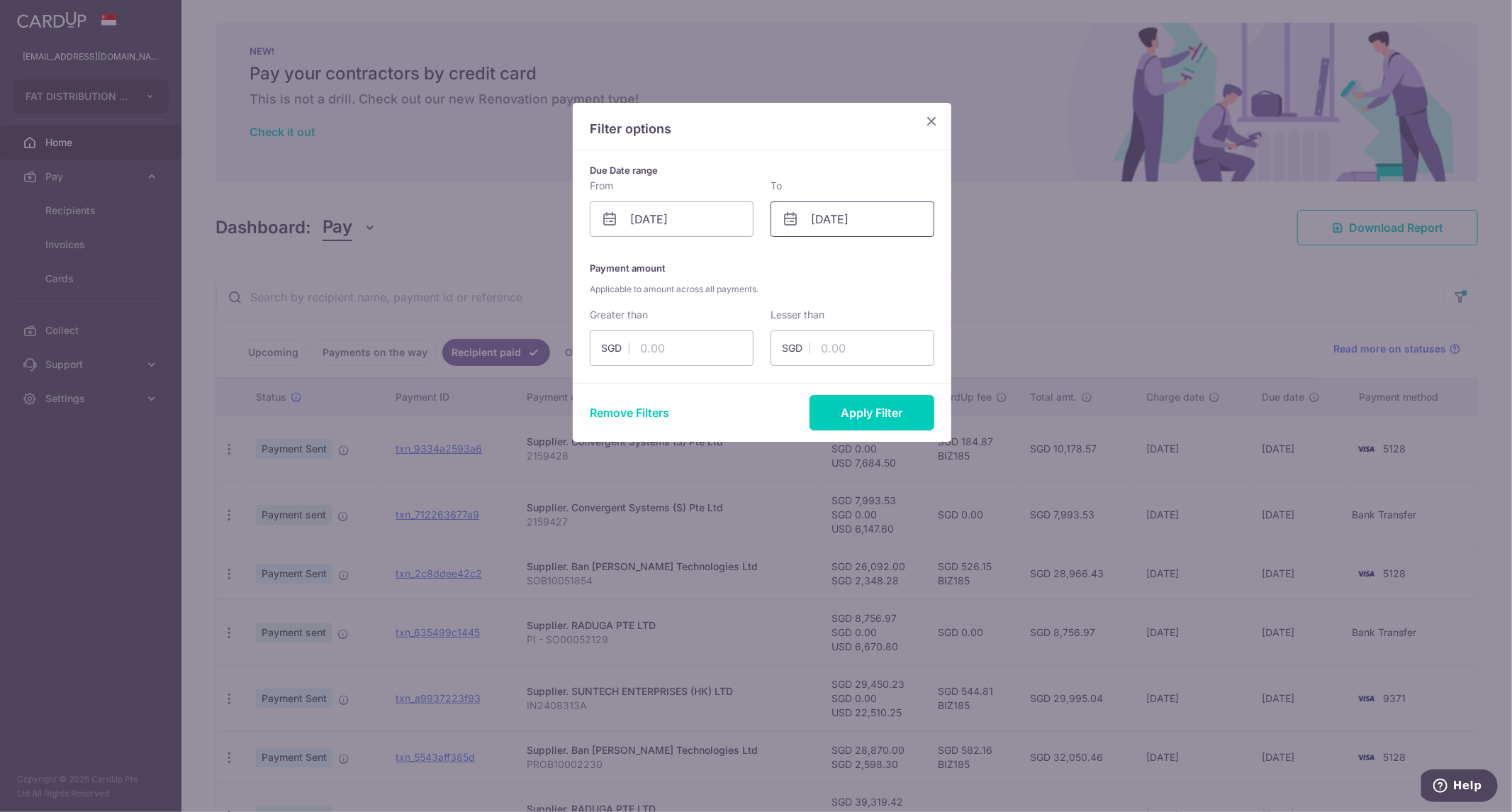
click at [899, 231] on input "01/10/2024" at bounding box center [853, 218] width 164 height 35
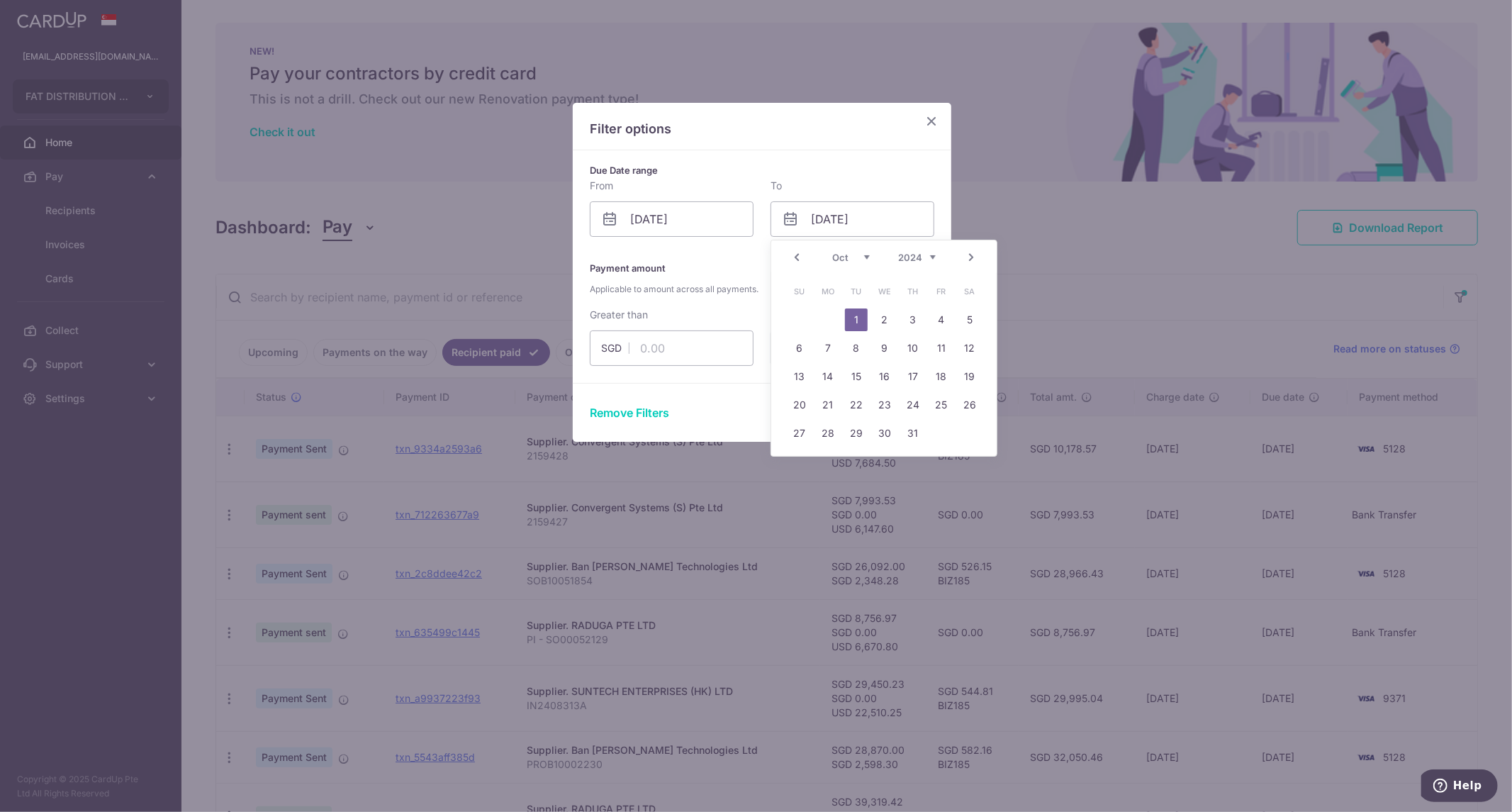
click at [860, 256] on select "Jan Feb Mar Apr May Jun Jul Aug Sep Oct Nov Dec" at bounding box center [851, 257] width 37 height 12
click at [851, 430] on link "31" at bounding box center [856, 432] width 23 height 23
type input "31/12/2024"
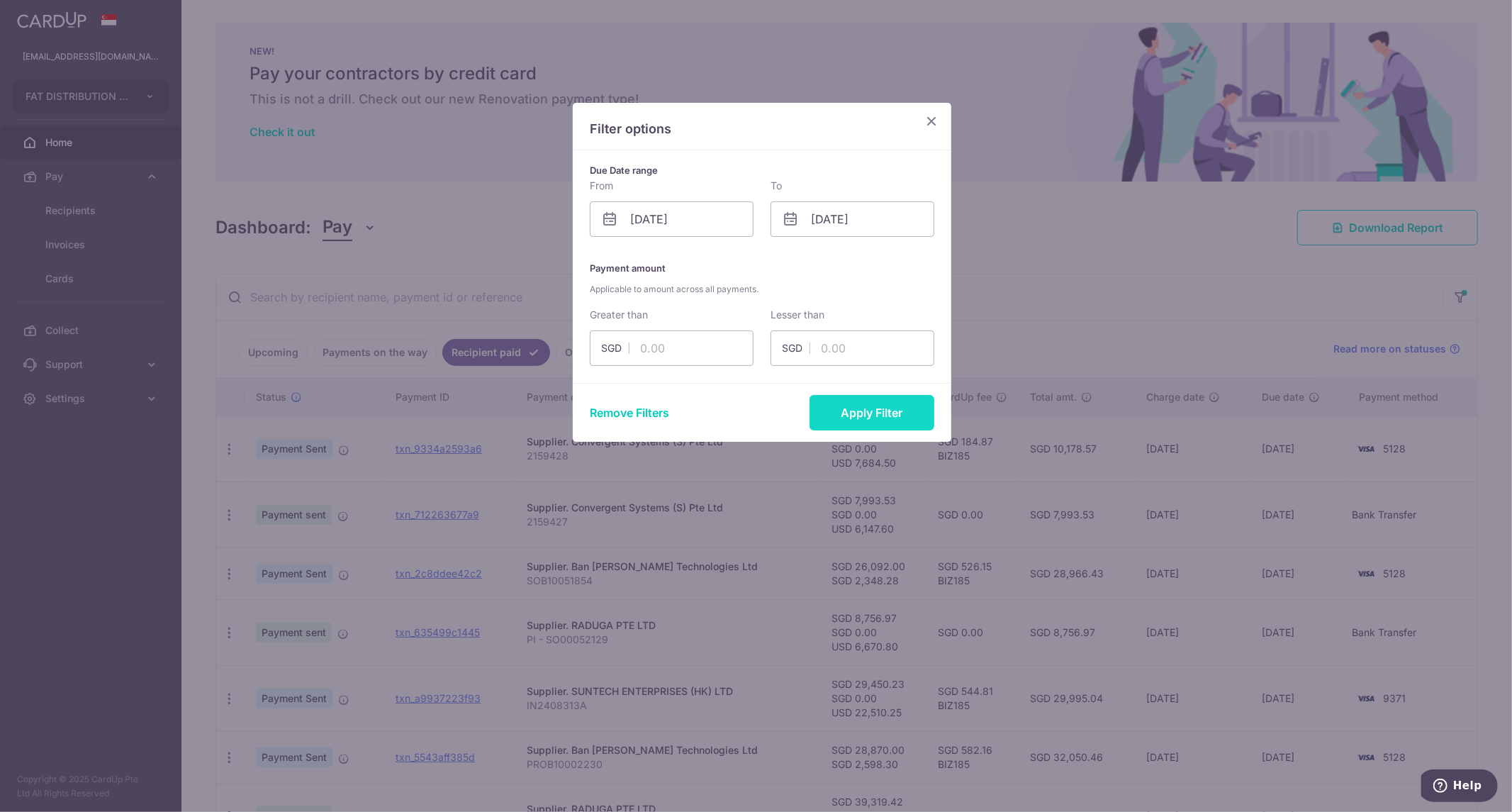
click at [863, 415] on button "Apply Filter" at bounding box center [872, 412] width 125 height 35
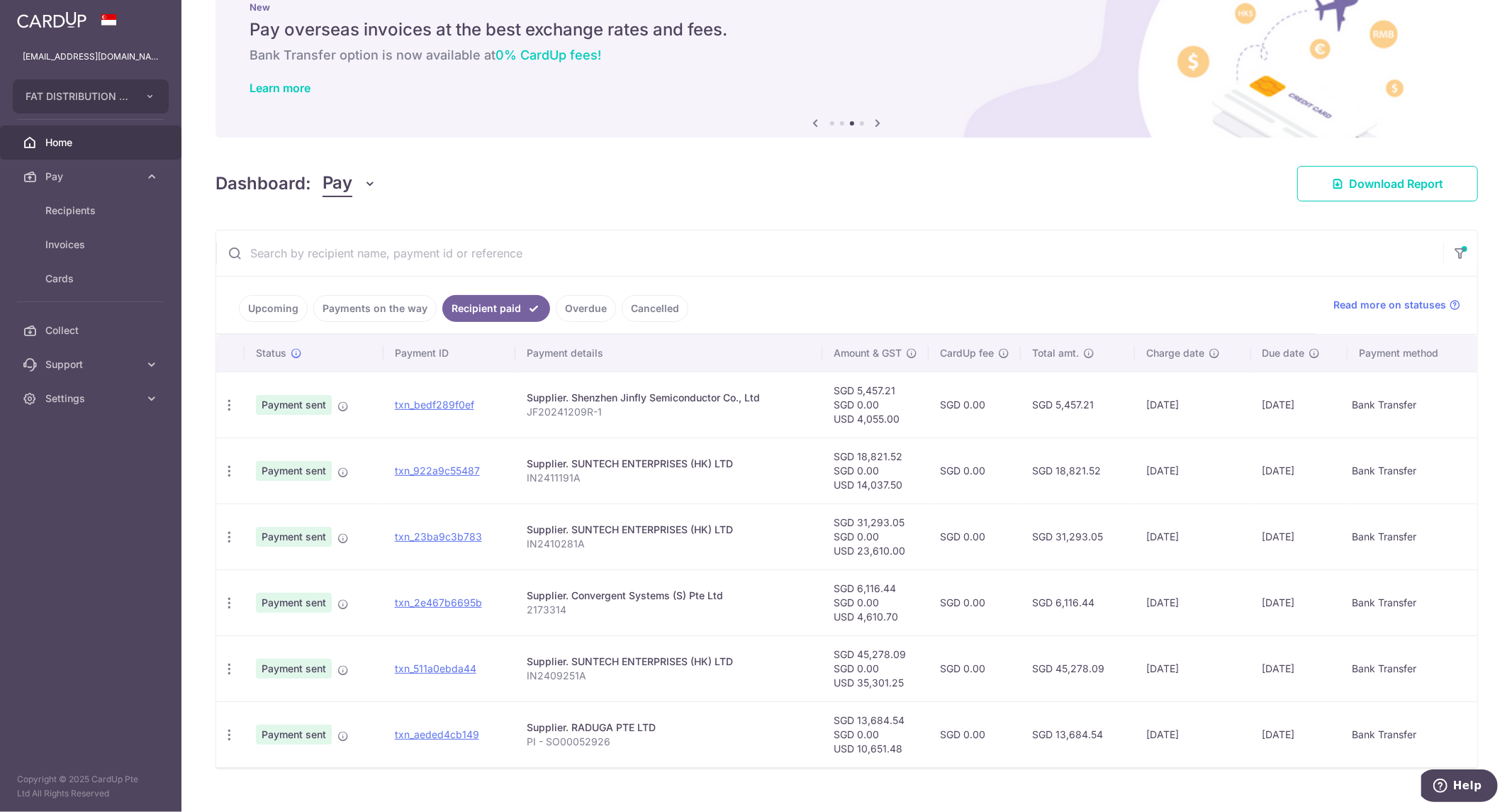
scroll to position [68, 0]
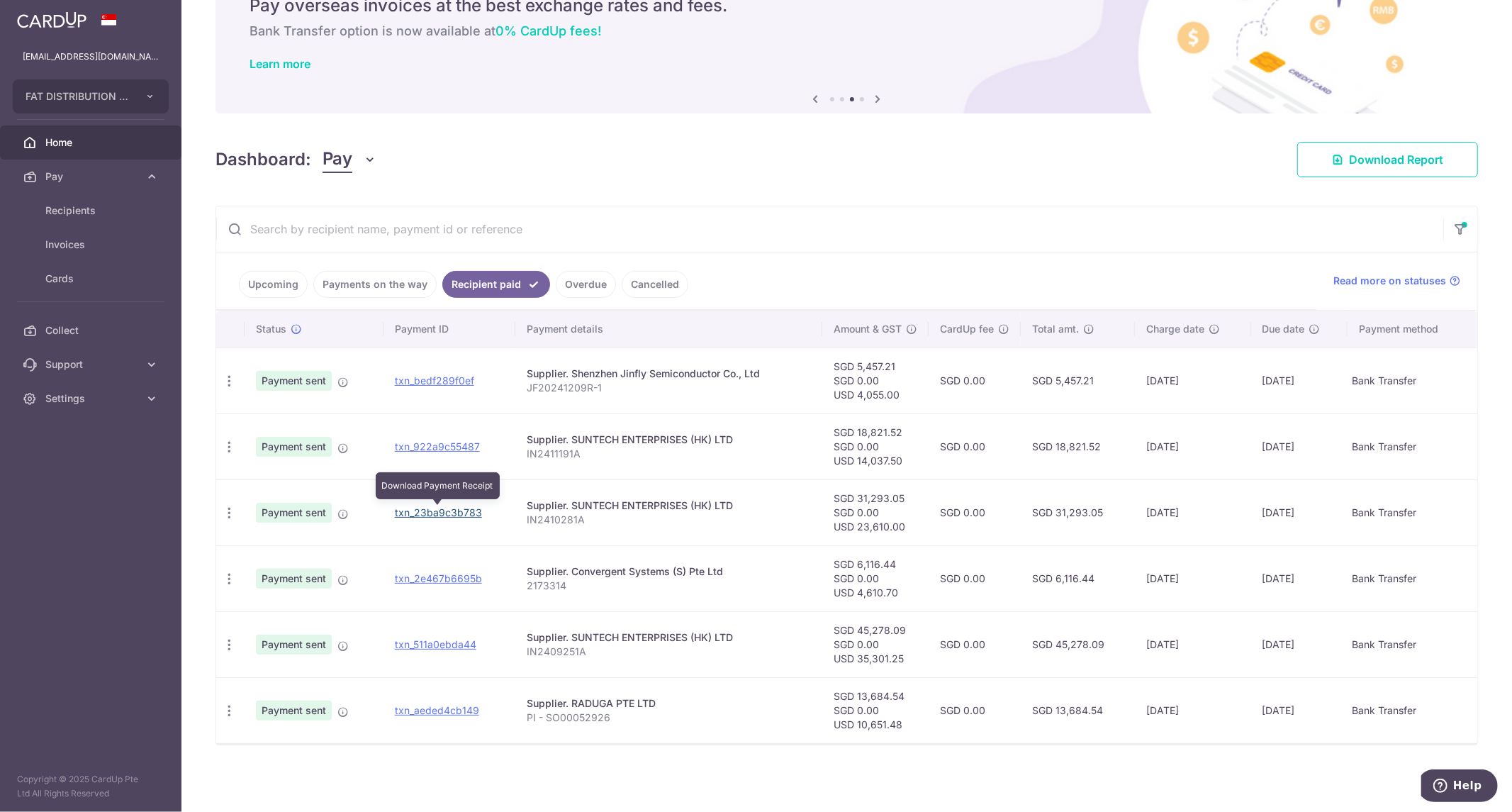
drag, startPoint x: 452, startPoint y: 514, endPoint x: 828, endPoint y: 58, distance: 591.0
click at [452, 514] on link "txn_23ba9c3b783" at bounding box center [439, 511] width 87 height 12
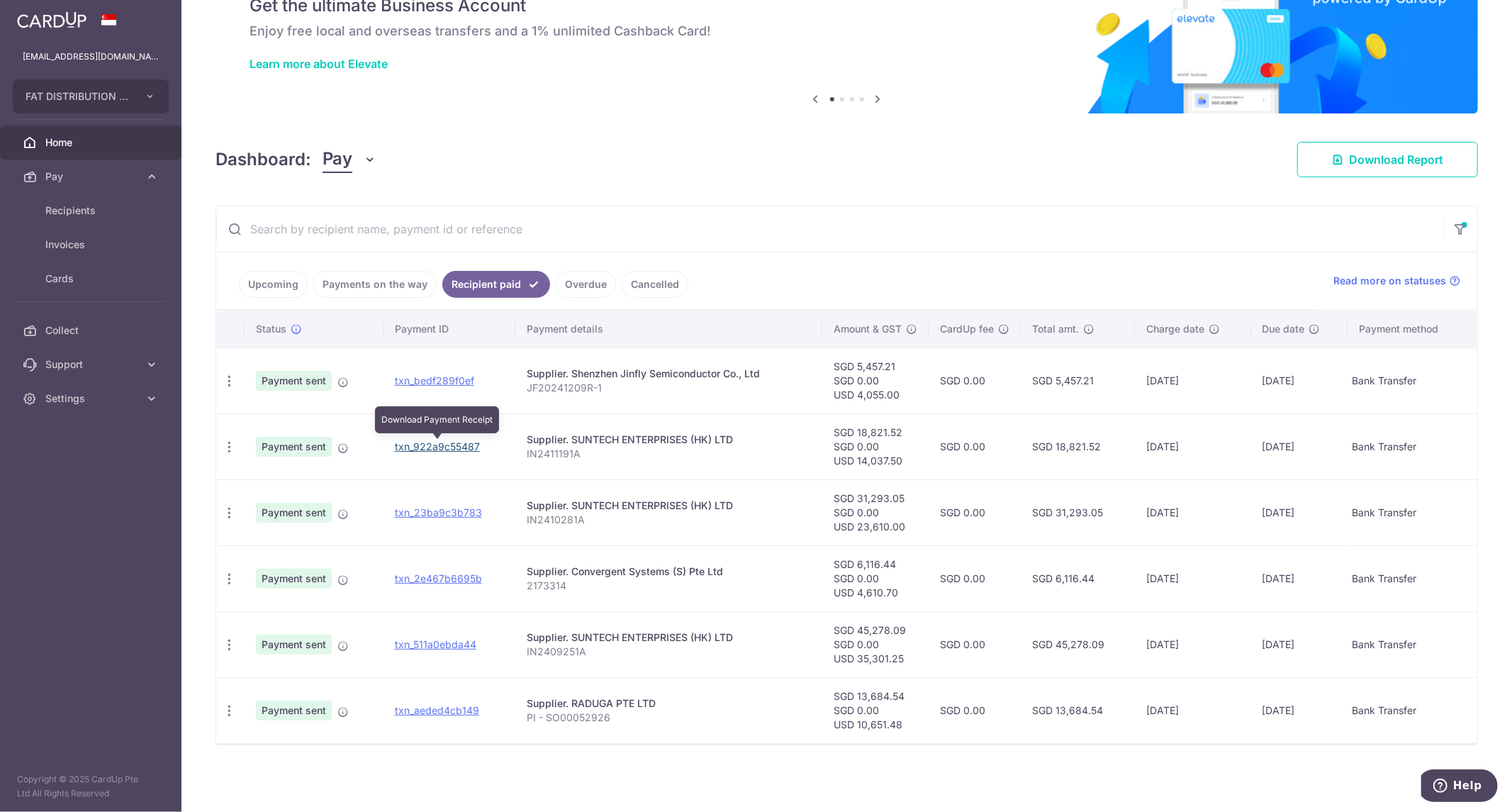
click at [461, 449] on link "txn_922a9c55487" at bounding box center [437, 446] width 85 height 12
drag, startPoint x: 577, startPoint y: 372, endPoint x: 699, endPoint y: 372, distance: 122.0
click at [699, 372] on div "Supplier. Shenzhen Jinfly Semiconductor Co., Ltd" at bounding box center [669, 373] width 284 height 14
click at [685, 380] on div "Supplier. Shenzhen Jinfly Semiconductor Co., Ltd" at bounding box center [669, 373] width 284 height 14
drag, startPoint x: 433, startPoint y: 380, endPoint x: 834, endPoint y: 57, distance: 514.9
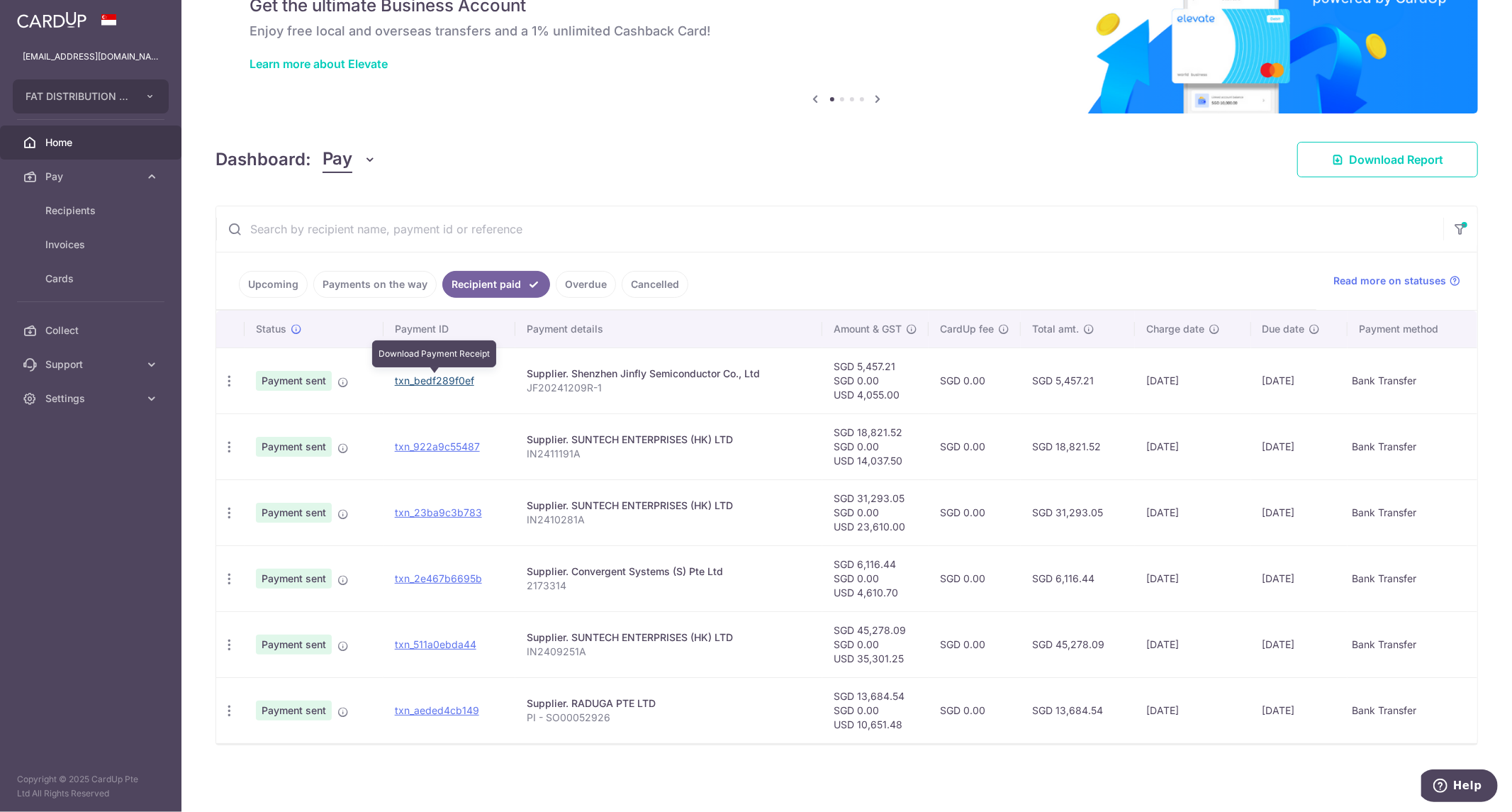
click at [433, 380] on link "txn_bedf289f0ef" at bounding box center [435, 380] width 79 height 12
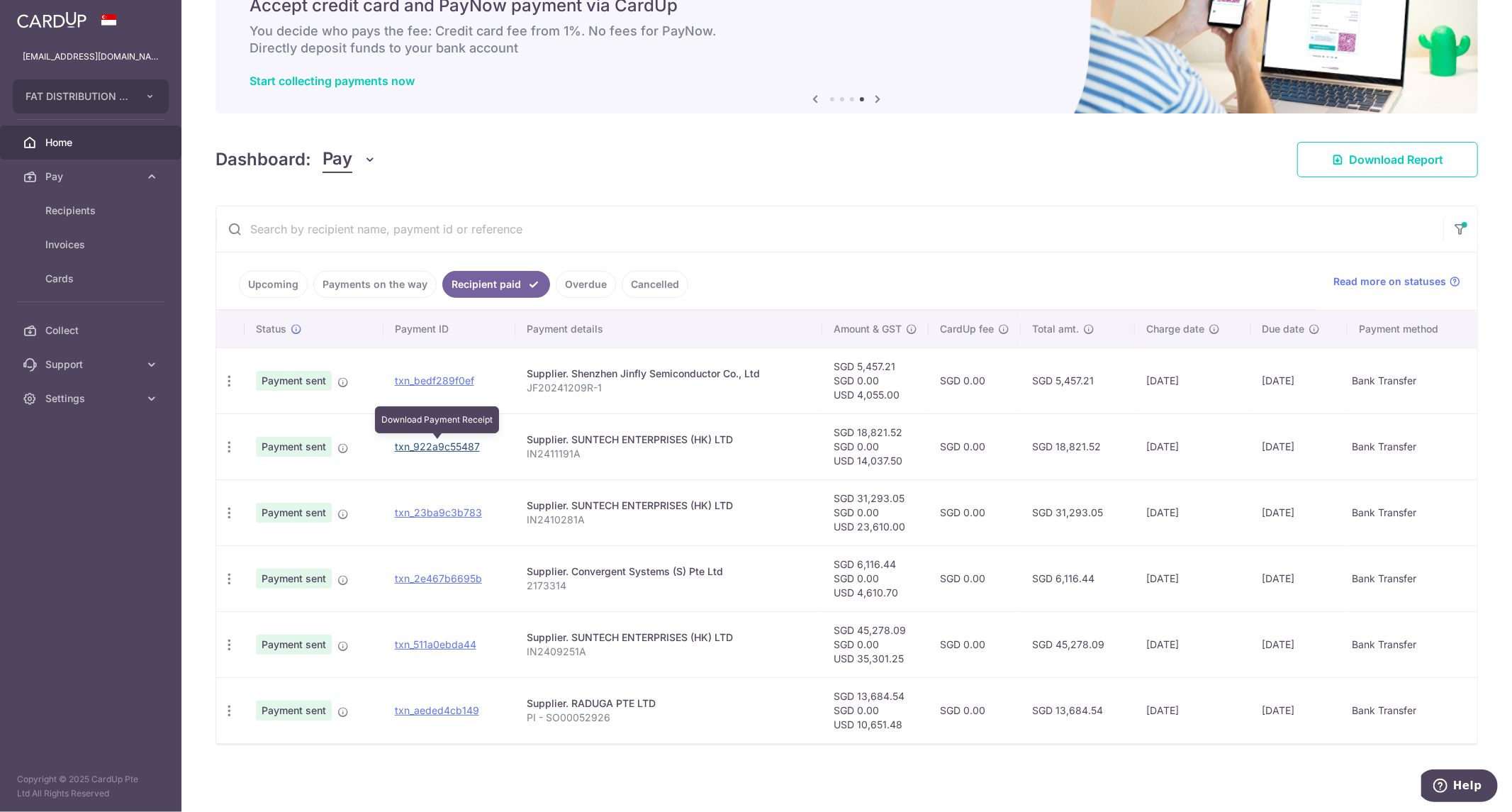
click at [440, 450] on link "txn_922a9c55487" at bounding box center [437, 446] width 85 height 12
click at [927, 195] on div "× Pause Schedule Pause all future payments in this series Pause just this one p…" at bounding box center [846, 406] width 1330 height 812
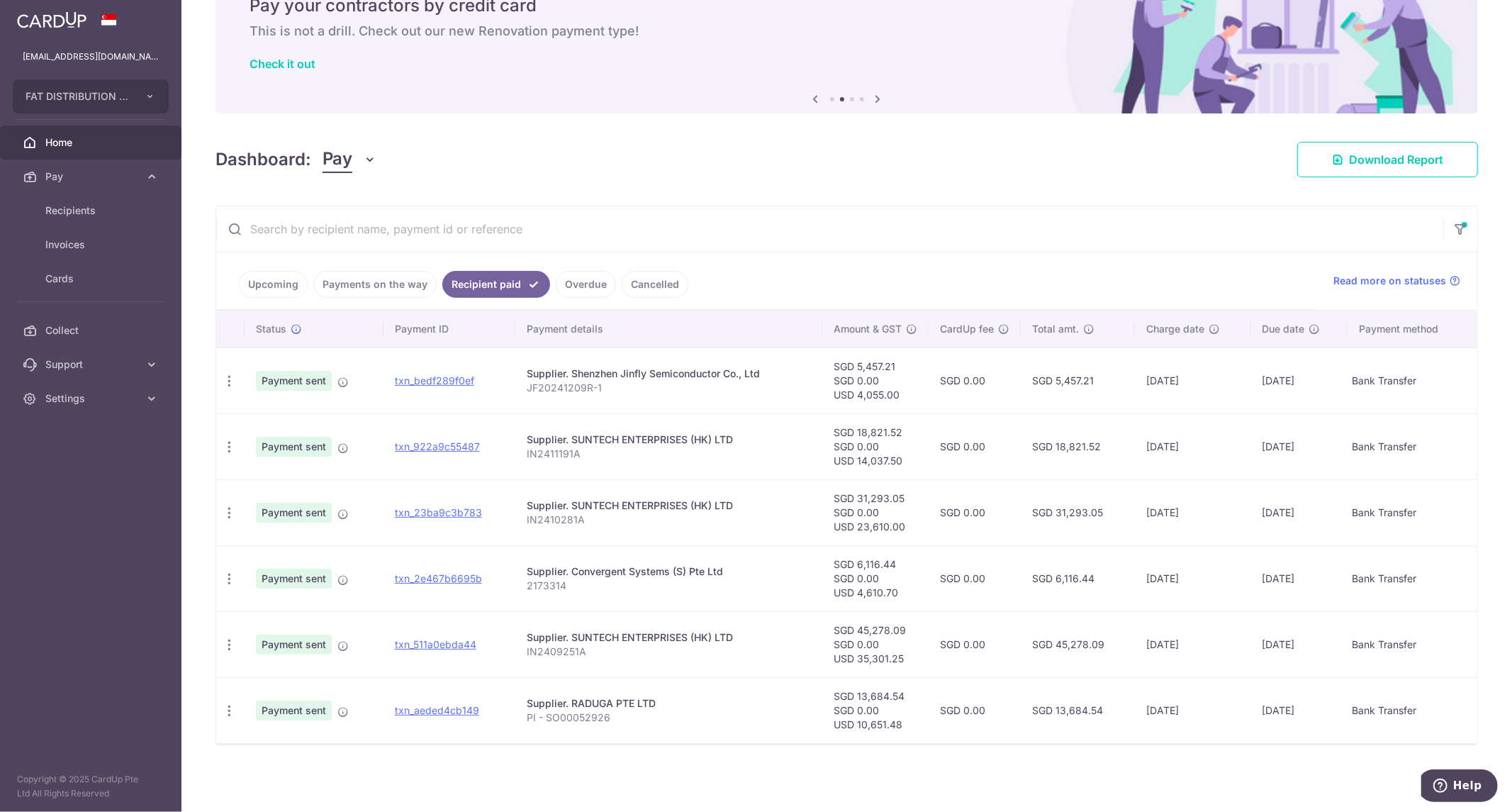
click at [697, 138] on div "× Pause Schedule Pause all future payments in this series Pause just this one p…" at bounding box center [846, 406] width 1330 height 812
